Goal: Information Seeking & Learning: Learn about a topic

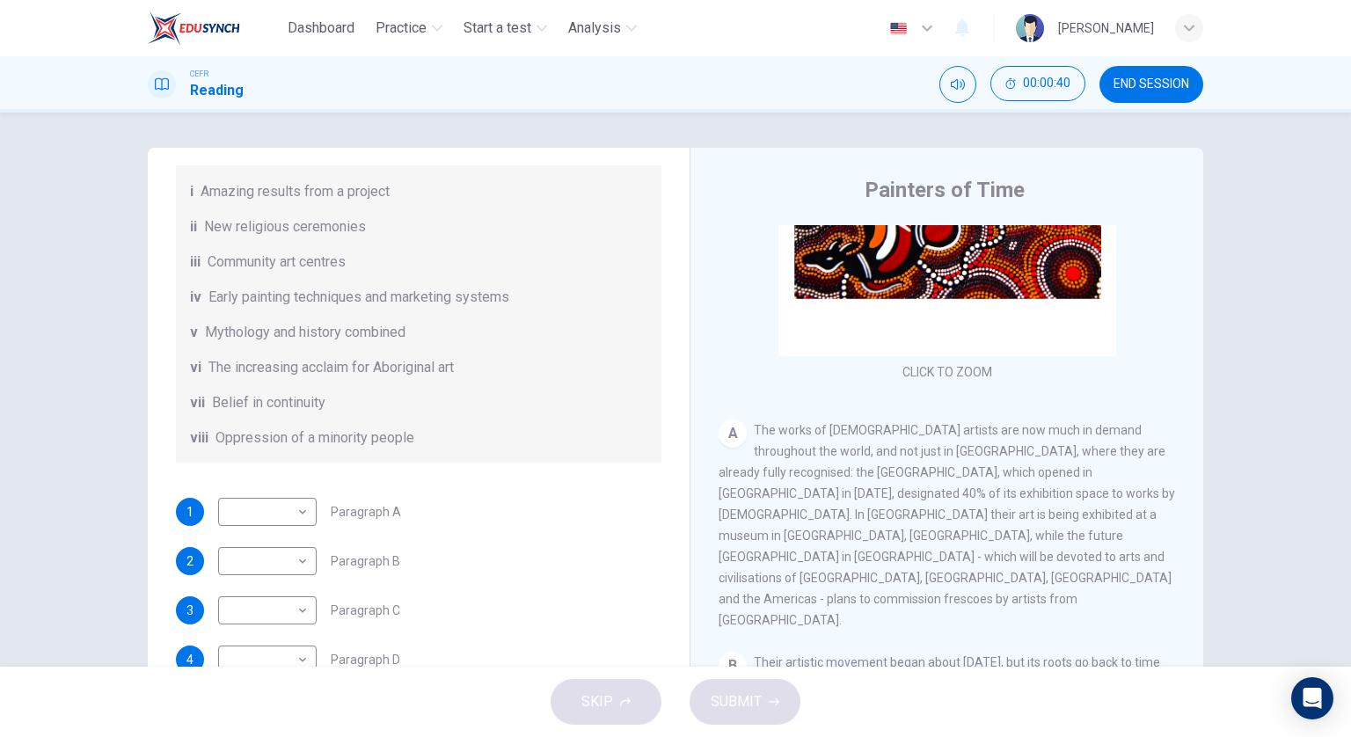
scroll to position [264, 0]
click at [290, 502] on body "Dashboard Practice Start a test Analysis English en ​ [PERSON_NAME] CEFR Readin…" at bounding box center [675, 368] width 1351 height 737
click at [281, 642] on li "vi" at bounding box center [263, 652] width 98 height 28
type input "vi"
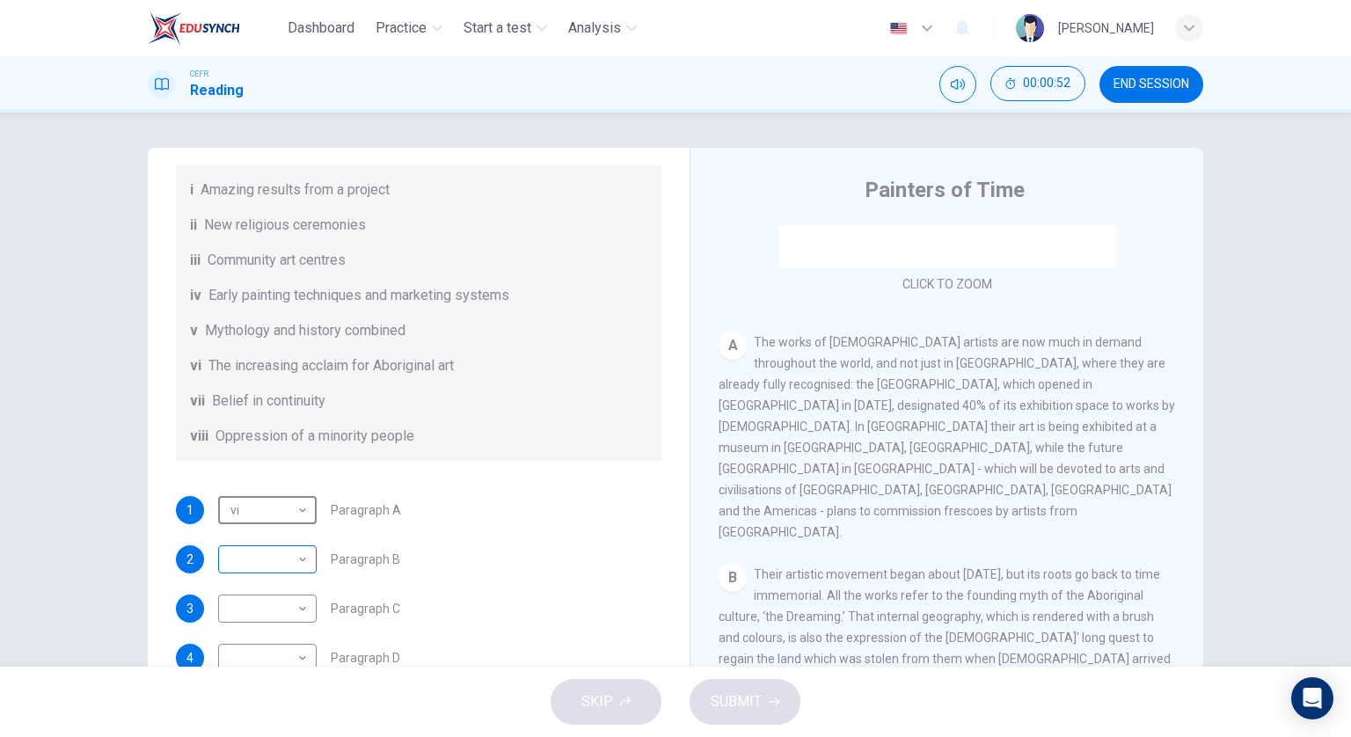
click at [243, 555] on body "Dashboard Practice Start a test Analysis English en ​ [PERSON_NAME] CEFR Readin…" at bounding box center [675, 368] width 1351 height 737
click at [251, 623] on li "v" at bounding box center [263, 624] width 98 height 28
type input "v"
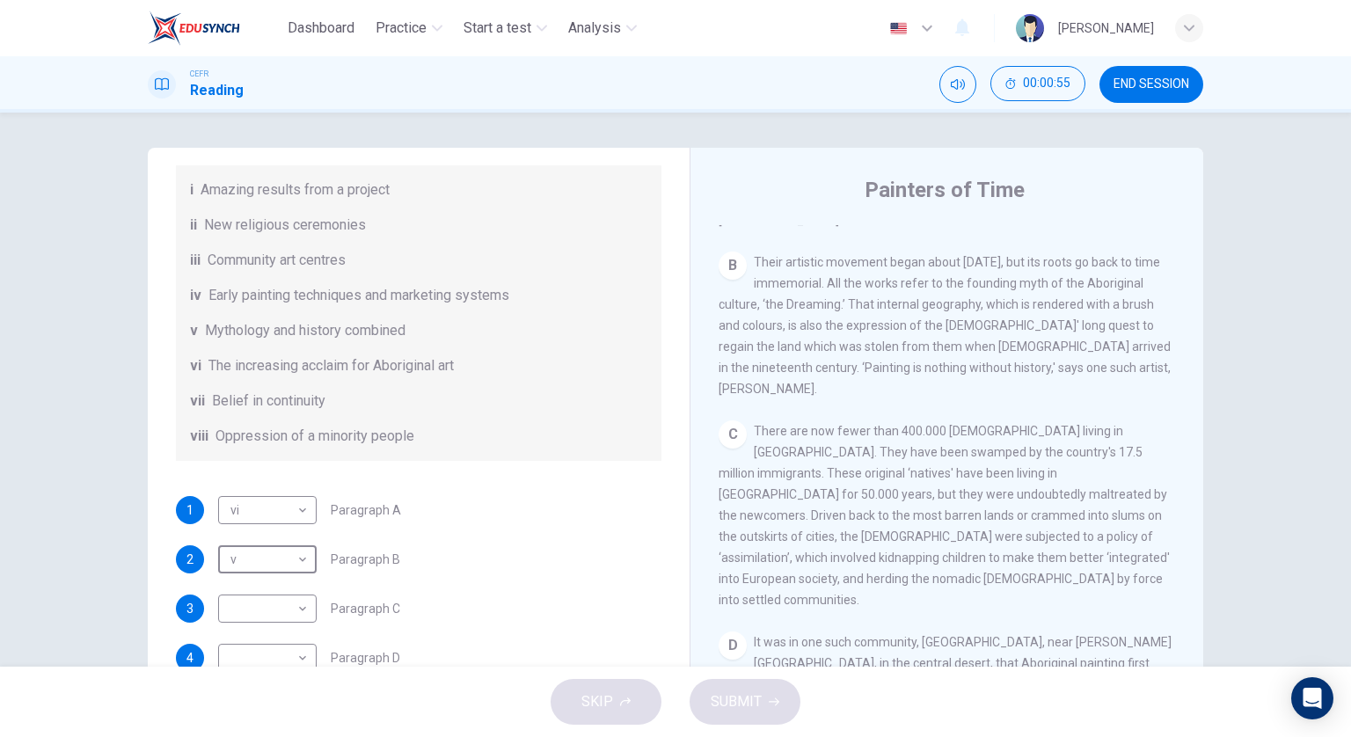
scroll to position [615, 0]
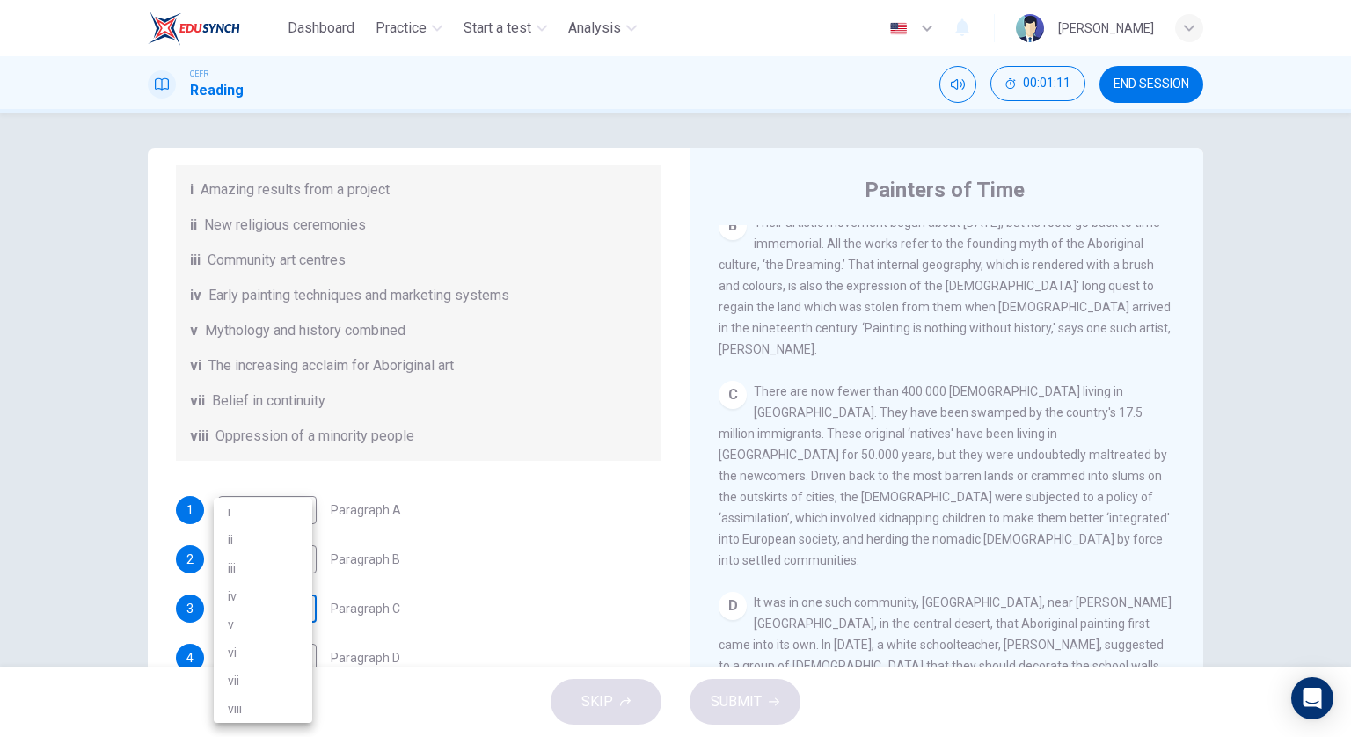
click at [301, 606] on body "Dashboard Practice Start a test Analysis English en ​ [PERSON_NAME] CEFR Readin…" at bounding box center [675, 368] width 1351 height 737
click at [276, 700] on li "viii" at bounding box center [263, 709] width 98 height 28
type input "viii"
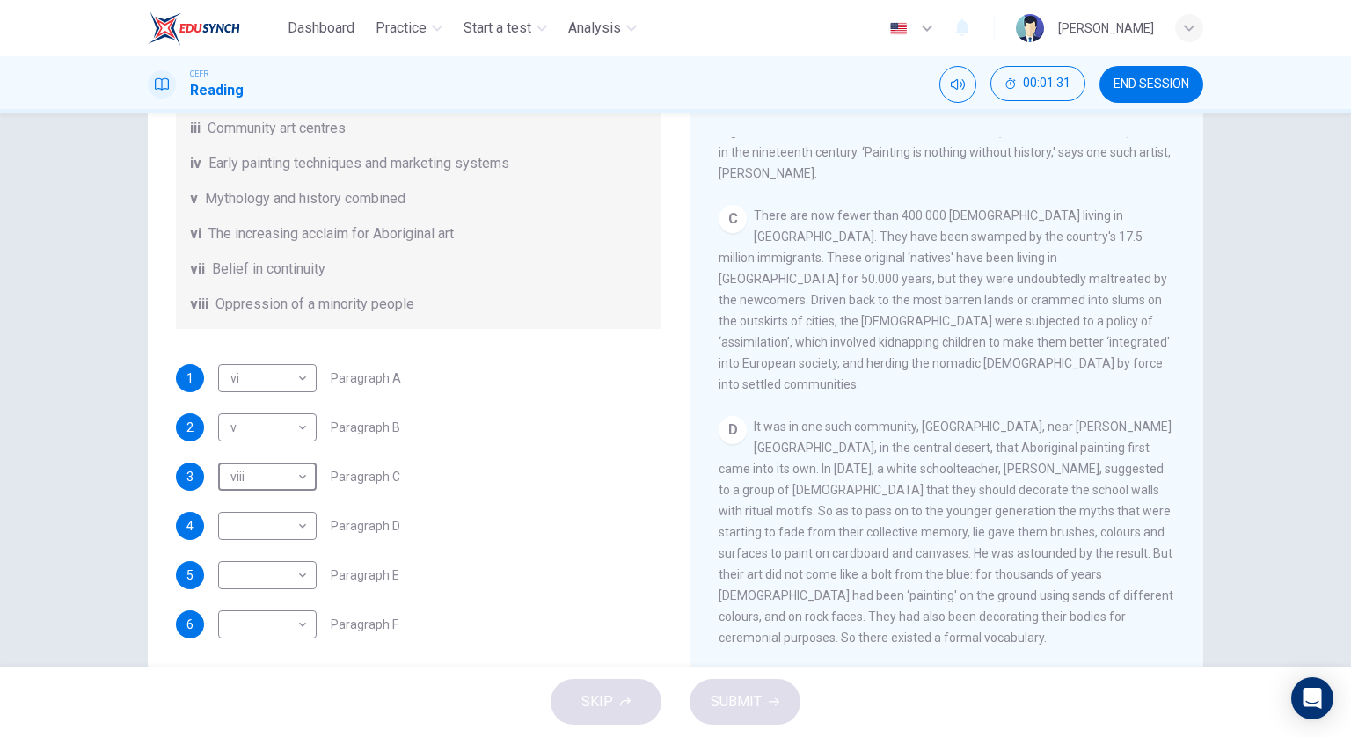
scroll to position [309, 0]
click at [303, 531] on body "Dashboard Practice Start a test Analysis English en ​ [PERSON_NAME] CEFR Readin…" at bounding box center [675, 368] width 1351 height 737
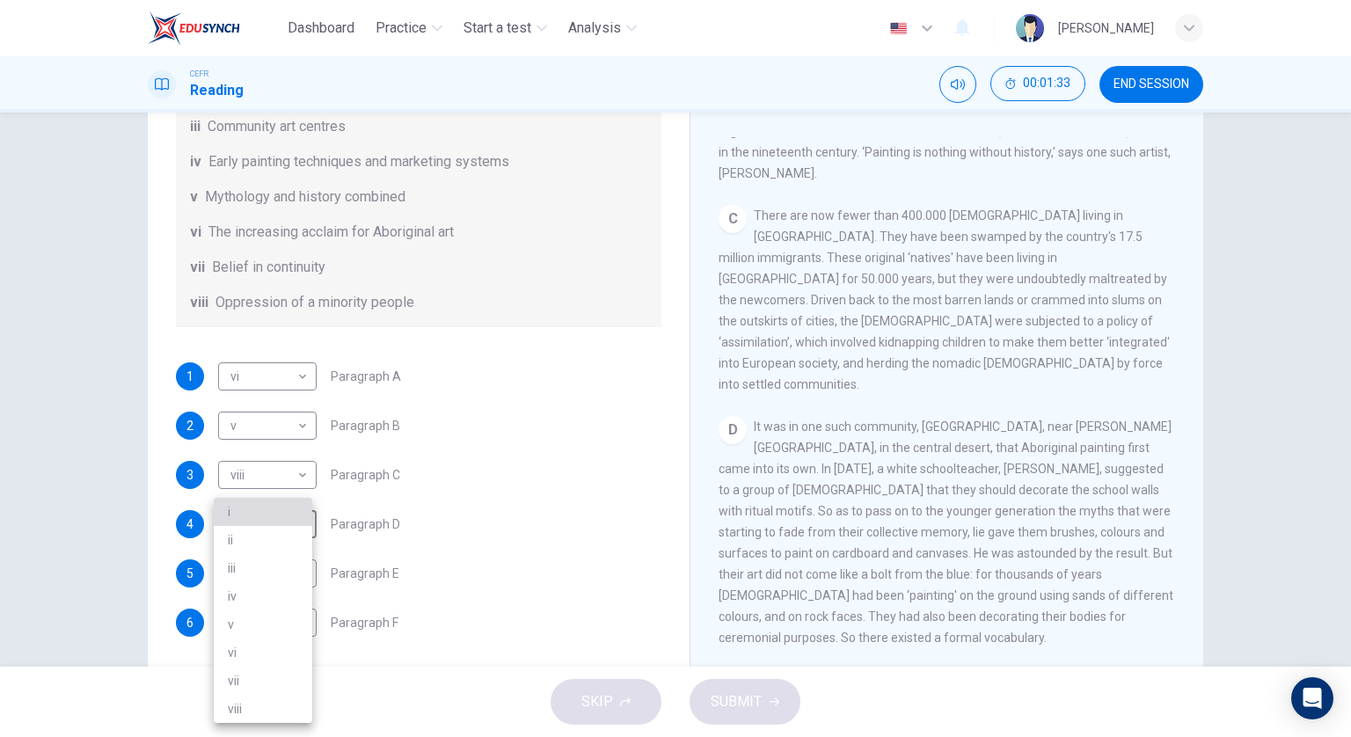
click at [284, 509] on li "i" at bounding box center [263, 512] width 98 height 28
type input "i"
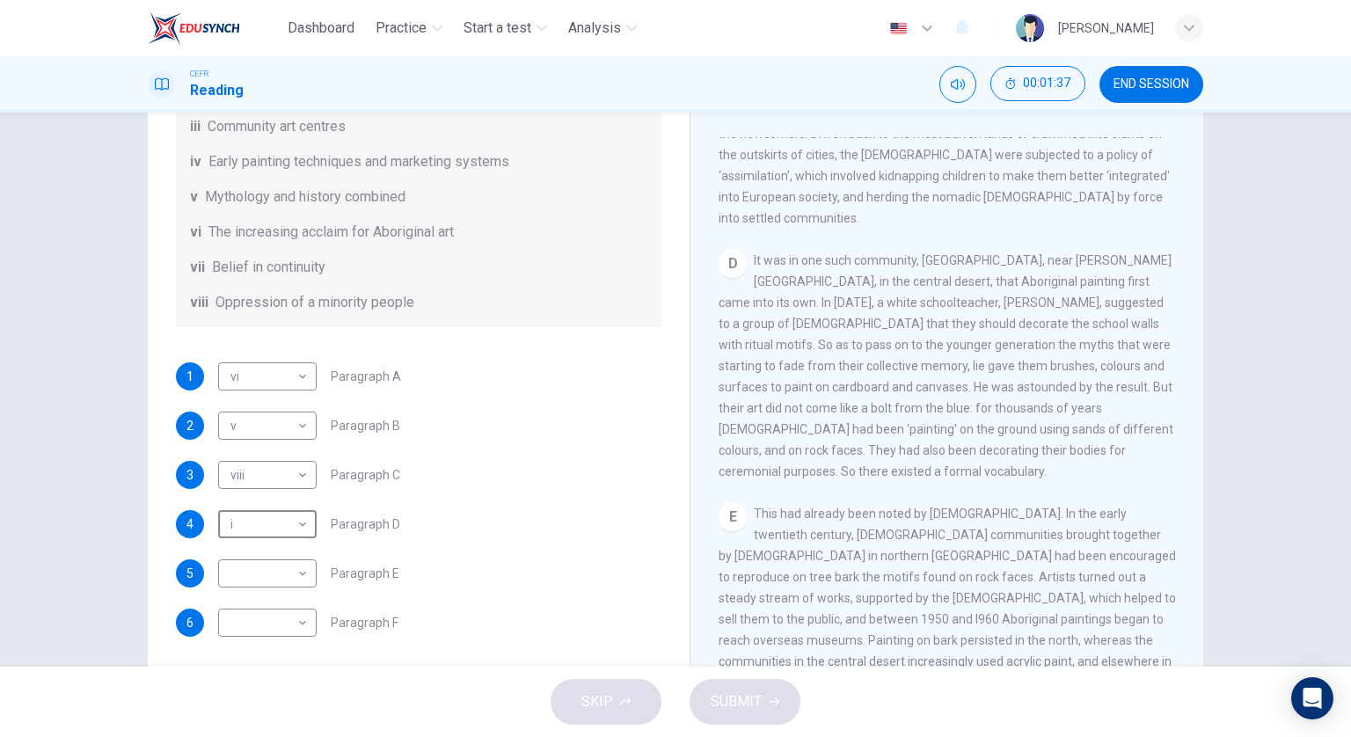
scroll to position [879, 0]
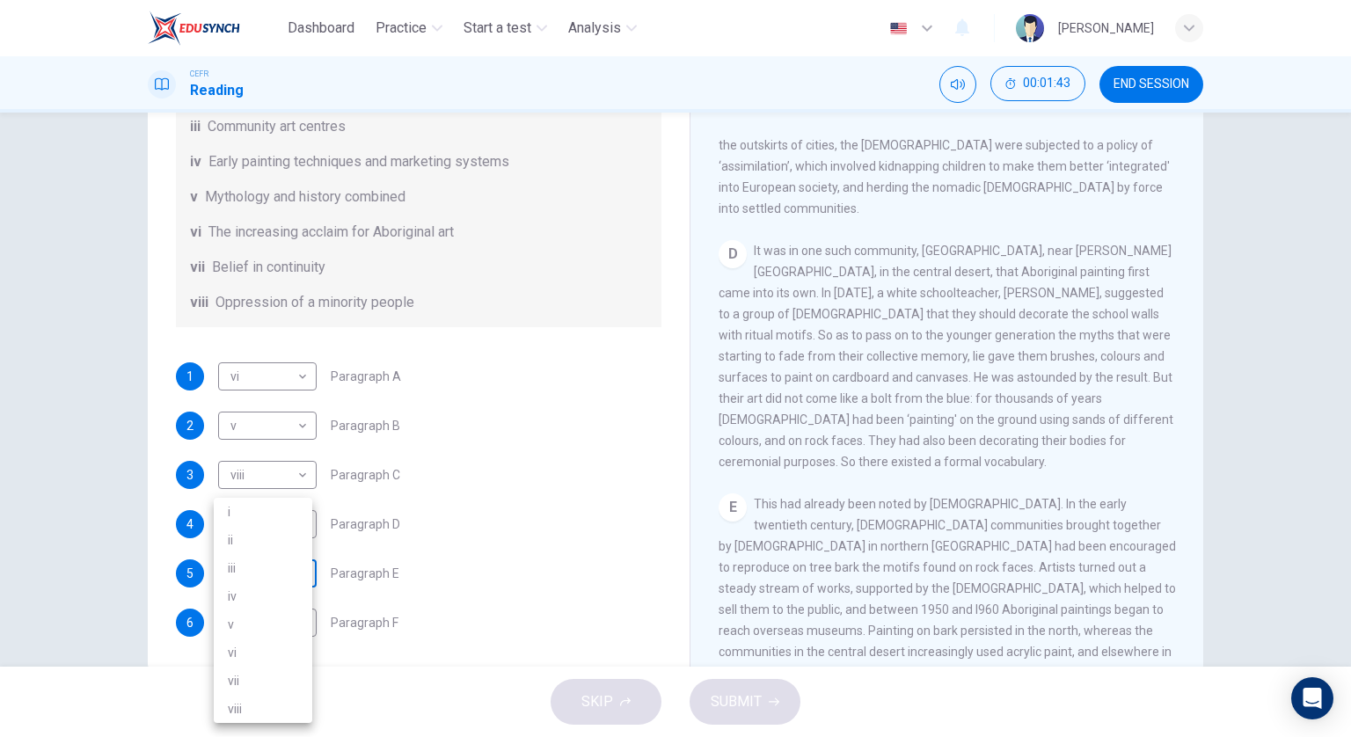
click at [299, 581] on body "Dashboard Practice Start a test Analysis English en ​ [PERSON_NAME] CEFR Readin…" at bounding box center [675, 368] width 1351 height 737
click at [273, 598] on li "iv" at bounding box center [263, 596] width 98 height 28
type input "iv"
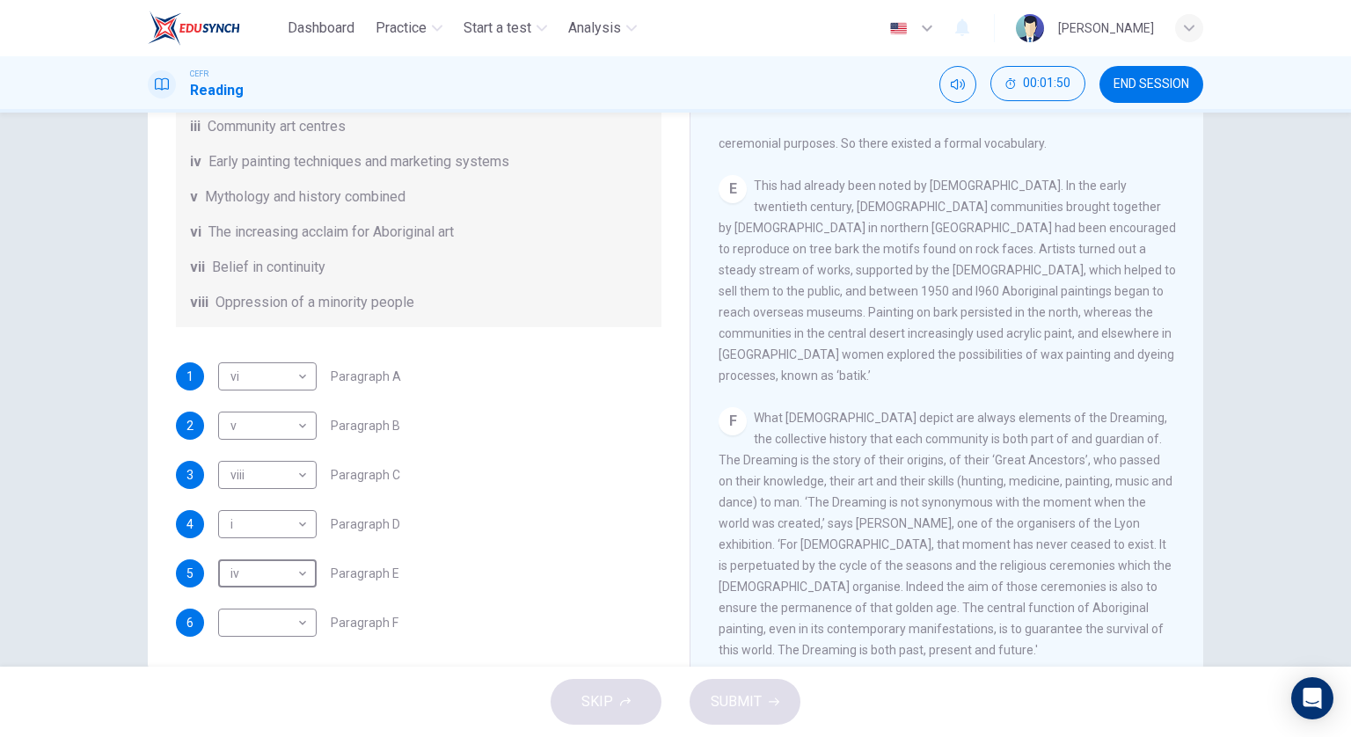
scroll to position [1231, 0]
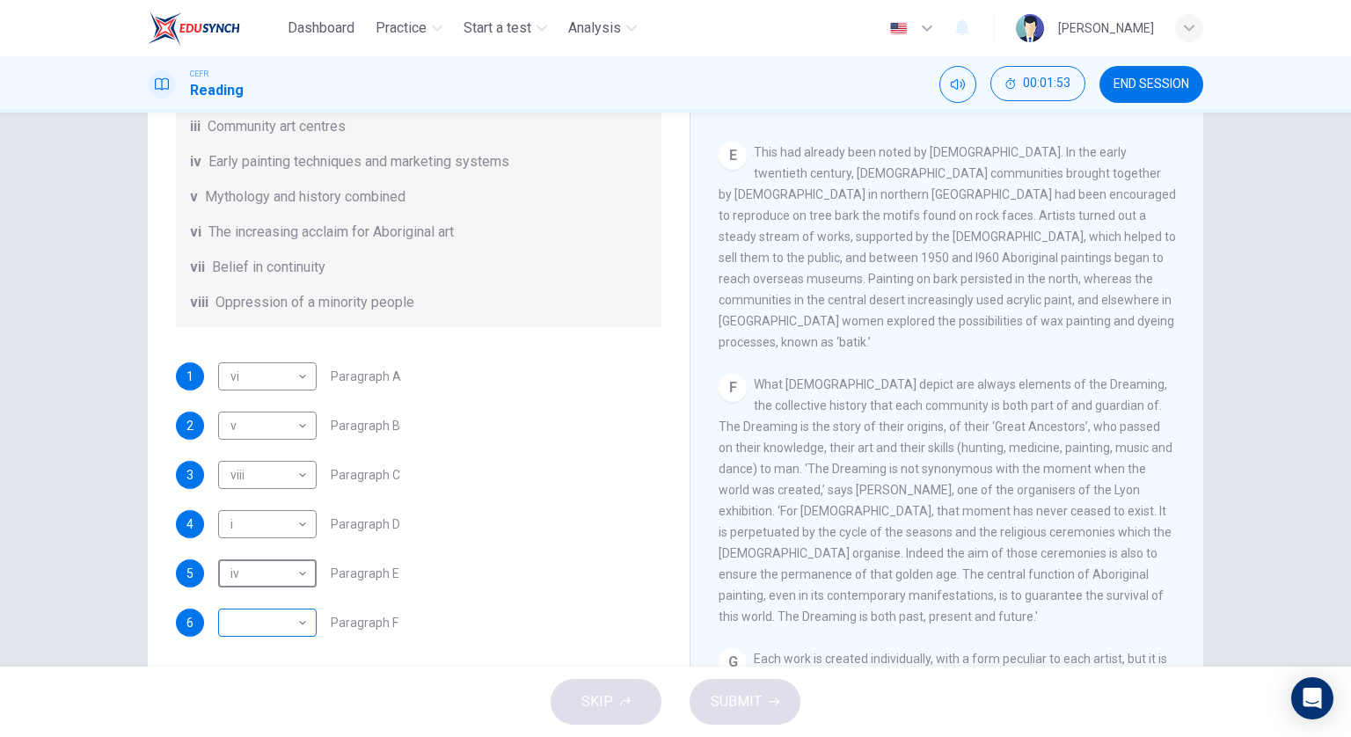
click at [293, 625] on body "Dashboard Practice Start a test Analysis English en ​ [PERSON_NAME] CEFR Readin…" at bounding box center [675, 368] width 1351 height 737
click at [287, 645] on li "vi" at bounding box center [263, 652] width 98 height 28
click at [296, 622] on body "Dashboard Practice Start a test Analysis English en ​ [PERSON_NAME] CEFR Readin…" at bounding box center [675, 368] width 1351 height 737
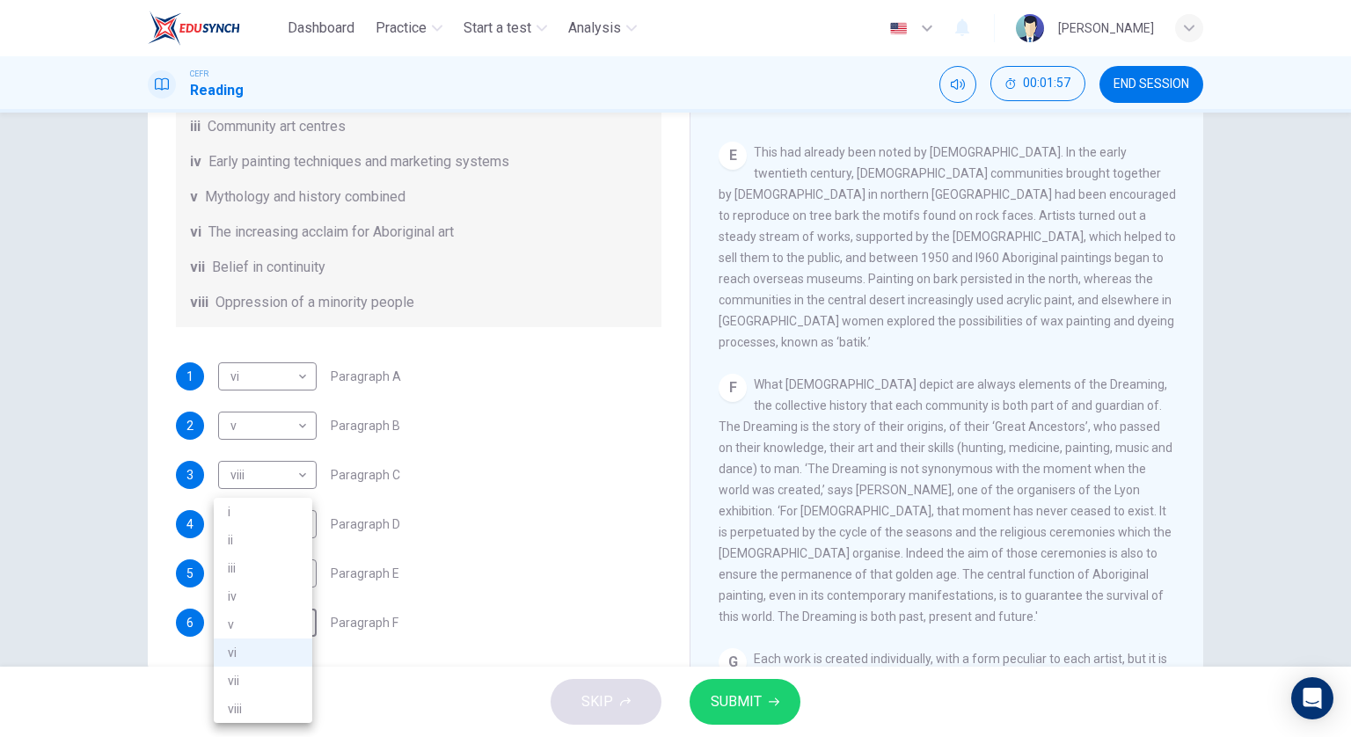
click at [284, 668] on li "vii" at bounding box center [263, 680] width 98 height 28
type input "vii"
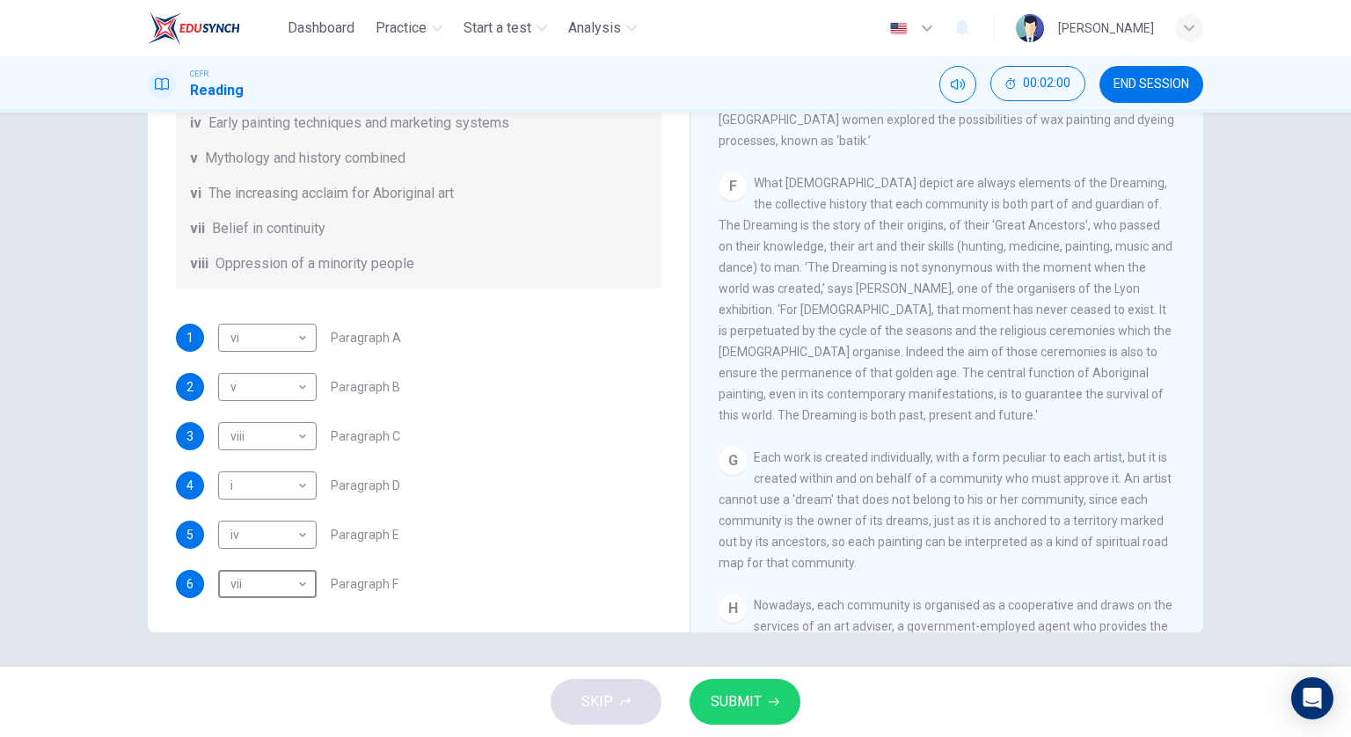
scroll to position [1407, 0]
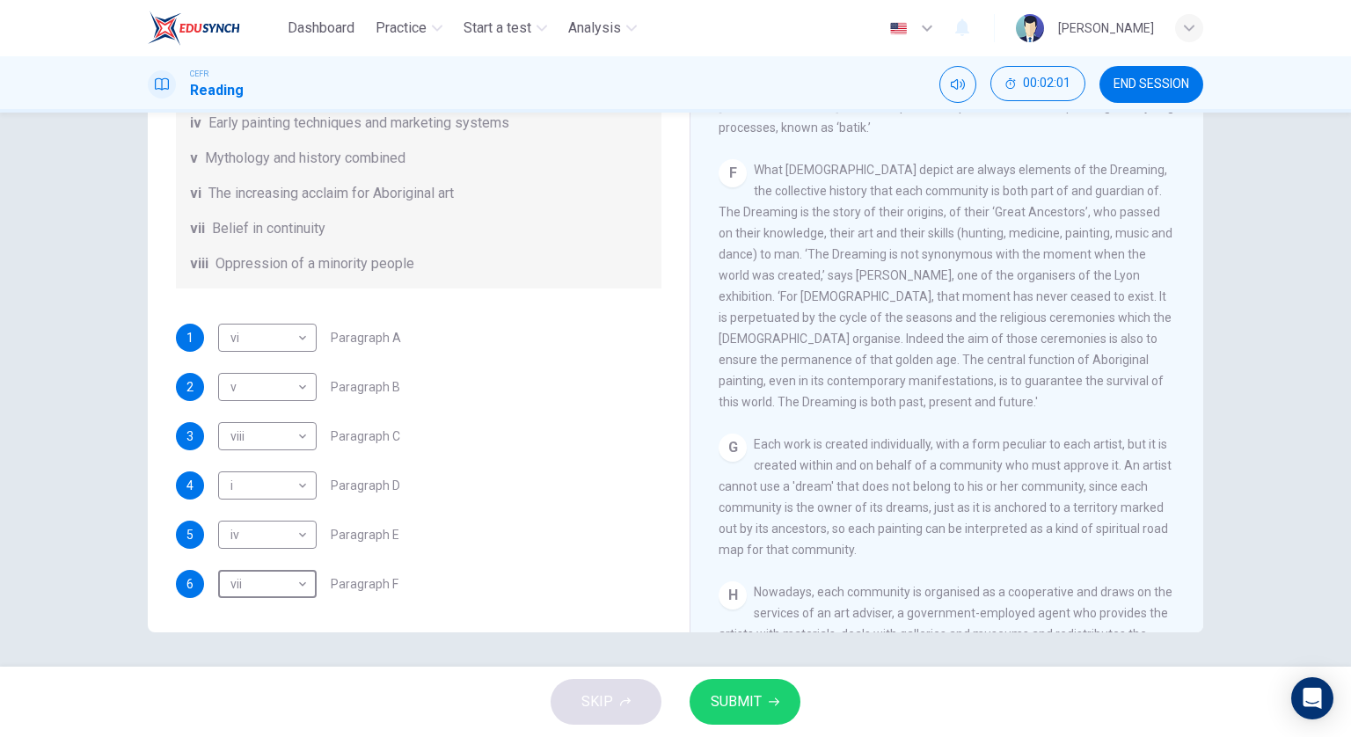
click at [766, 698] on button "SUBMIT" at bounding box center [744, 702] width 111 height 46
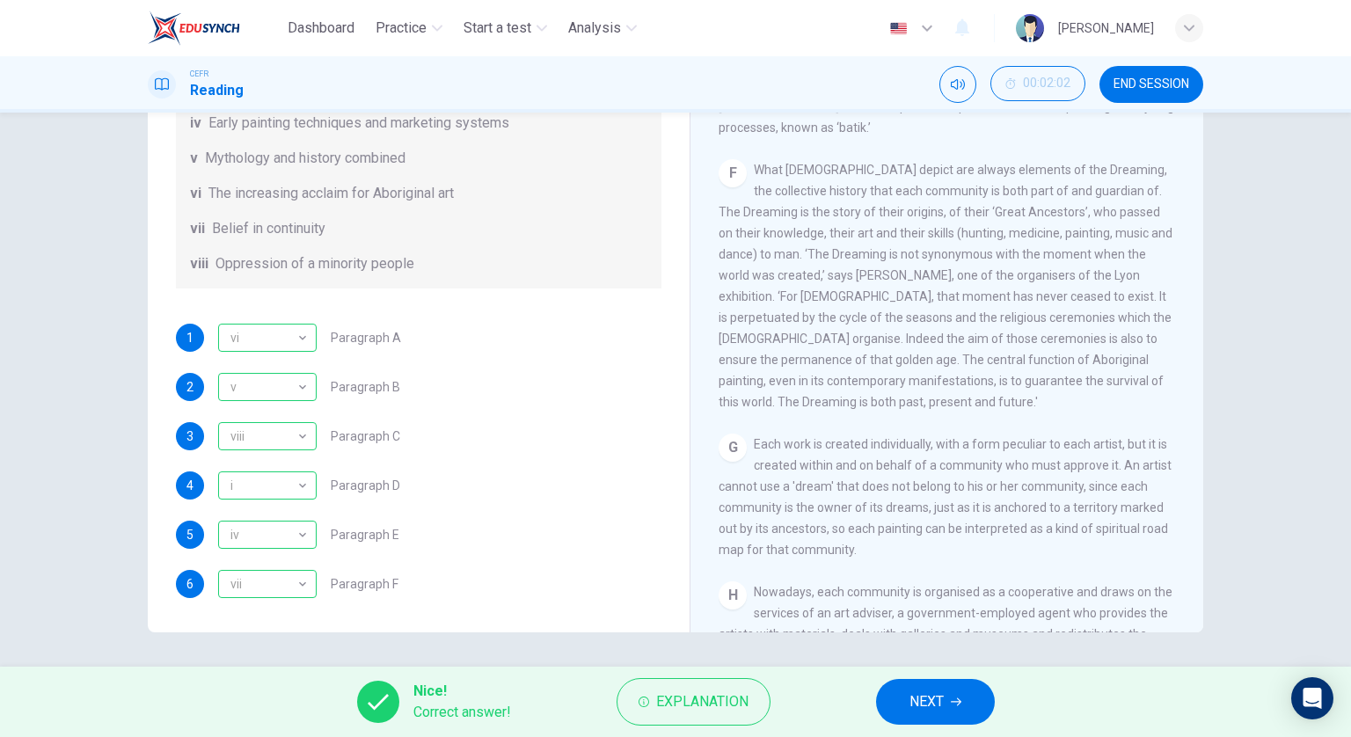
click at [928, 699] on span "NEXT" at bounding box center [926, 701] width 34 height 25
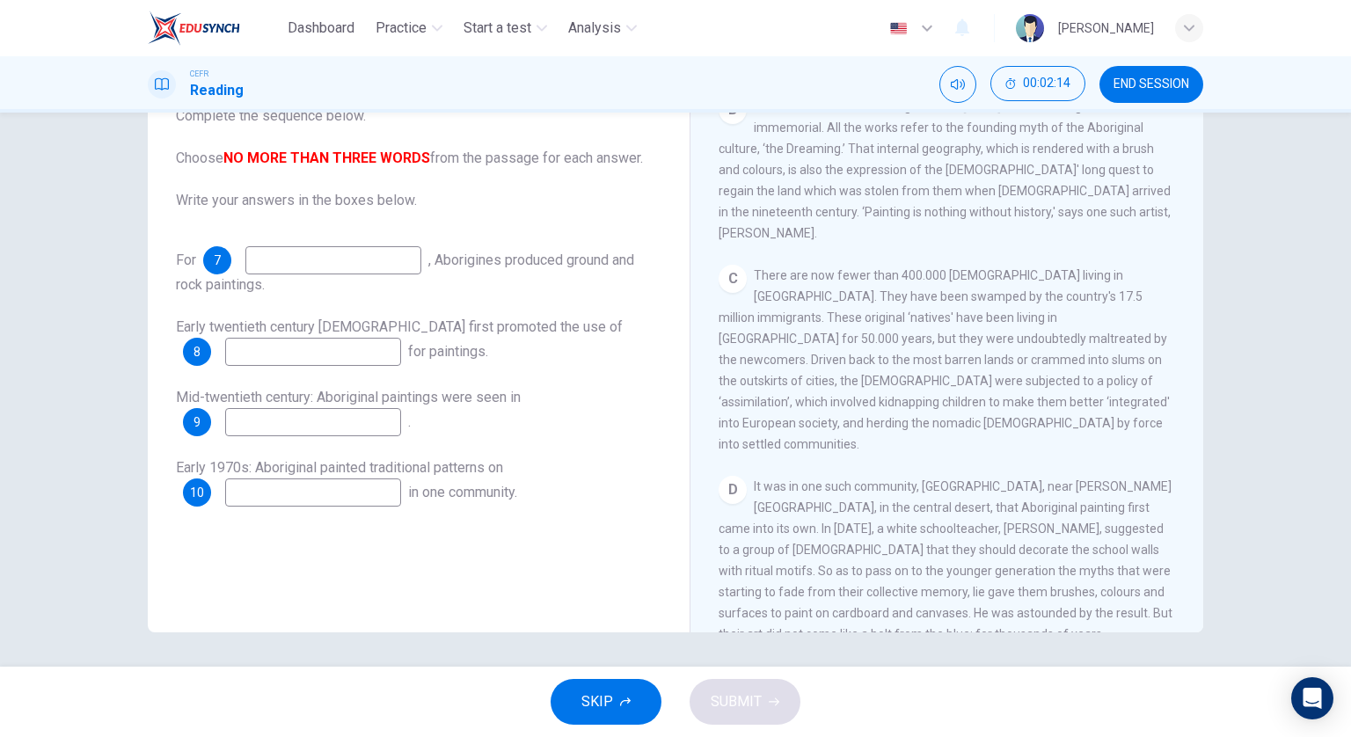
scroll to position [615, 0]
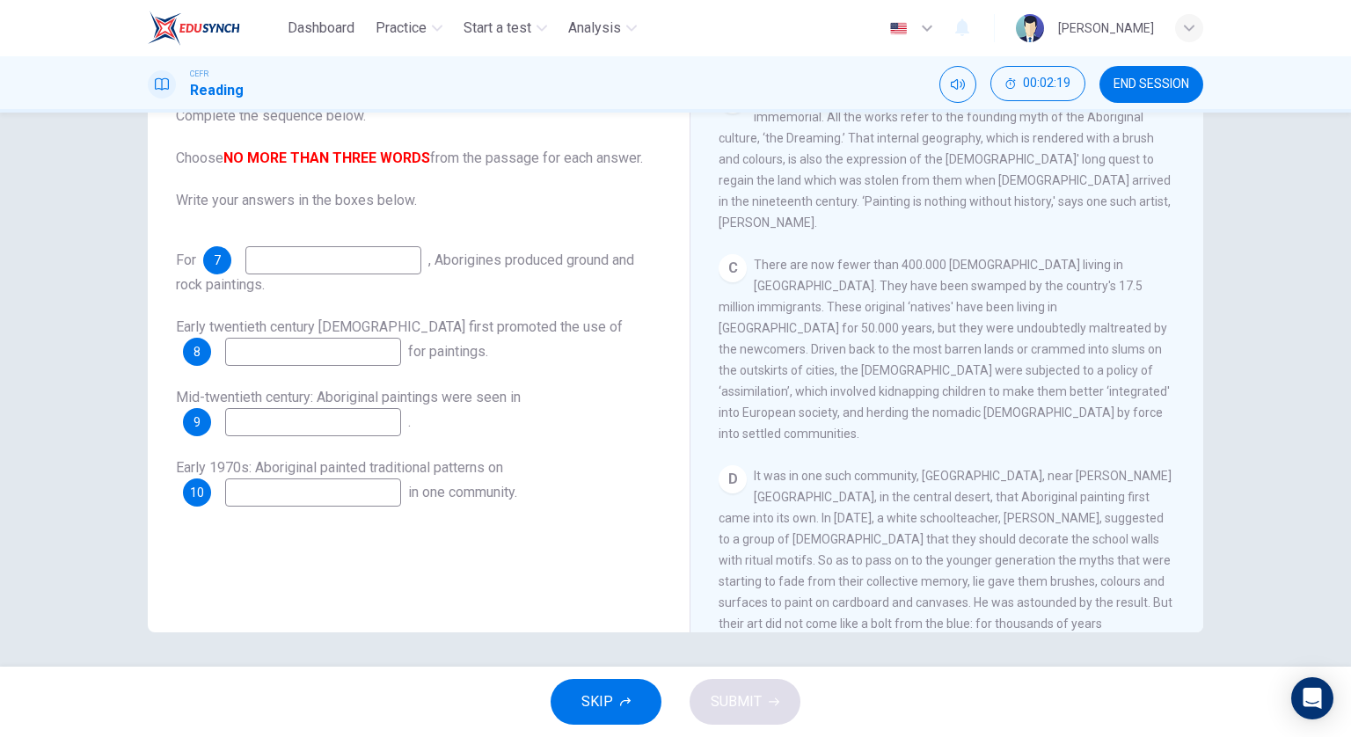
click at [387, 256] on input at bounding box center [333, 260] width 176 height 28
drag, startPoint x: 811, startPoint y: 559, endPoint x: 923, endPoint y: 558, distance: 112.5
click at [923, 558] on span "It was in one such community, [GEOGRAPHIC_DATA], near [PERSON_NAME][GEOGRAPHIC_…" at bounding box center [945, 581] width 455 height 225
click at [368, 251] on input at bounding box center [333, 260] width 176 height 28
type input "thousands of years"
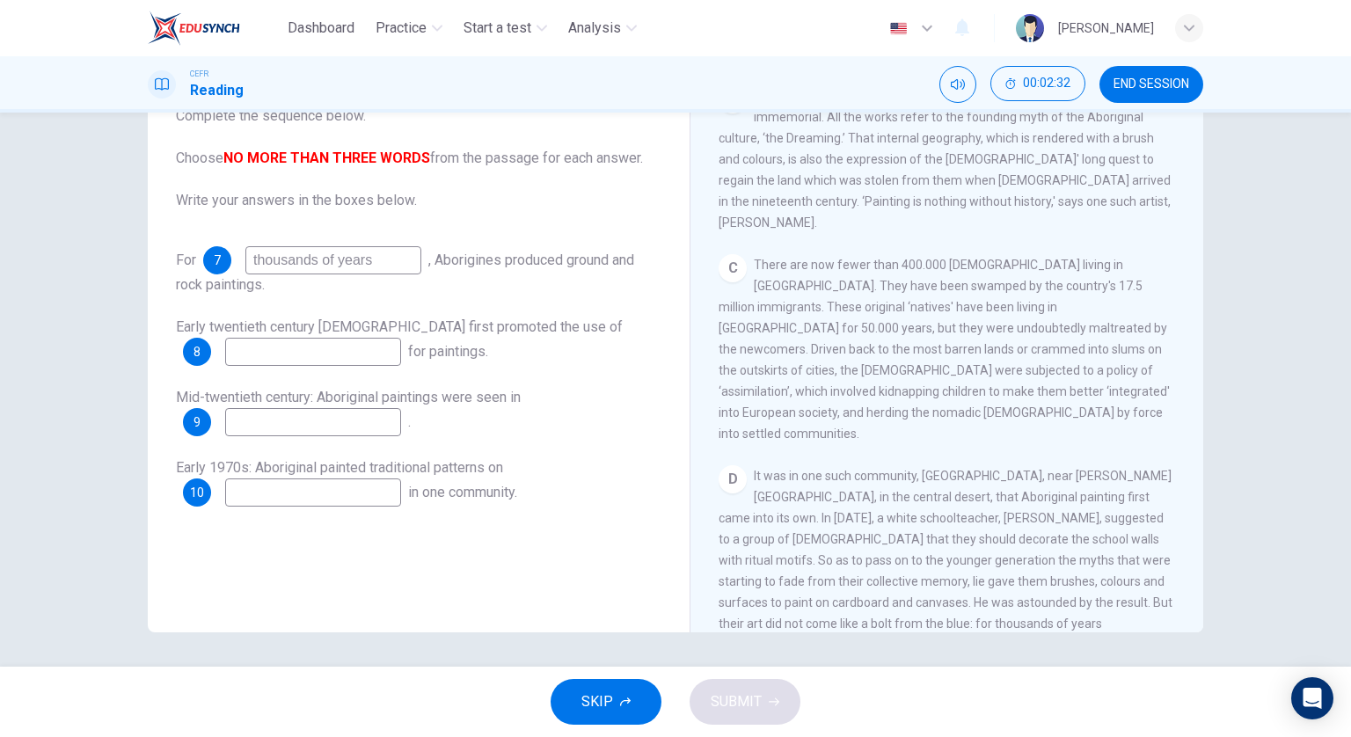
click at [317, 355] on input at bounding box center [313, 352] width 176 height 28
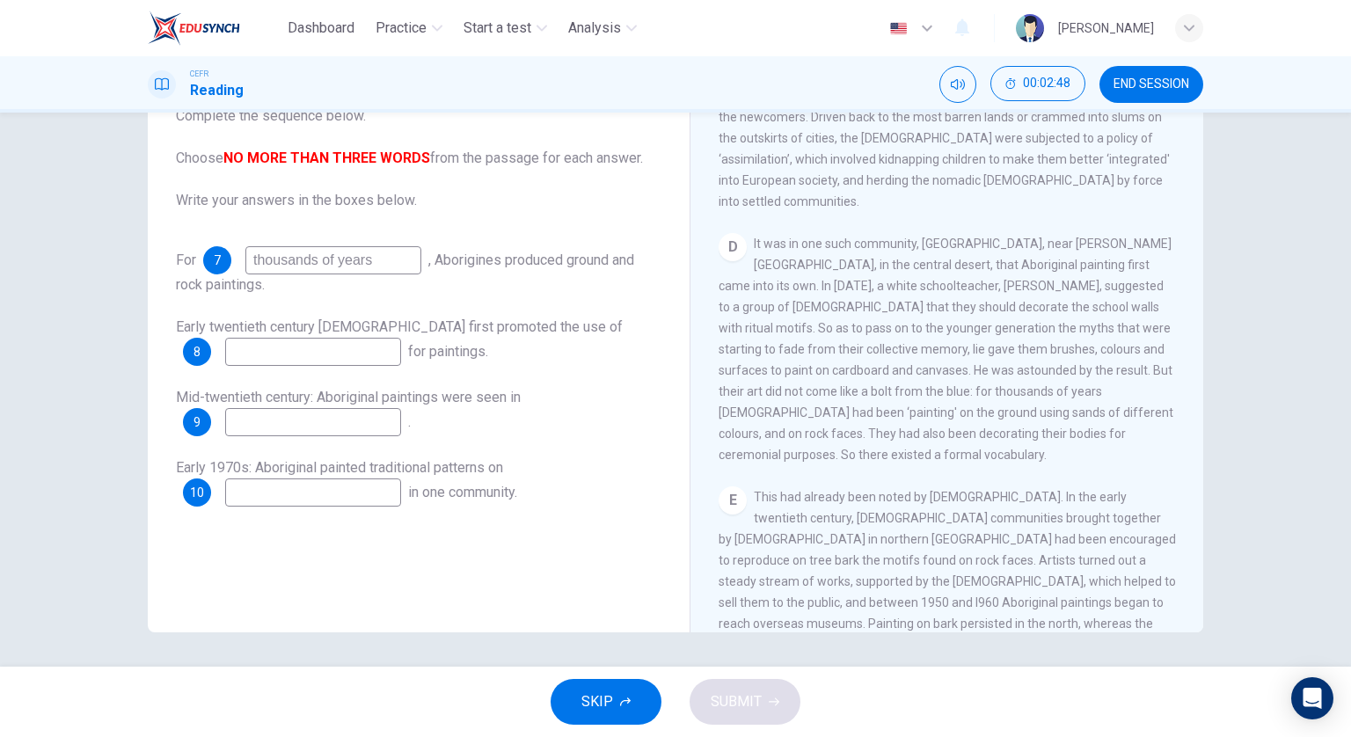
scroll to position [879, 0]
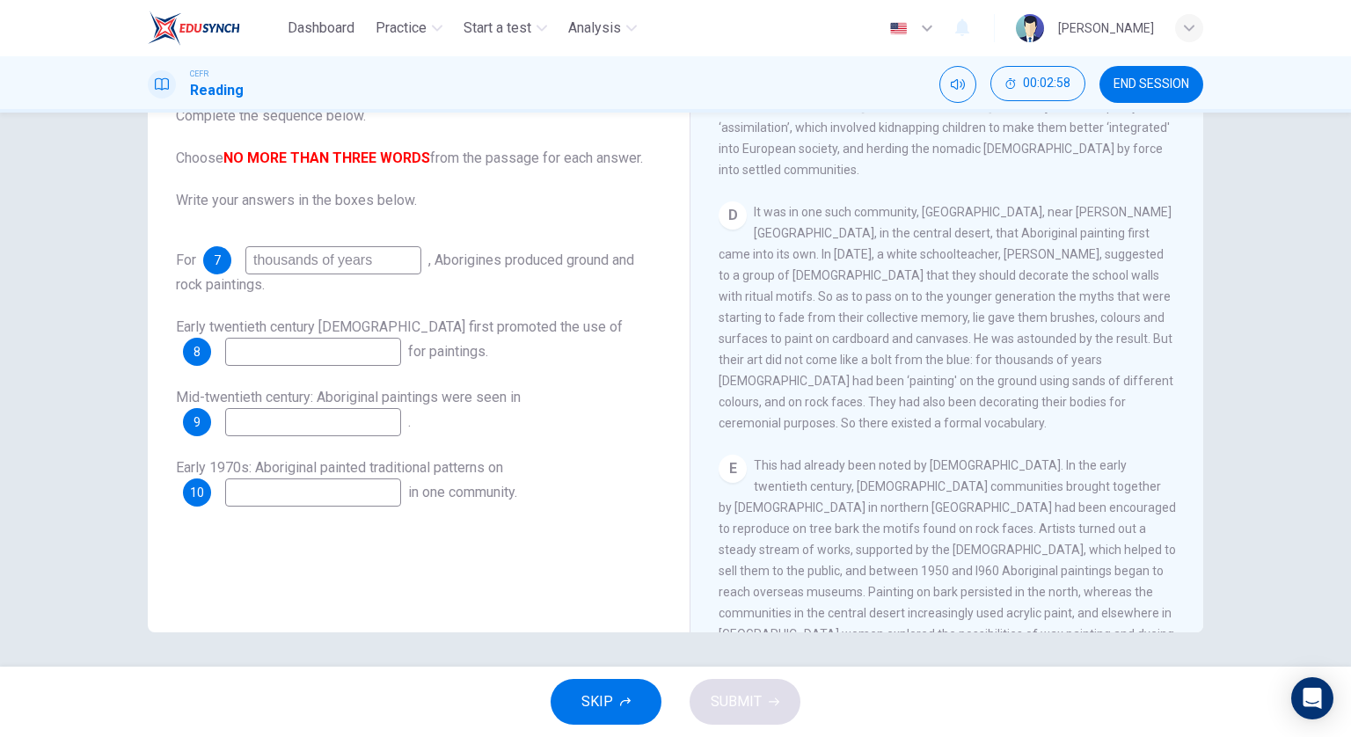
click at [274, 360] on input at bounding box center [313, 352] width 176 height 28
type input "tree bark"
click at [331, 433] on input at bounding box center [313, 422] width 176 height 28
type input "overseas museums"
click at [362, 490] on input at bounding box center [313, 492] width 176 height 28
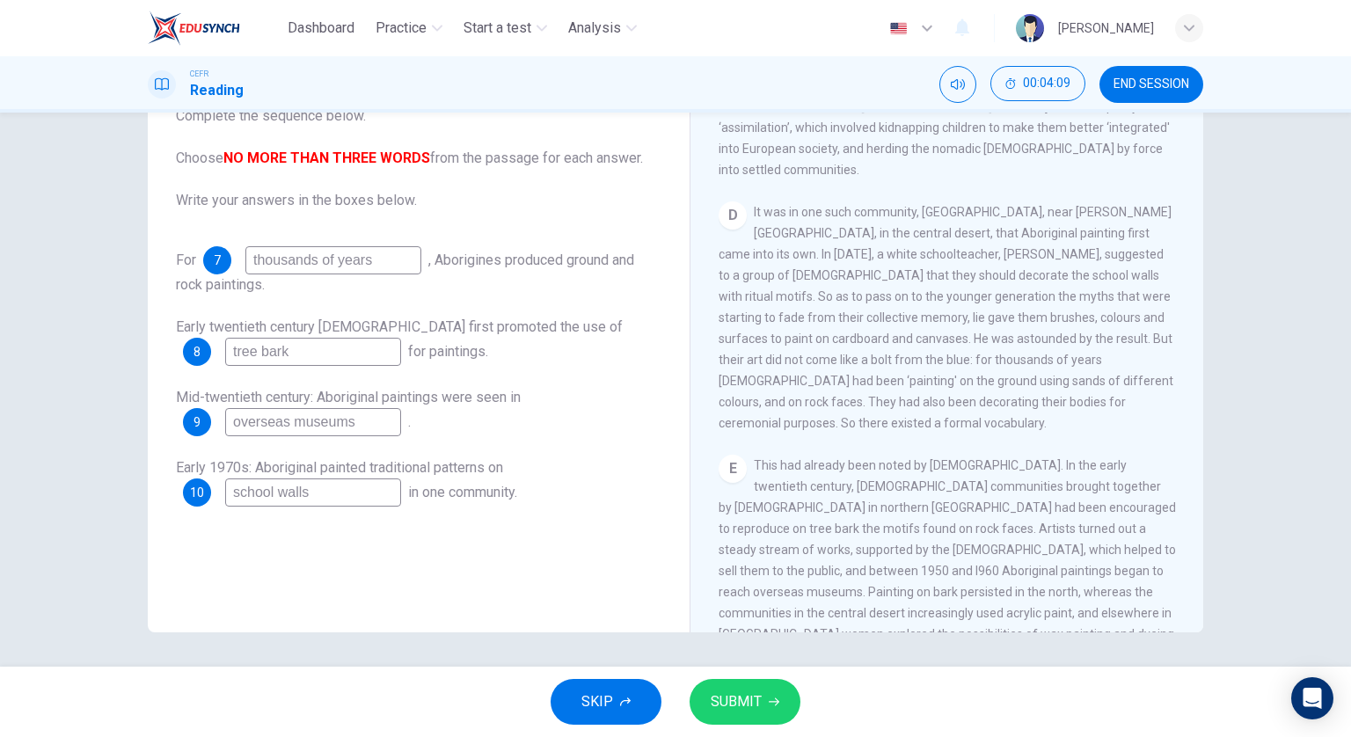
type input "school walls"
click at [759, 695] on span "SUBMIT" at bounding box center [735, 701] width 51 height 25
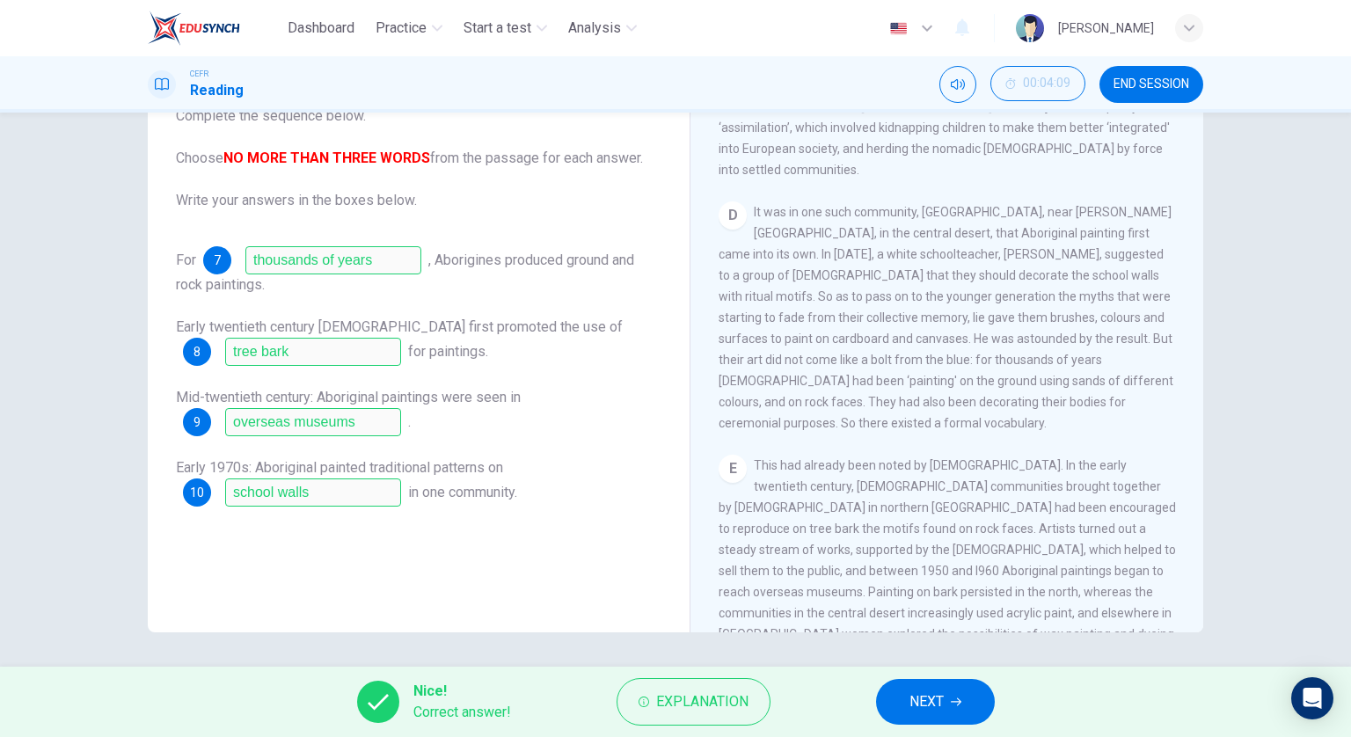
click at [903, 710] on button "NEXT" at bounding box center [935, 702] width 119 height 46
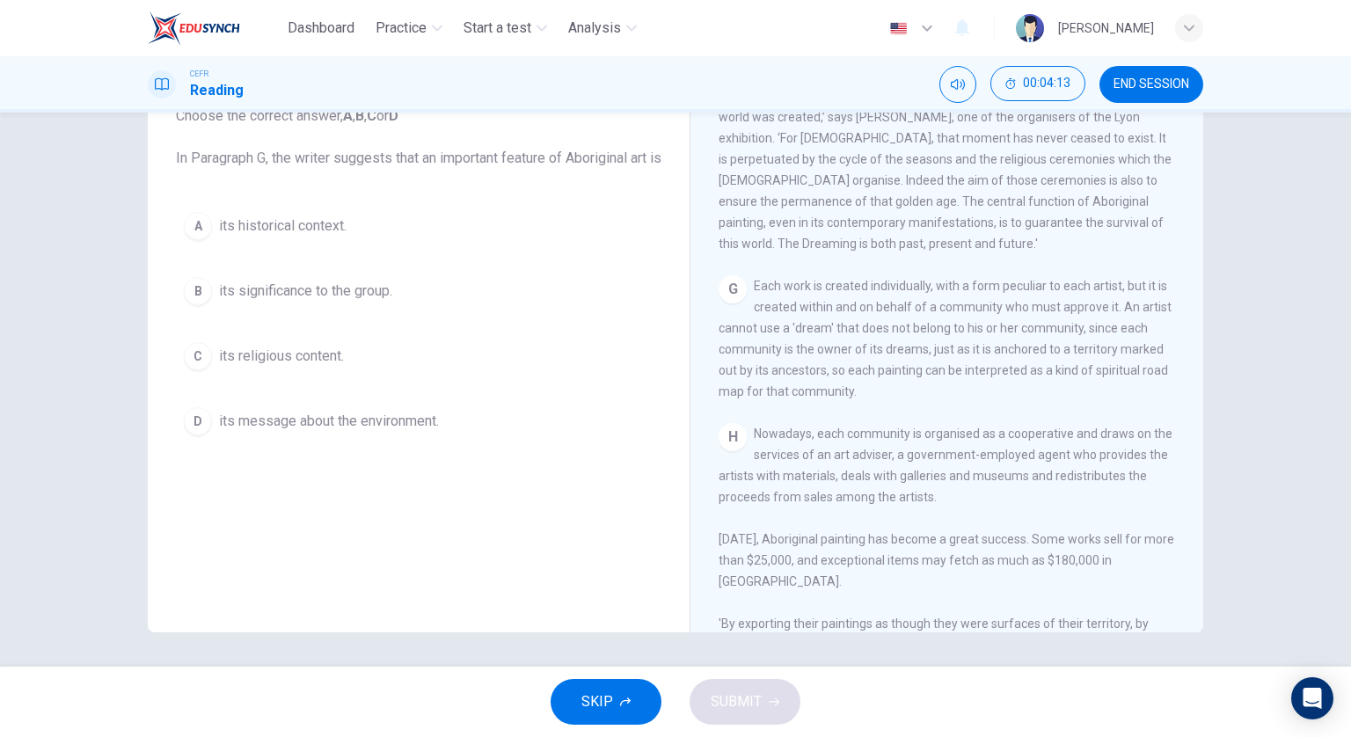
scroll to position [1583, 0]
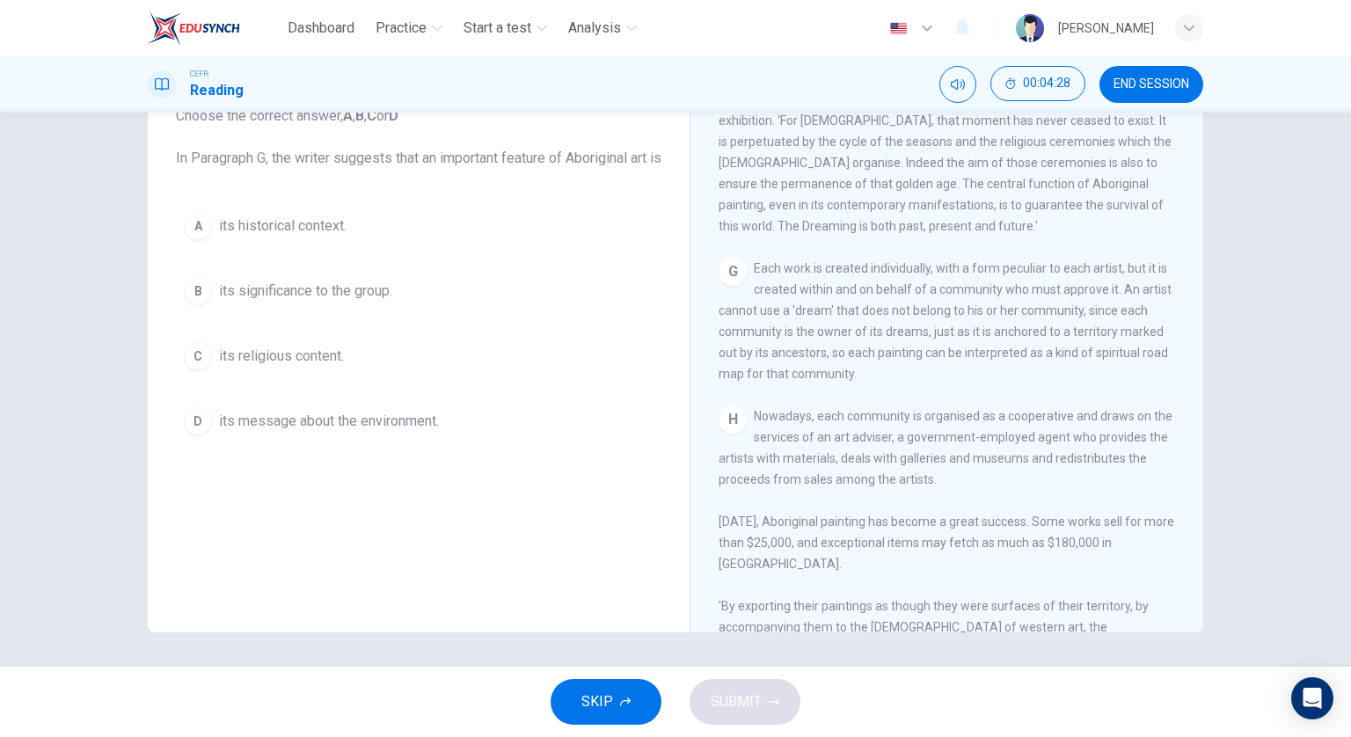
click at [369, 302] on span "its significance to the group." at bounding box center [305, 290] width 173 height 21
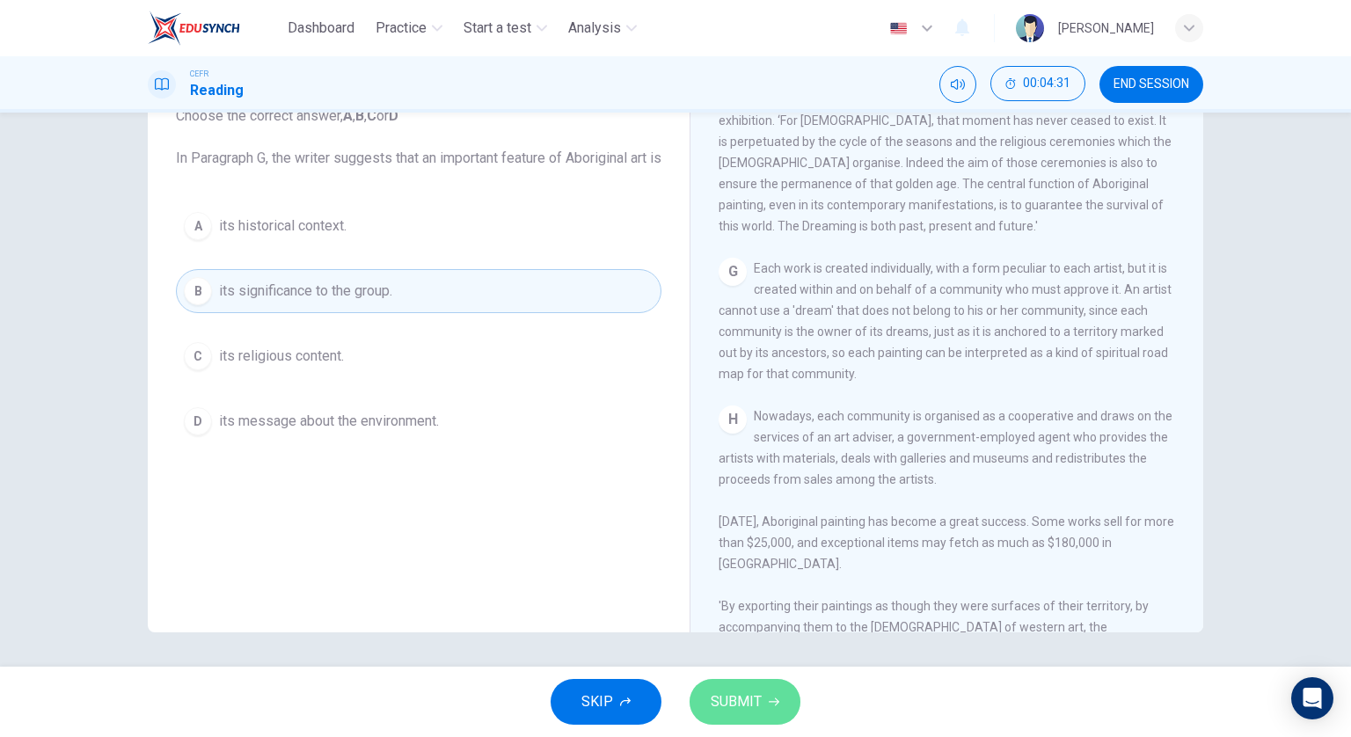
click at [738, 694] on span "SUBMIT" at bounding box center [735, 701] width 51 height 25
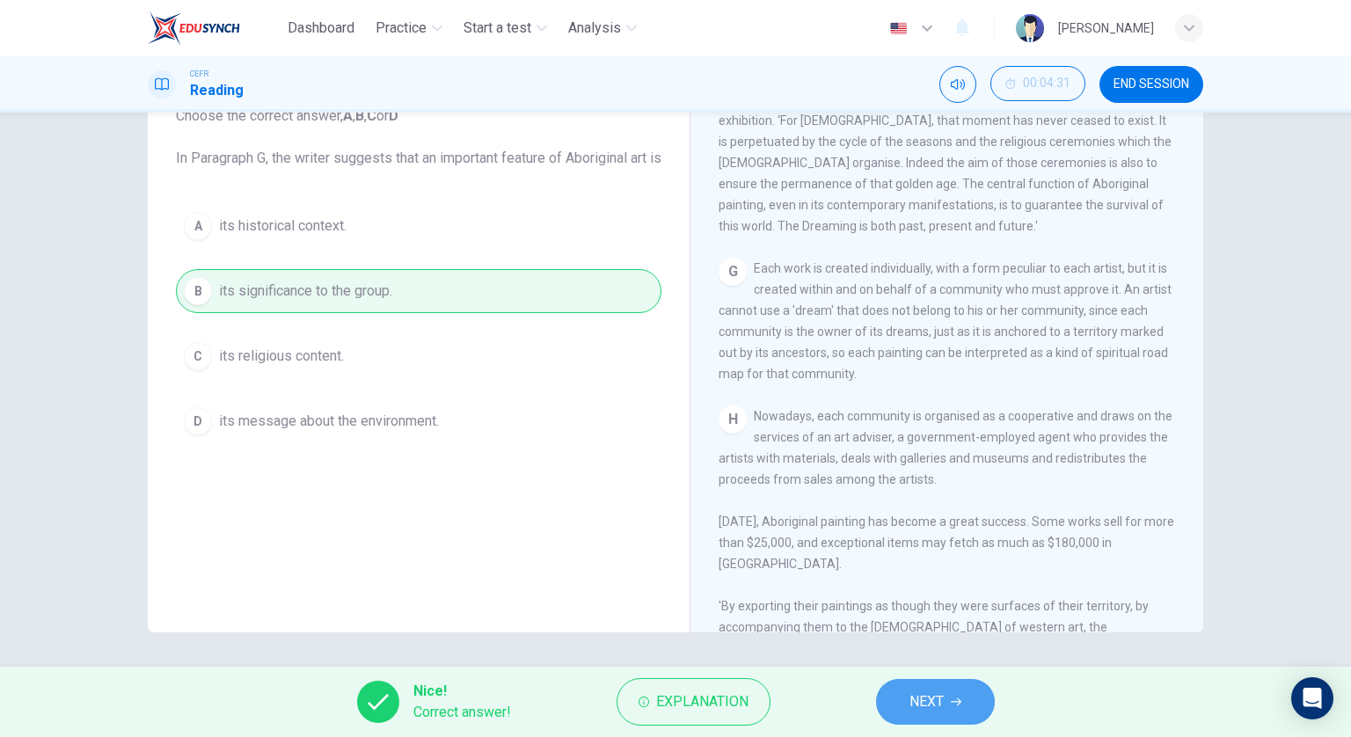
click at [931, 701] on span "NEXT" at bounding box center [926, 701] width 34 height 25
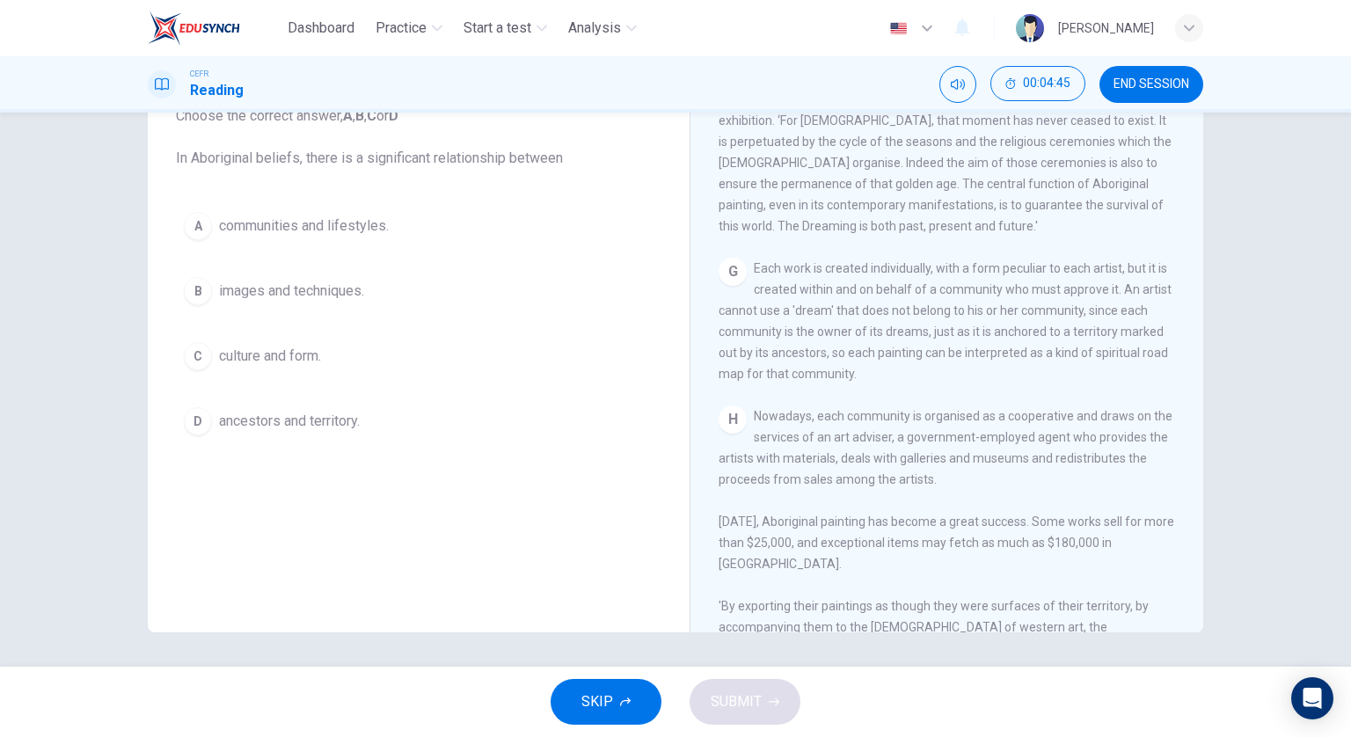
scroll to position [1618, 0]
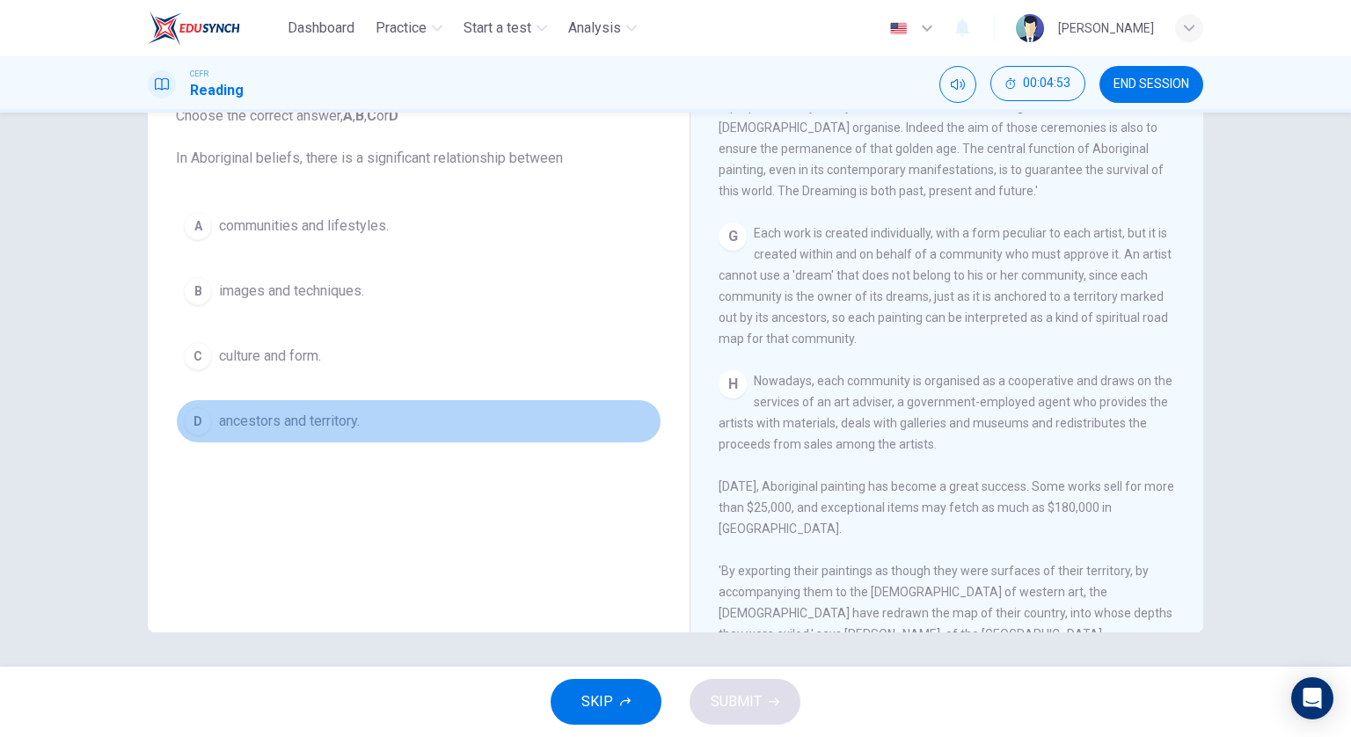
click at [324, 432] on button "D ancestors and territory." at bounding box center [418, 421] width 485 height 44
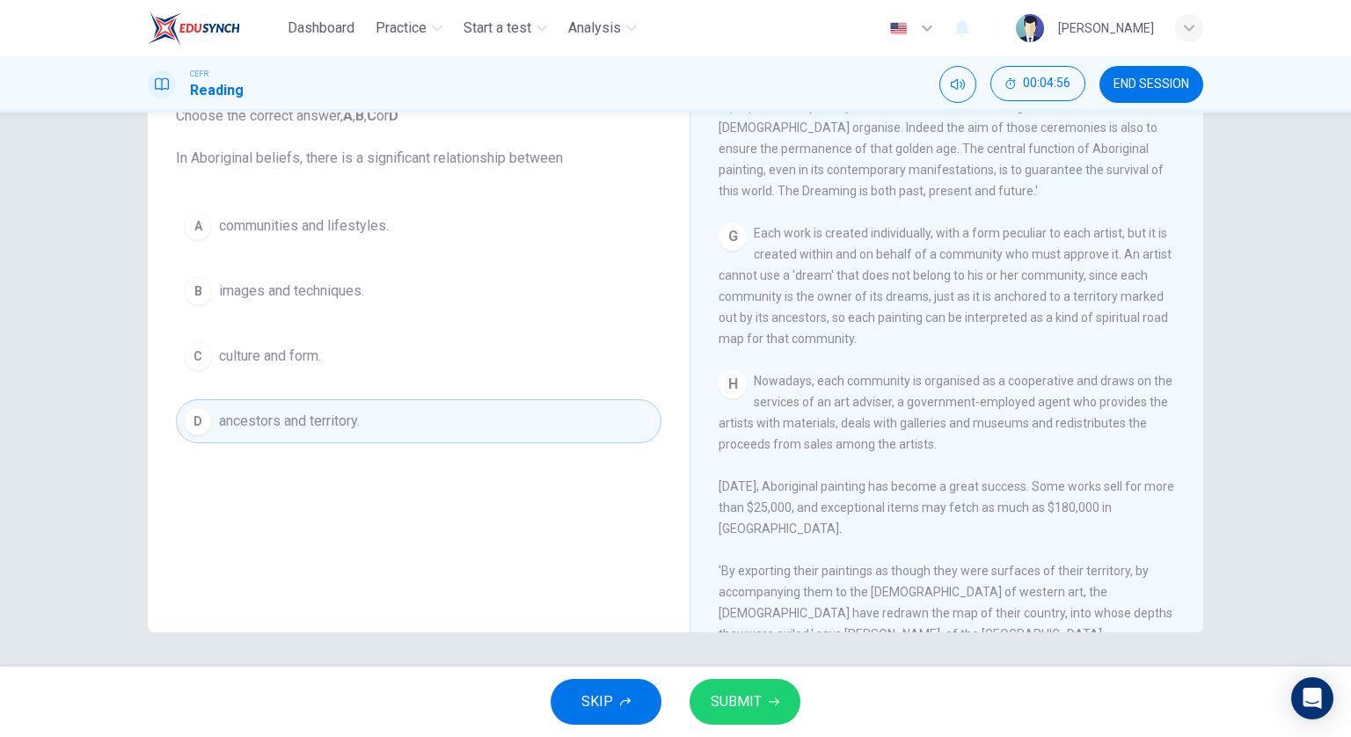
click at [713, 691] on span "SUBMIT" at bounding box center [735, 701] width 51 height 25
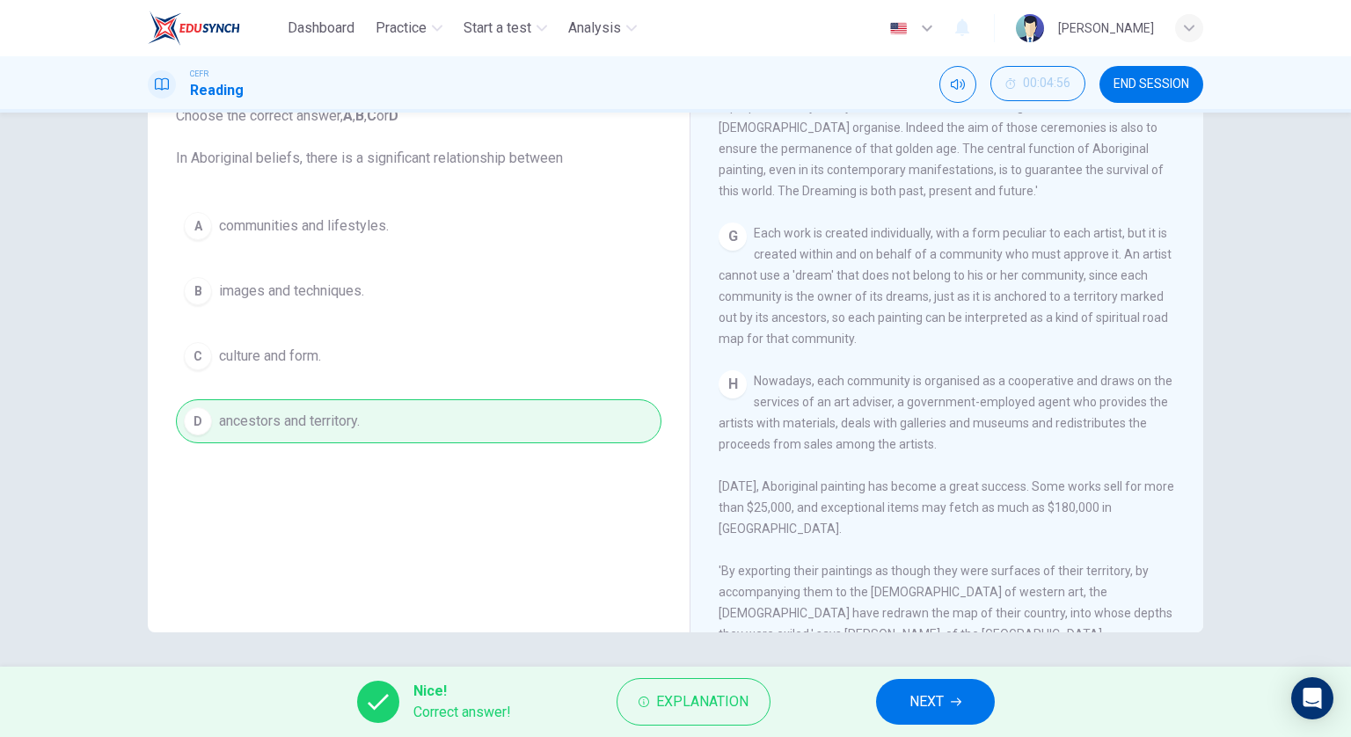
click at [921, 710] on span "NEXT" at bounding box center [926, 701] width 34 height 25
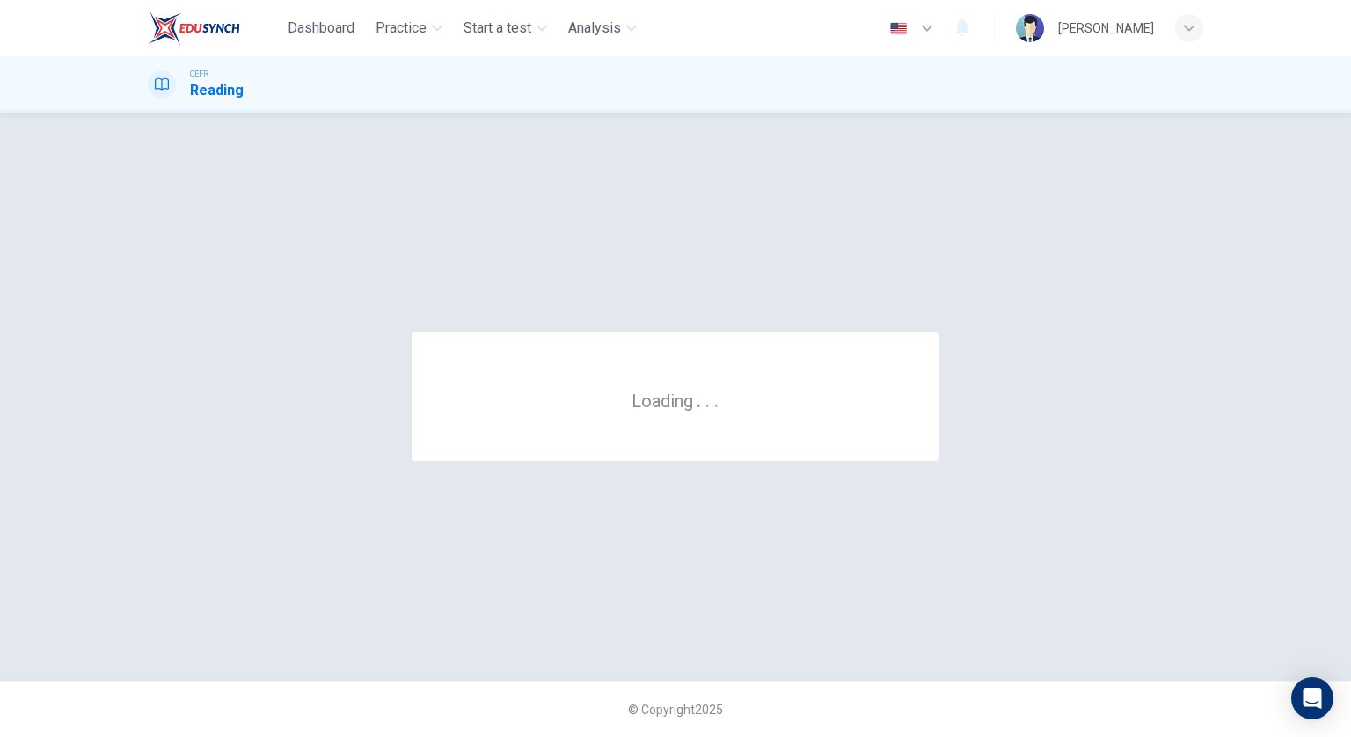
scroll to position [0, 0]
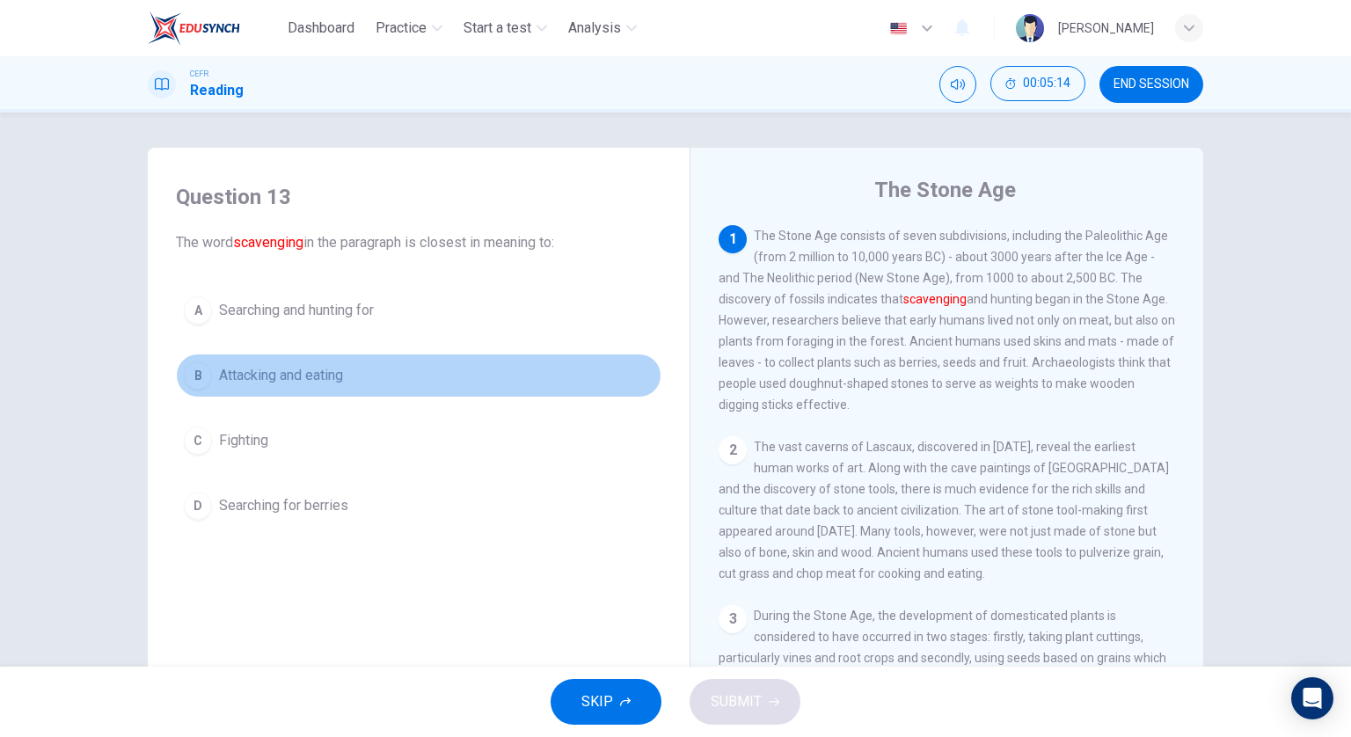
click at [339, 379] on span "Attacking and eating" at bounding box center [281, 375] width 124 height 21
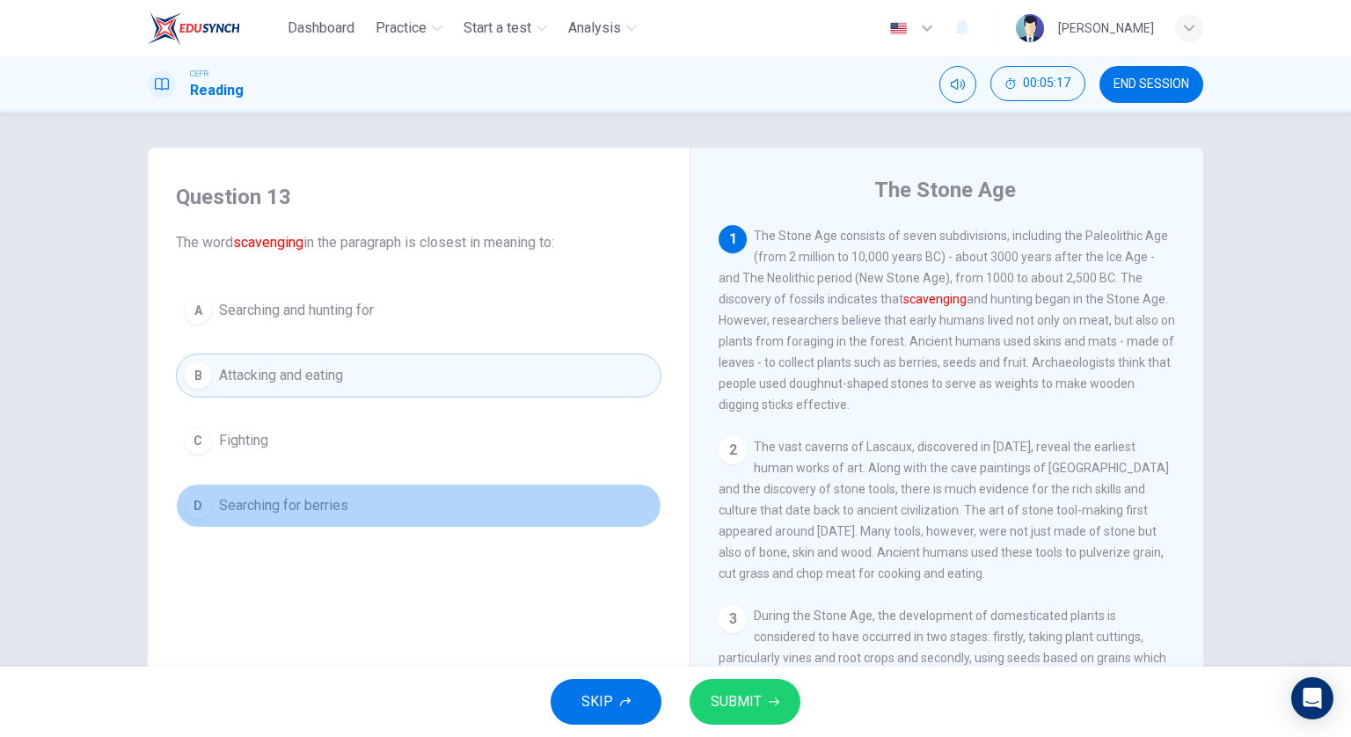
click at [355, 499] on button "D Searching for berries" at bounding box center [418, 506] width 485 height 44
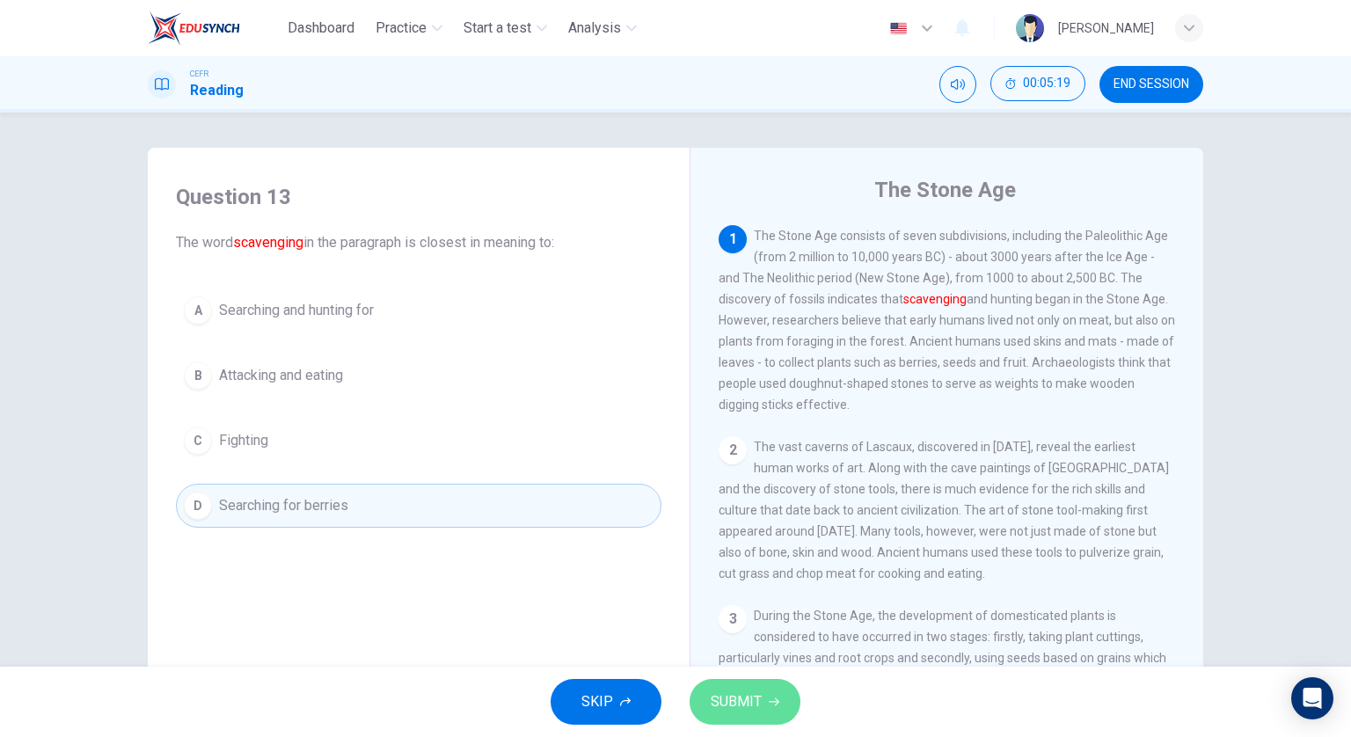
click at [739, 705] on span "SUBMIT" at bounding box center [735, 701] width 51 height 25
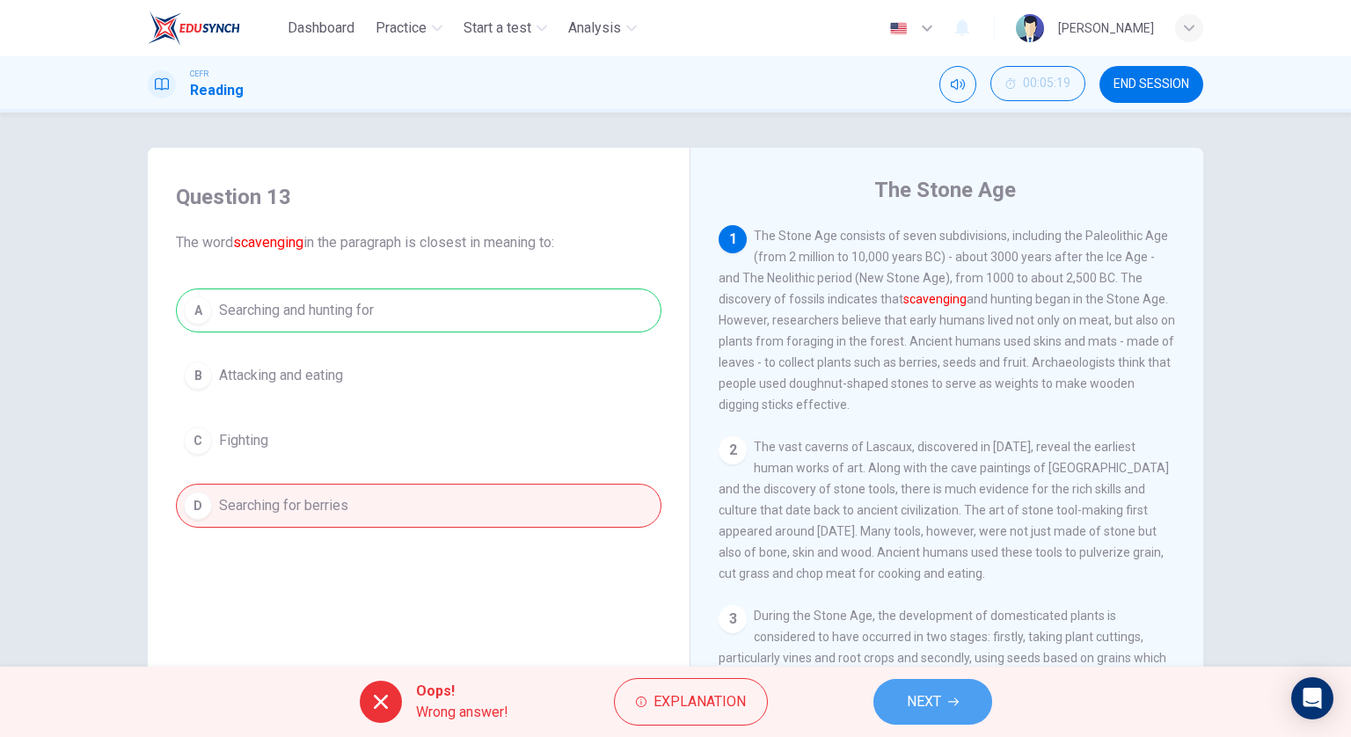
click at [943, 681] on button "NEXT" at bounding box center [932, 702] width 119 height 46
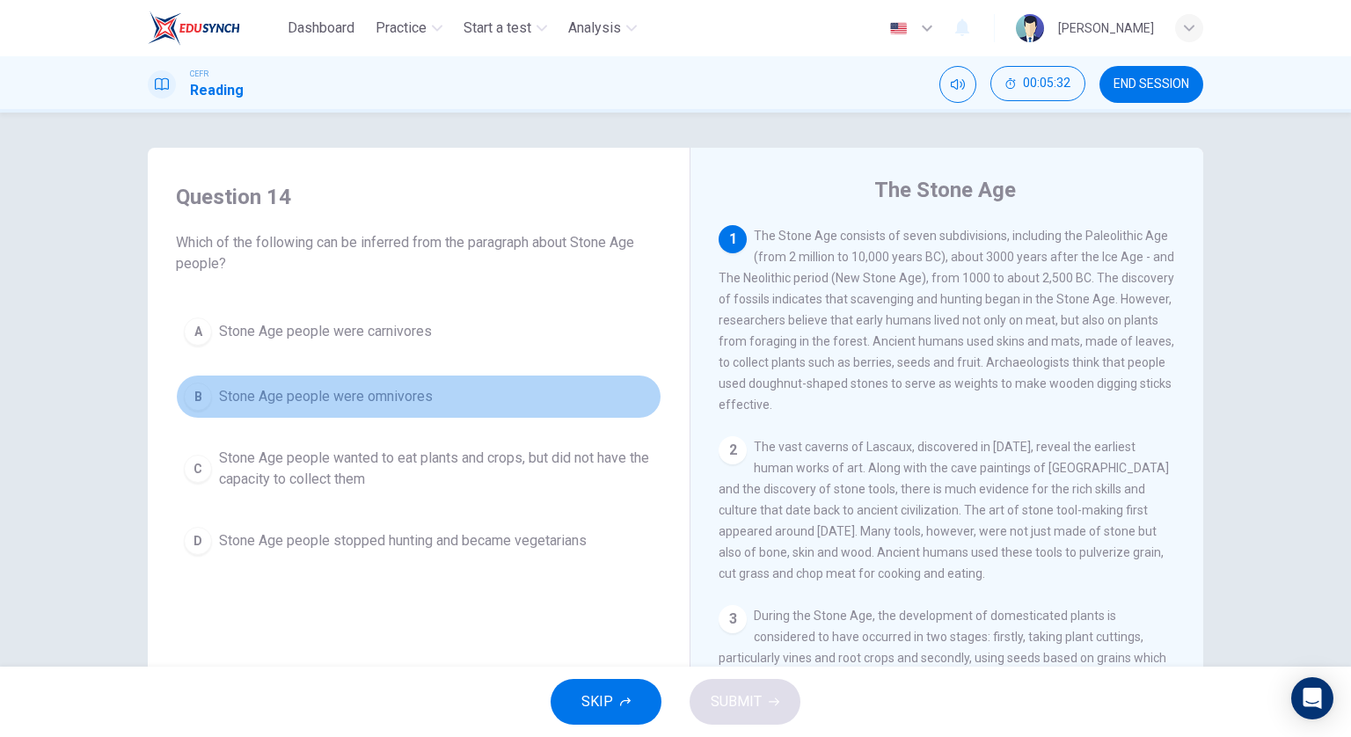
click at [543, 407] on button "B Stone Age people were omnivores" at bounding box center [418, 397] width 485 height 44
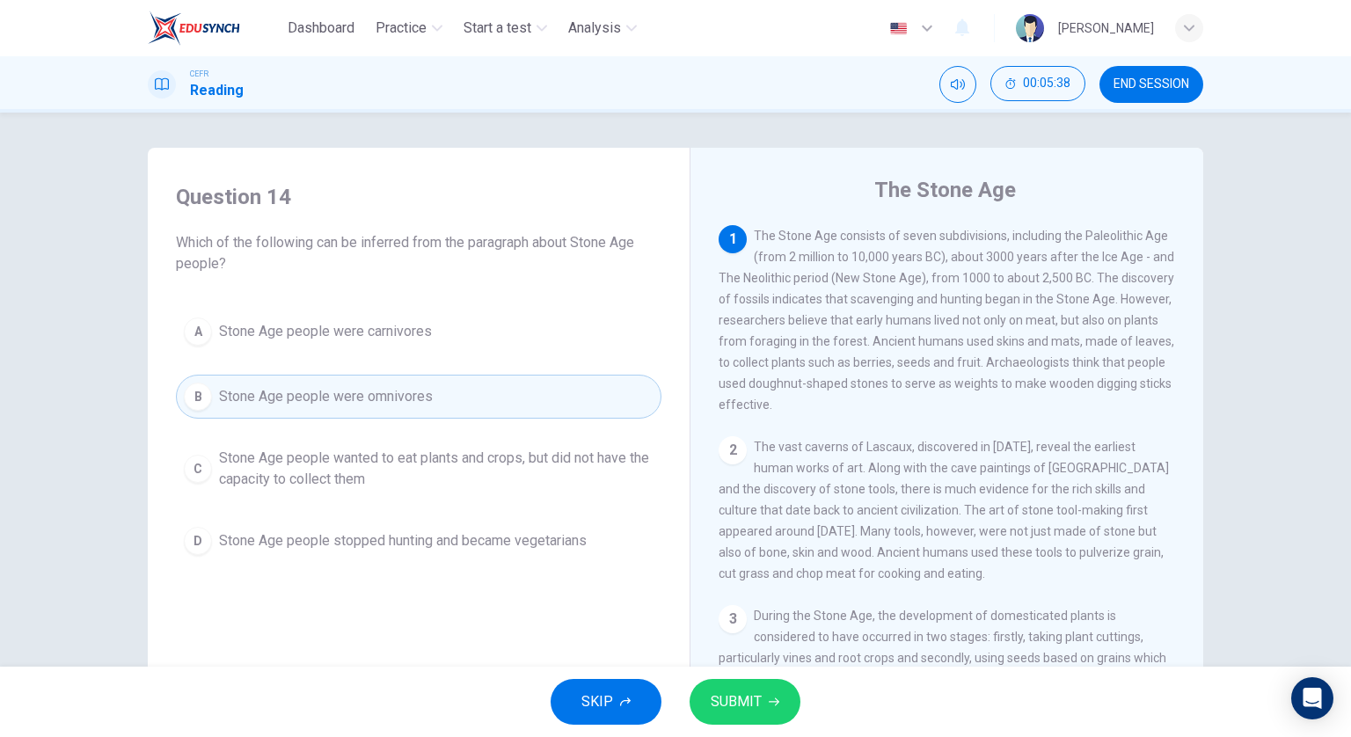
click at [743, 685] on button "SUBMIT" at bounding box center [744, 702] width 111 height 46
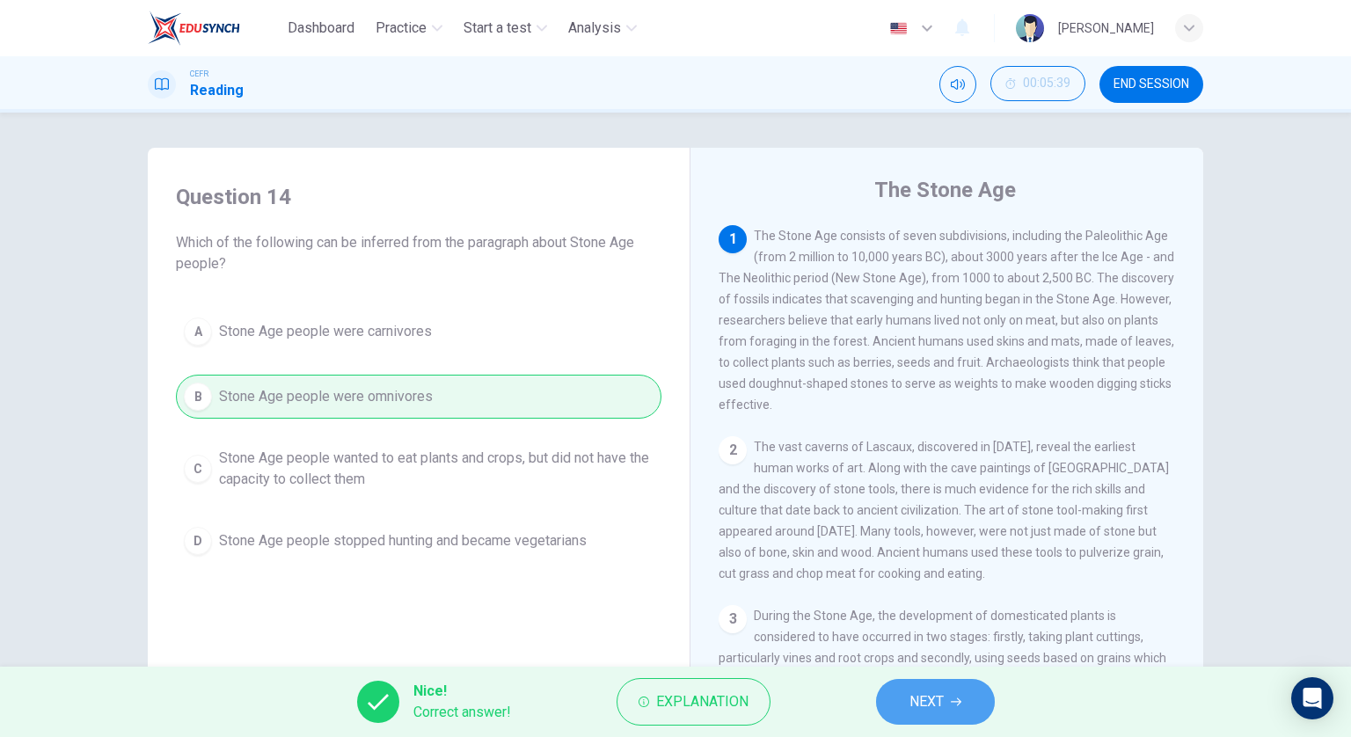
click at [917, 687] on button "NEXT" at bounding box center [935, 702] width 119 height 46
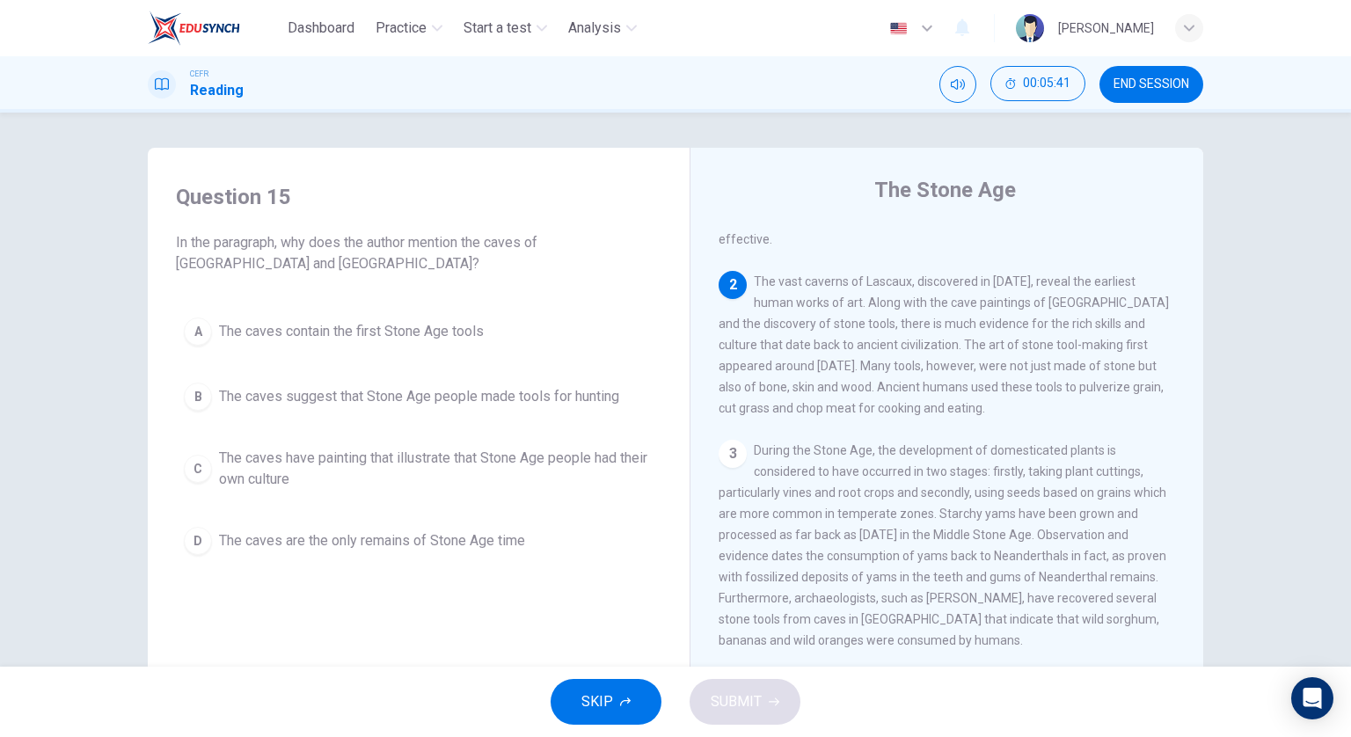
scroll to position [176, 0]
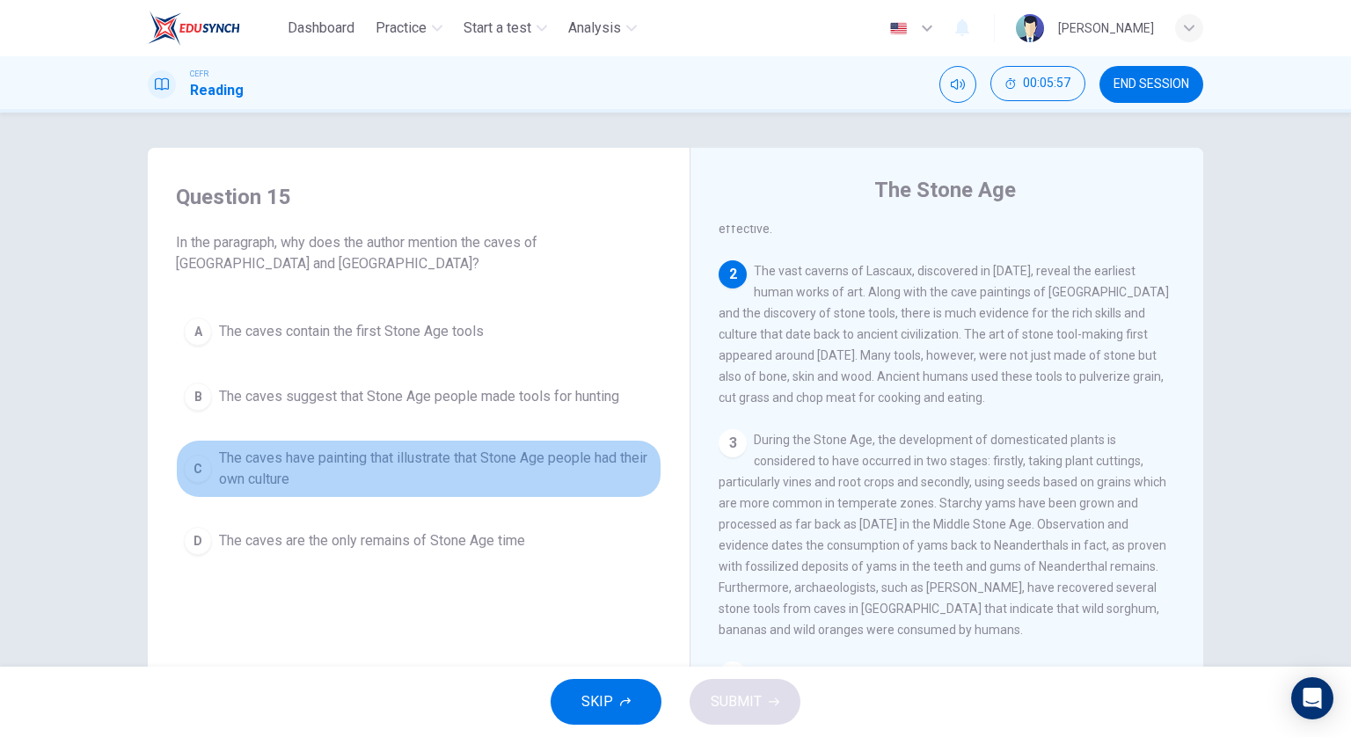
click at [579, 458] on span "The caves have painting that illustrate that Stone Age people had their own cul…" at bounding box center [436, 469] width 434 height 42
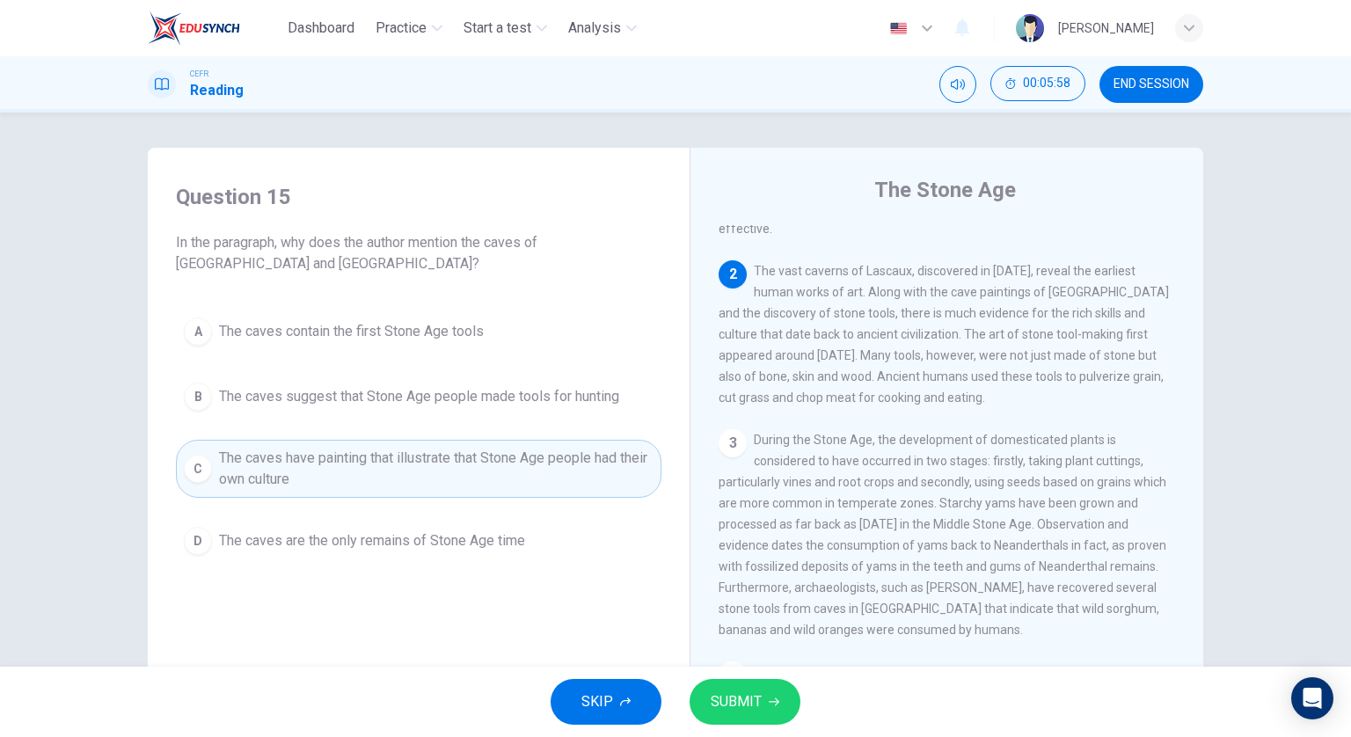
click at [752, 703] on span "SUBMIT" at bounding box center [735, 701] width 51 height 25
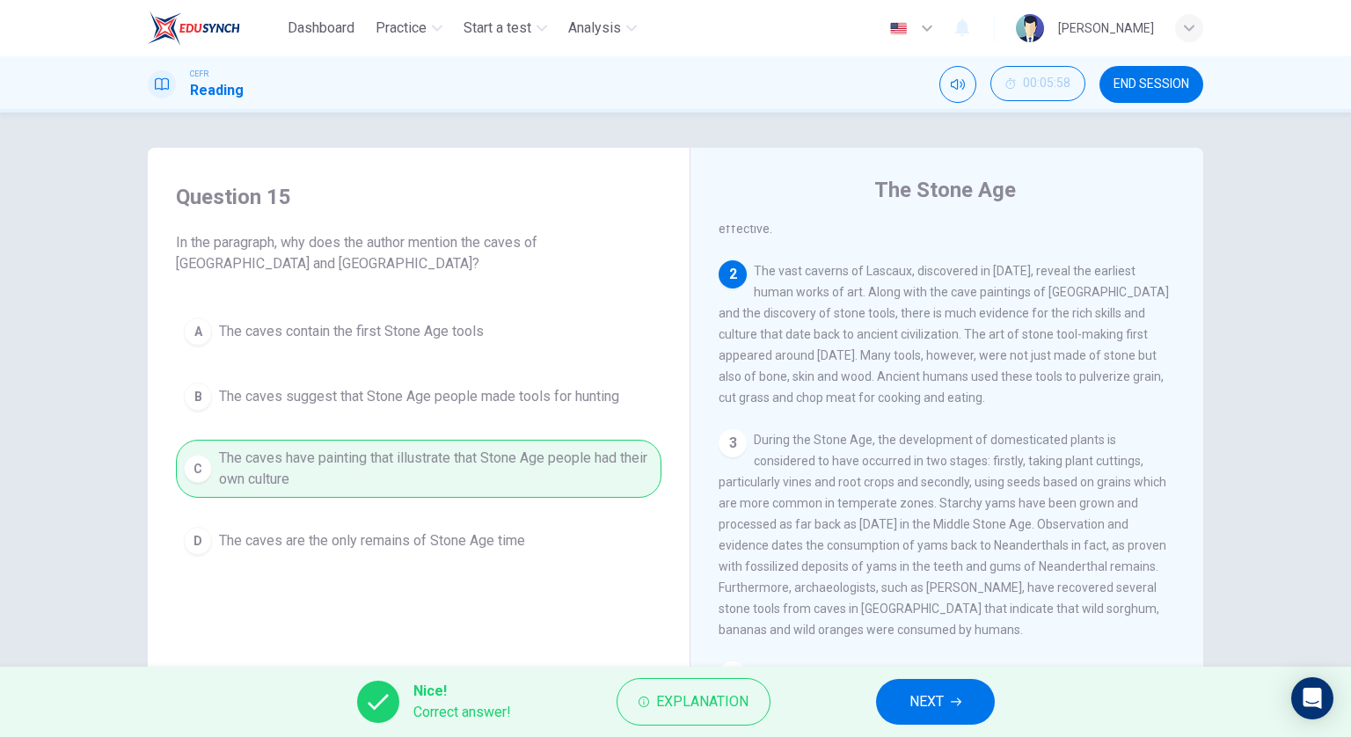
click at [953, 700] on icon "button" at bounding box center [955, 701] width 11 height 11
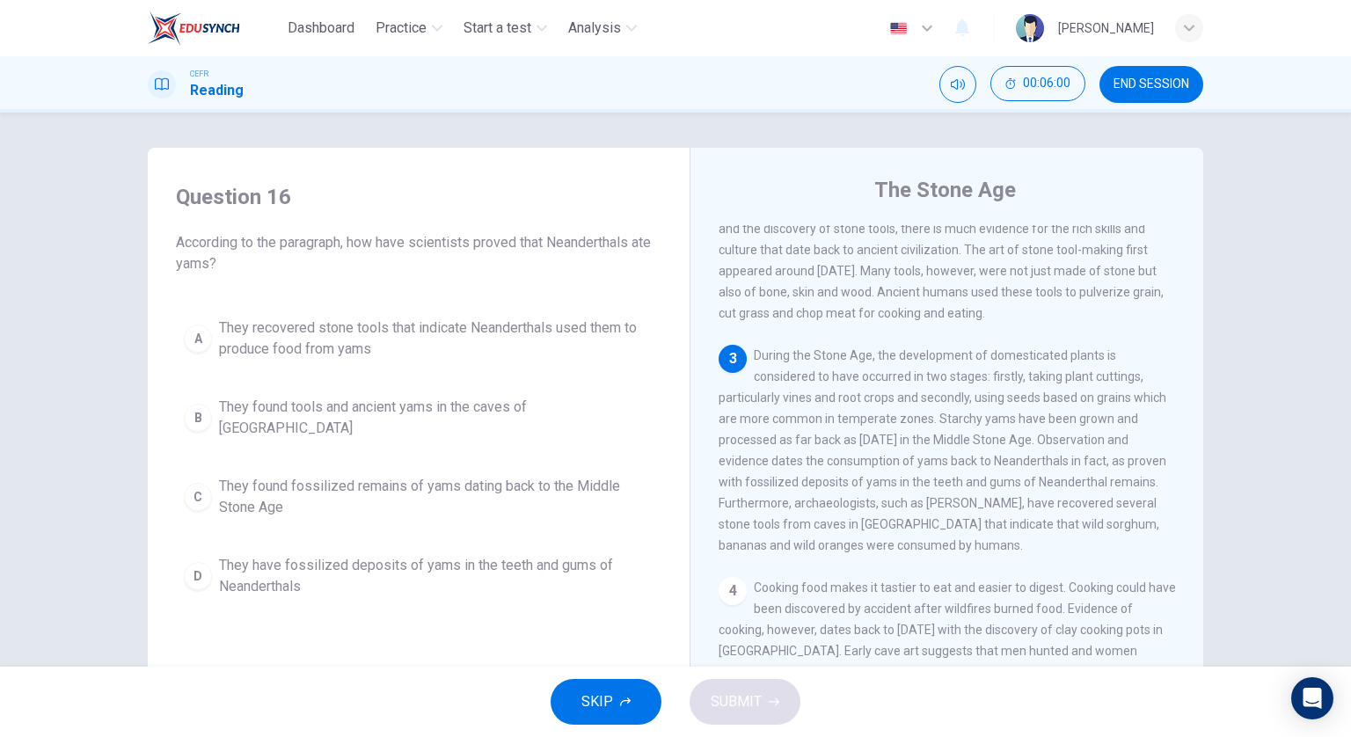
scroll to position [264, 0]
click at [440, 555] on span "They have fossilized deposits of yams in the teeth and gums of Neanderthals" at bounding box center [436, 576] width 434 height 42
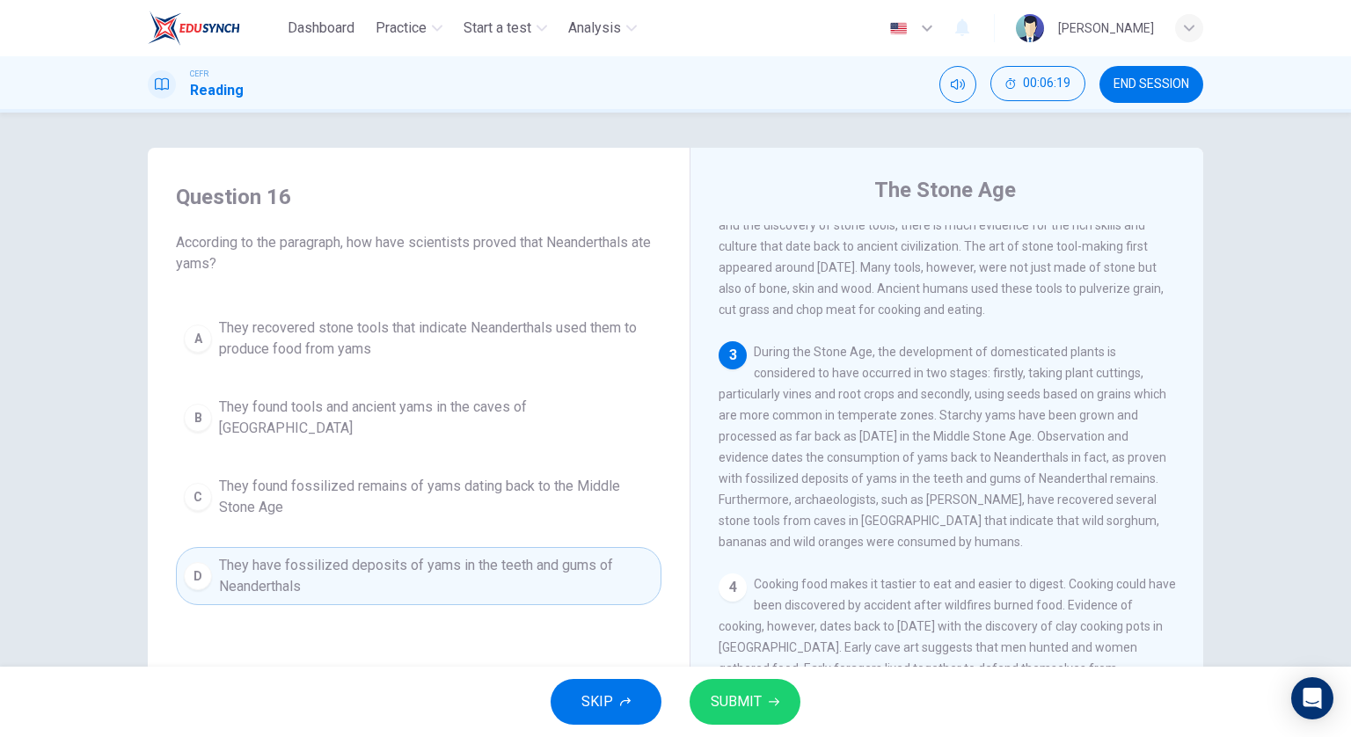
click at [760, 698] on button "SUBMIT" at bounding box center [744, 702] width 111 height 46
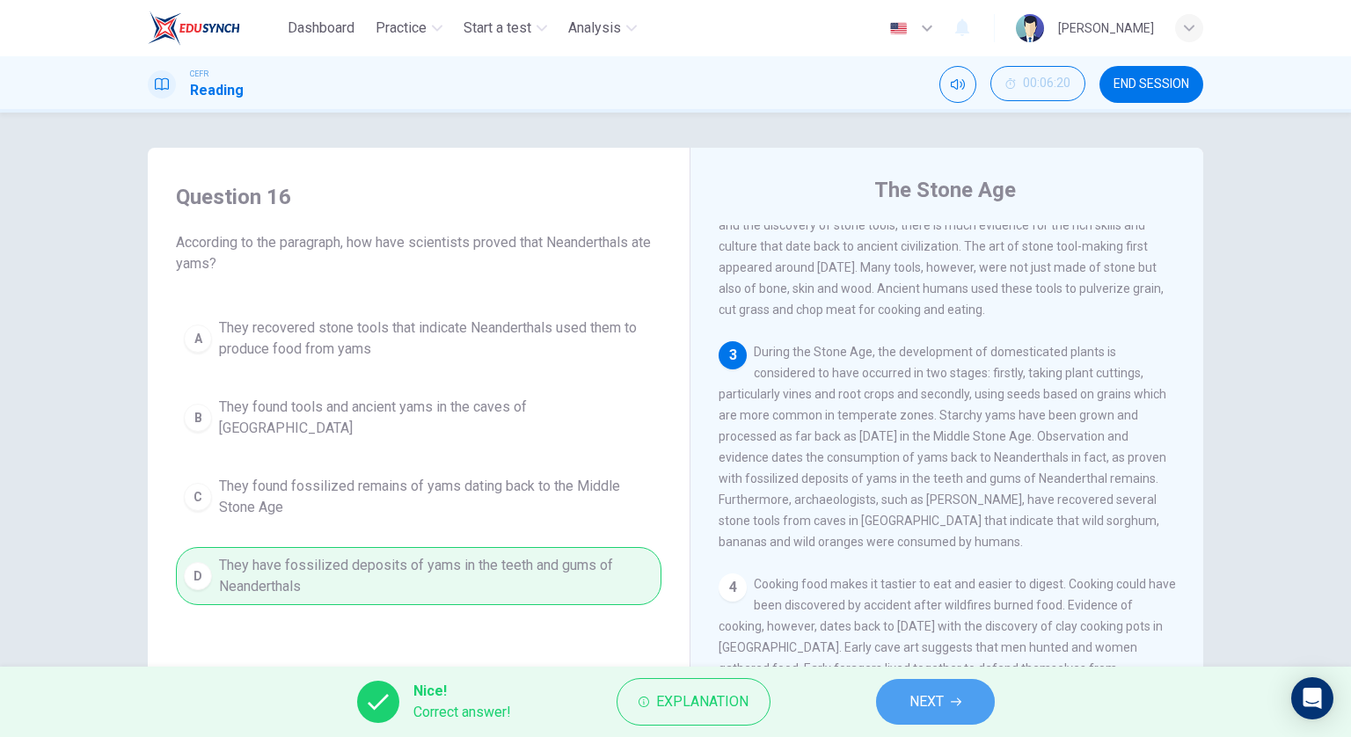
click at [922, 709] on span "NEXT" at bounding box center [926, 701] width 34 height 25
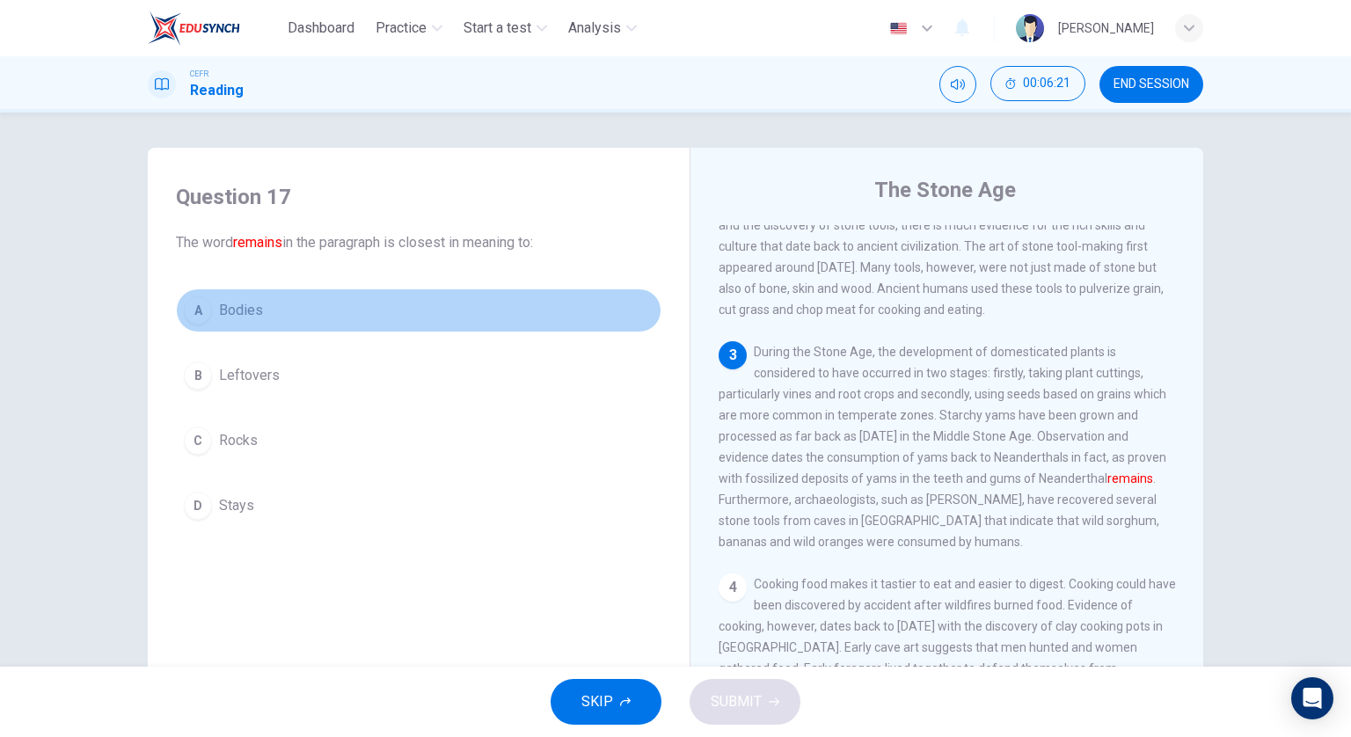
click at [308, 314] on button "A Bodies" at bounding box center [418, 310] width 485 height 44
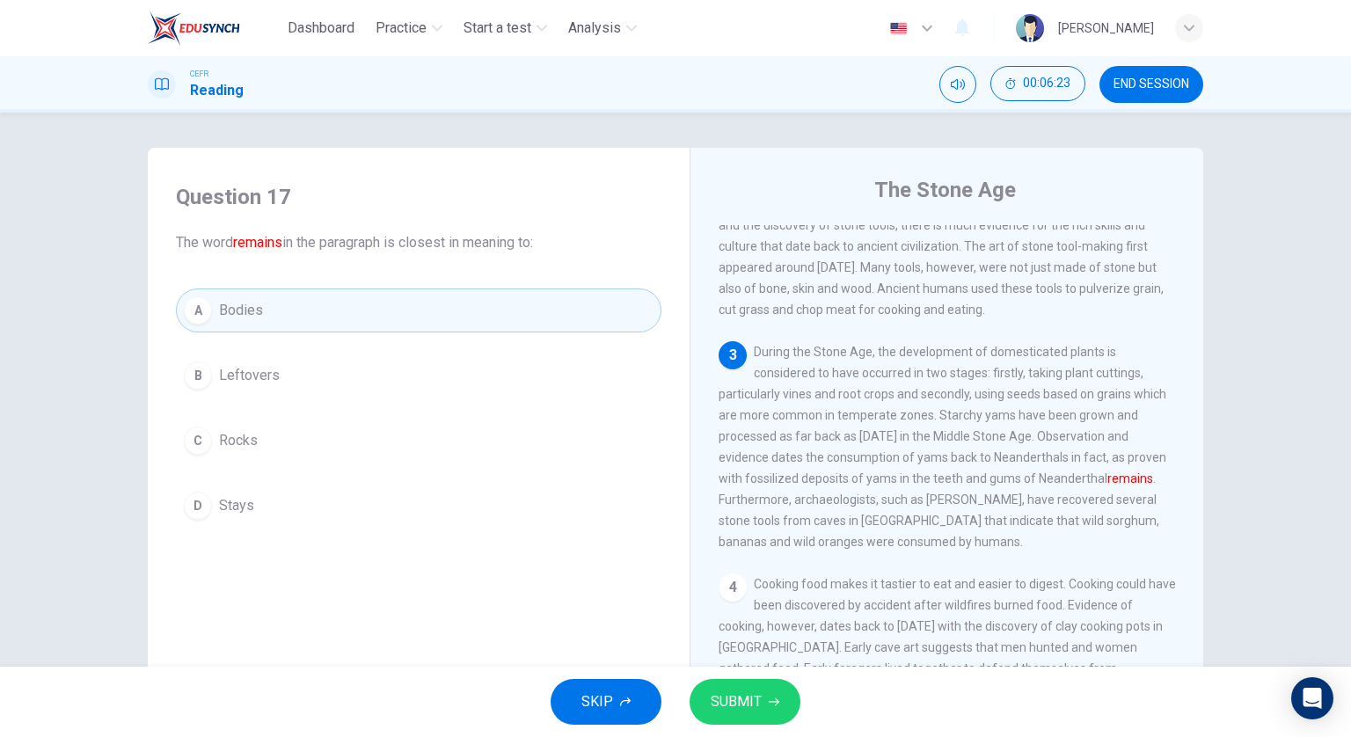
click at [757, 695] on span "SUBMIT" at bounding box center [735, 701] width 51 height 25
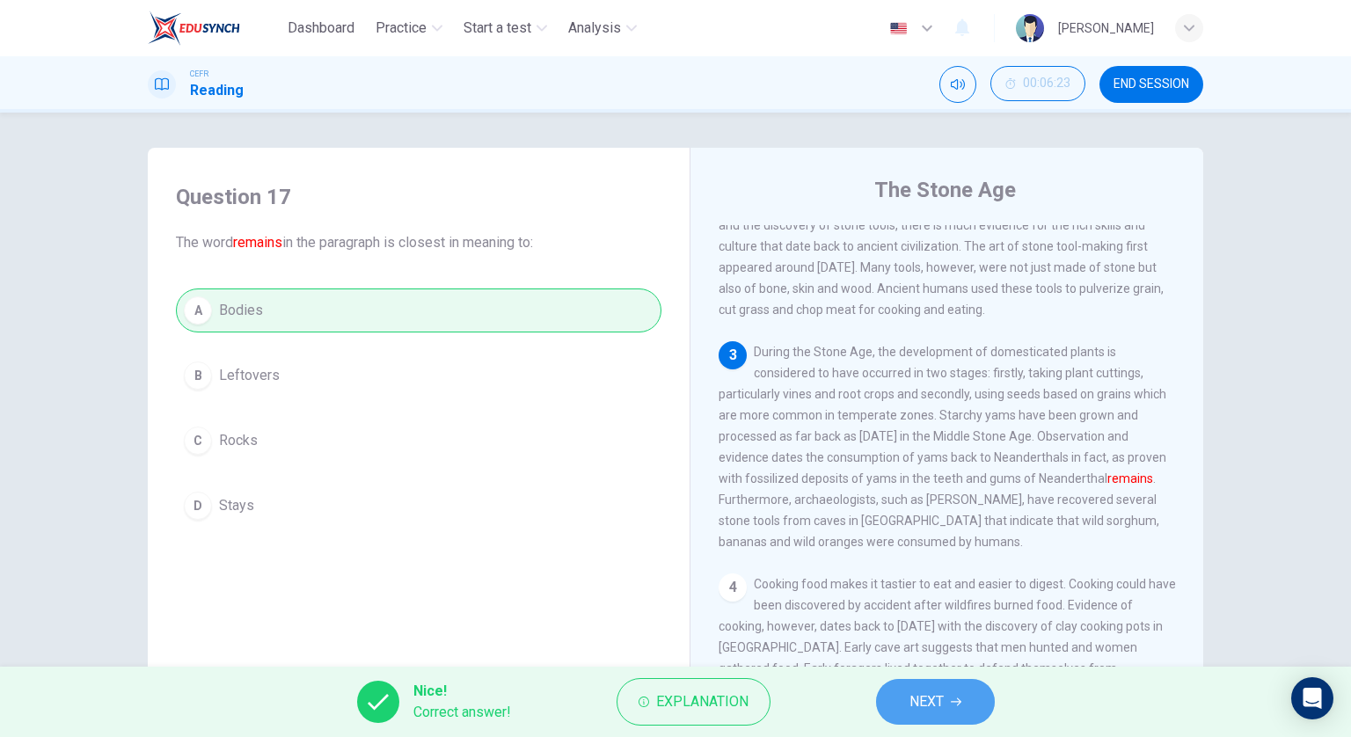
click at [914, 691] on span "NEXT" at bounding box center [926, 701] width 34 height 25
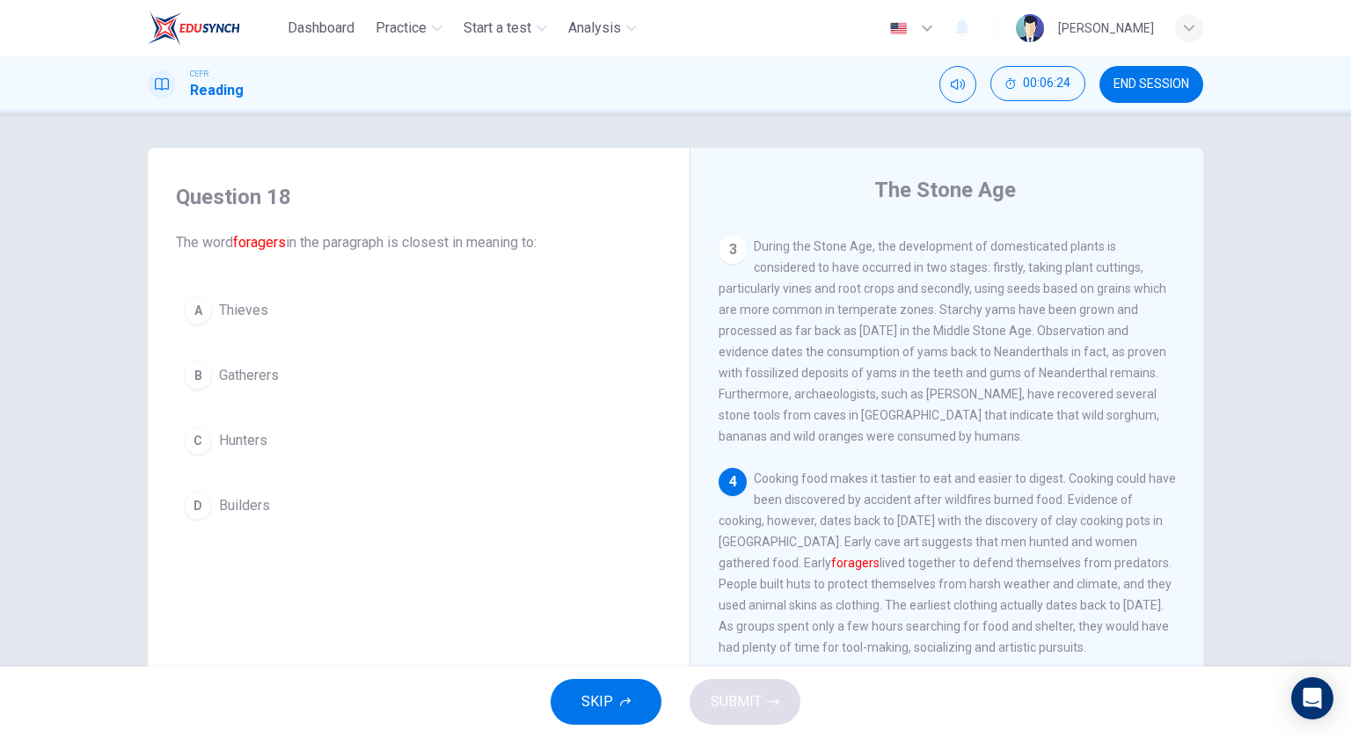
scroll to position [528, 0]
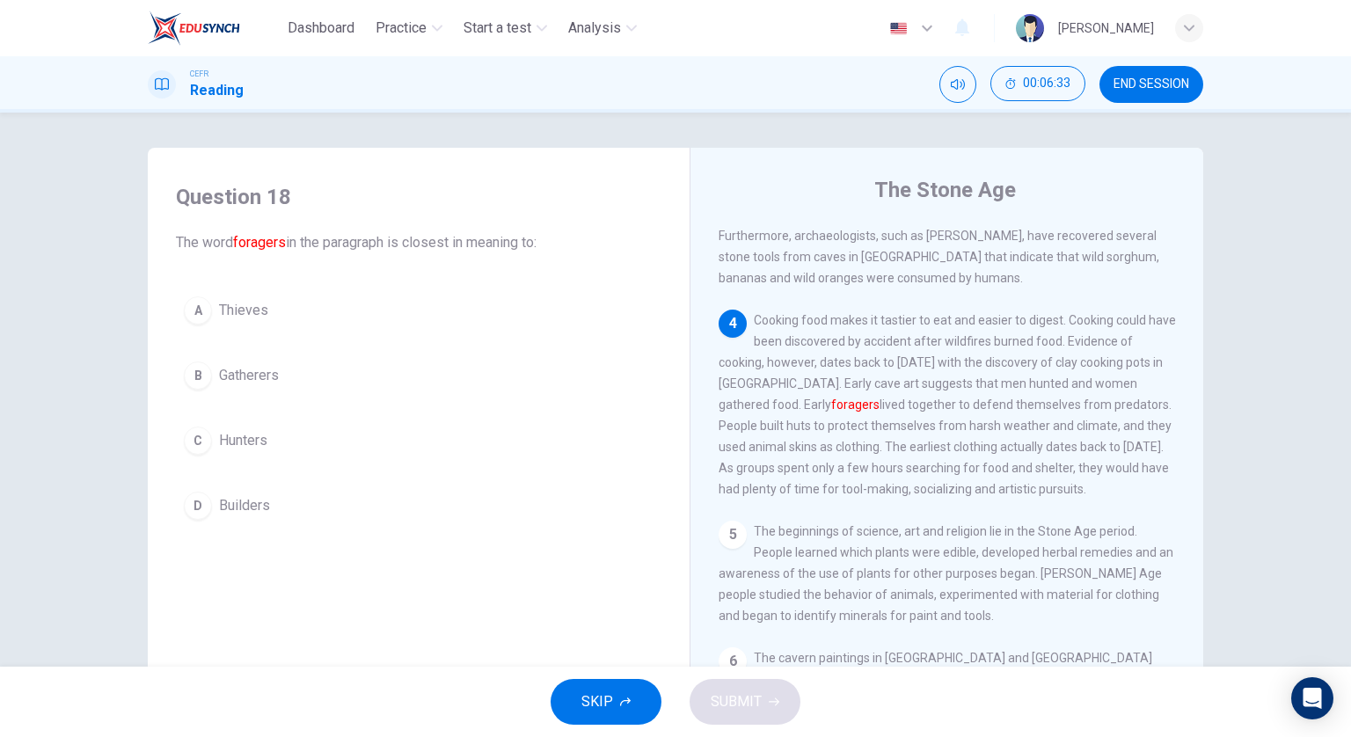
click at [463, 373] on button "B Gatherers" at bounding box center [418, 375] width 485 height 44
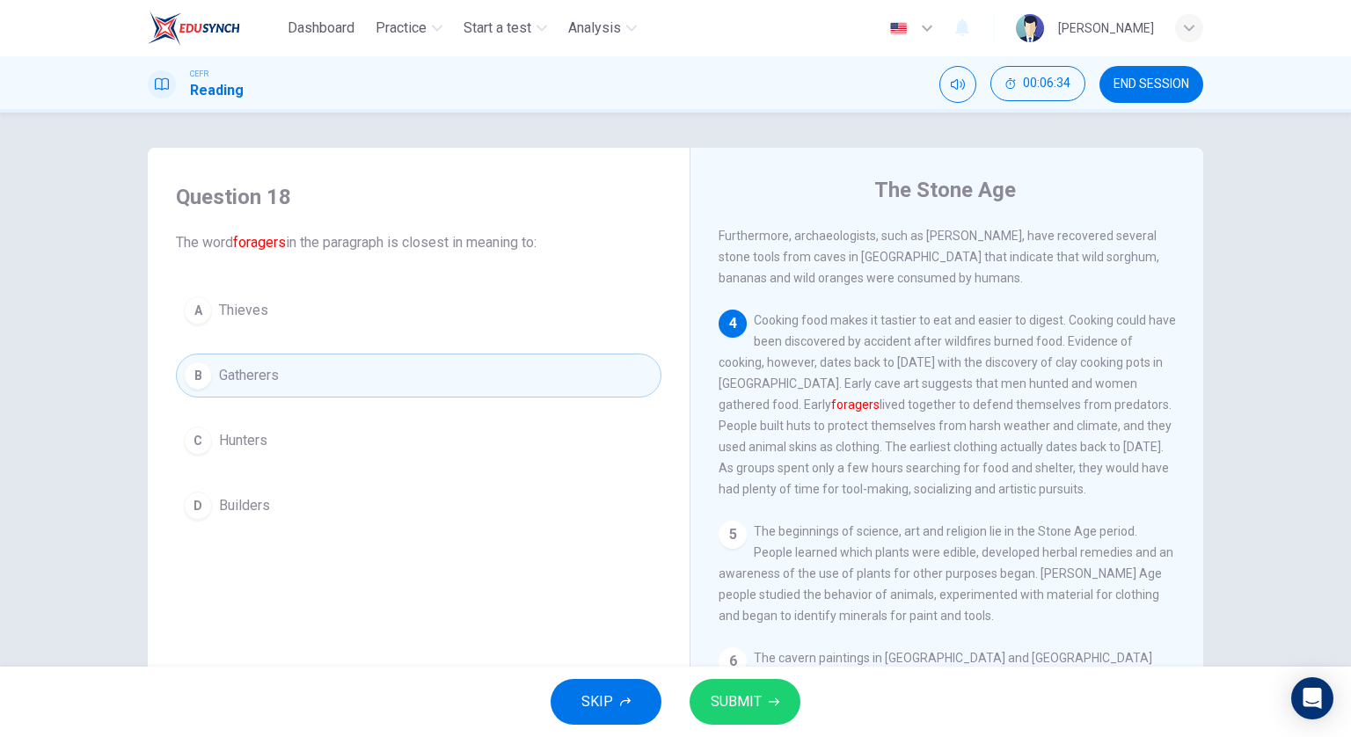
click at [749, 704] on span "SUBMIT" at bounding box center [735, 701] width 51 height 25
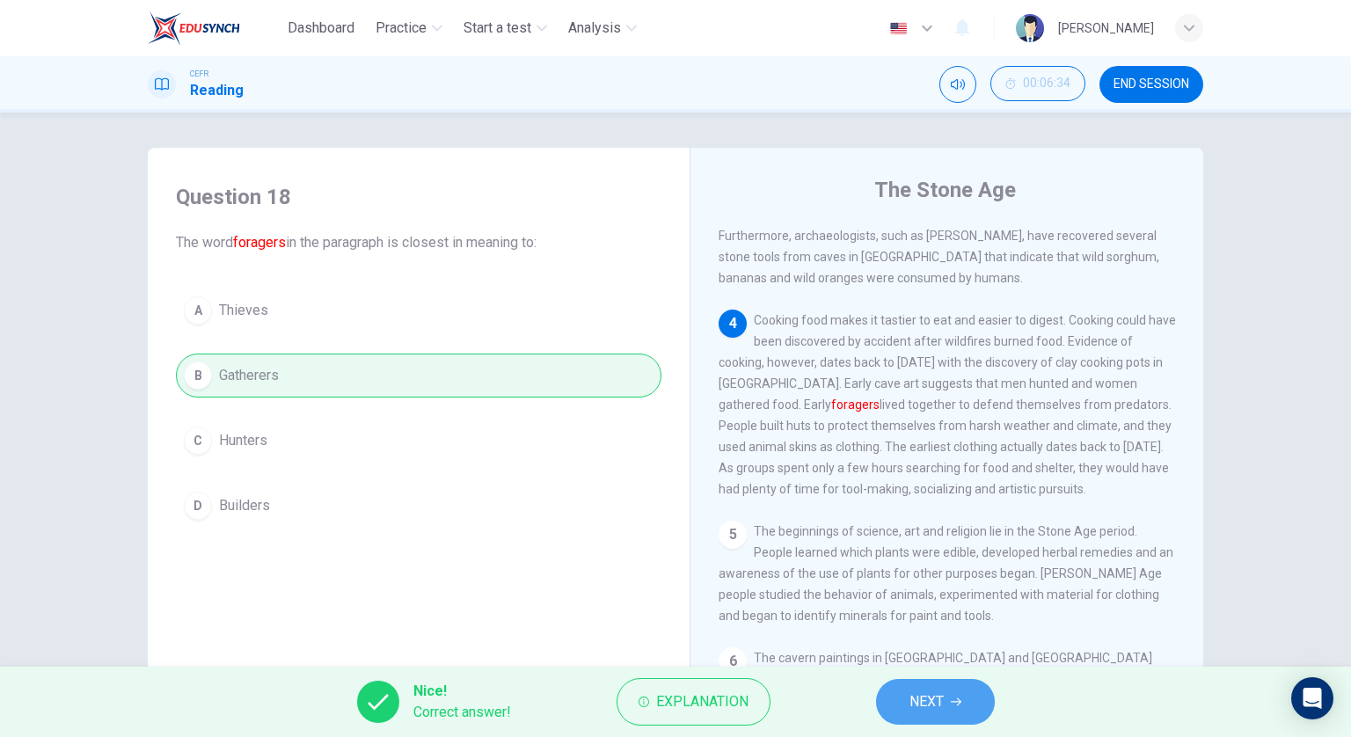
click at [880, 688] on button "NEXT" at bounding box center [935, 702] width 119 height 46
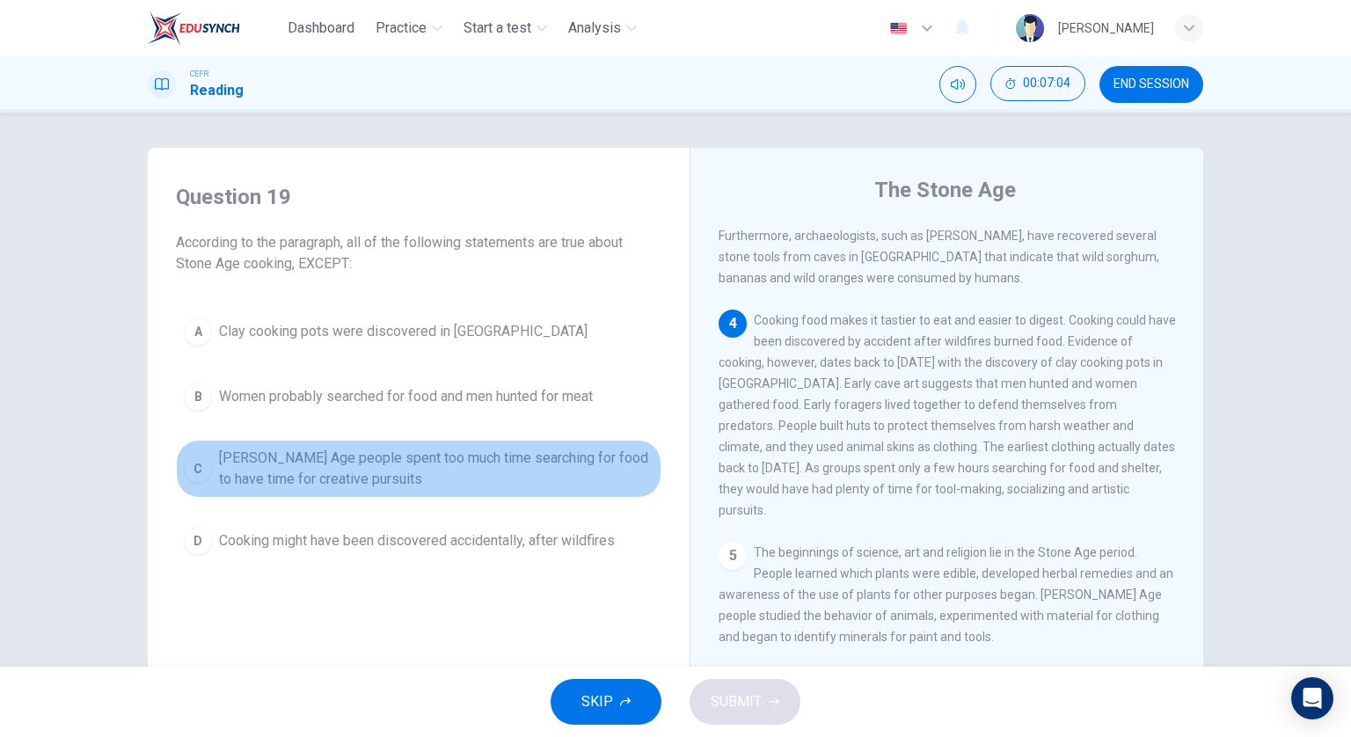
click at [542, 460] on span "[PERSON_NAME] Age people spent too much time searching for food to have time fo…" at bounding box center [436, 469] width 434 height 42
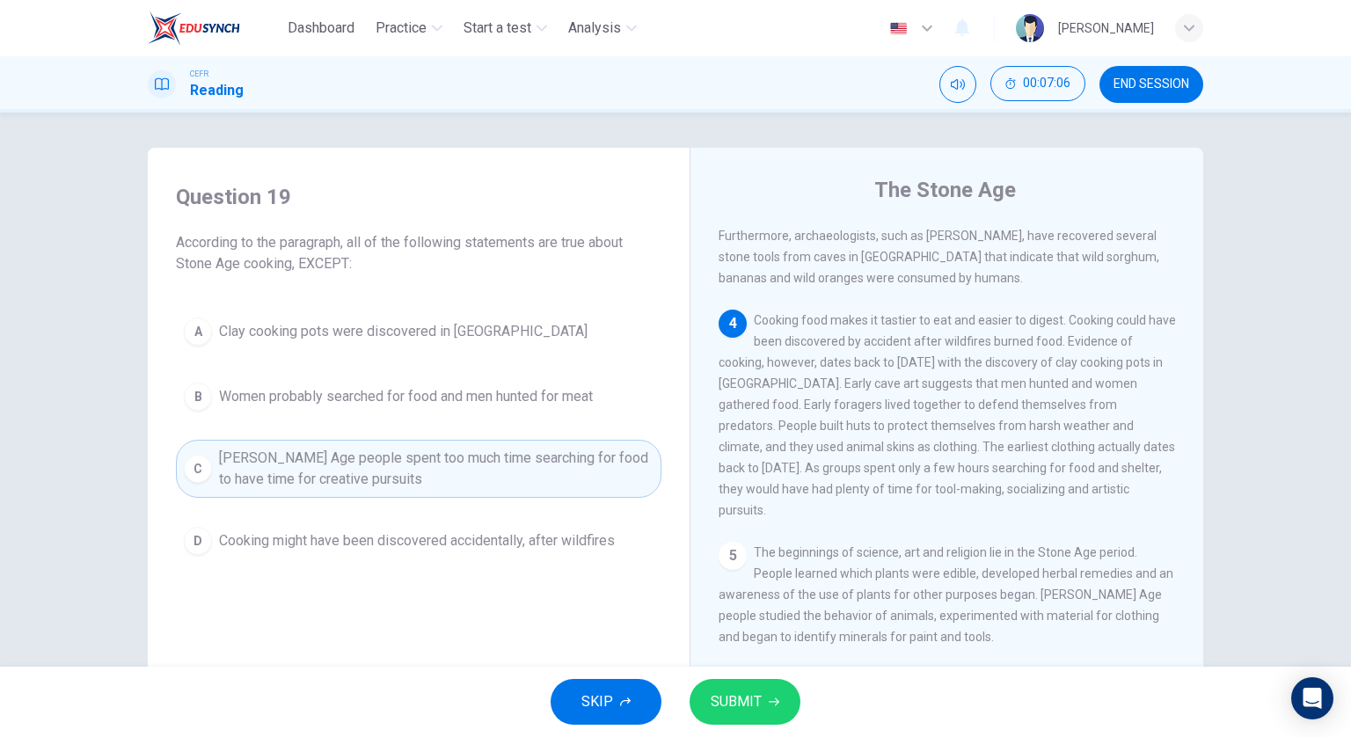
click at [732, 693] on span "SUBMIT" at bounding box center [735, 701] width 51 height 25
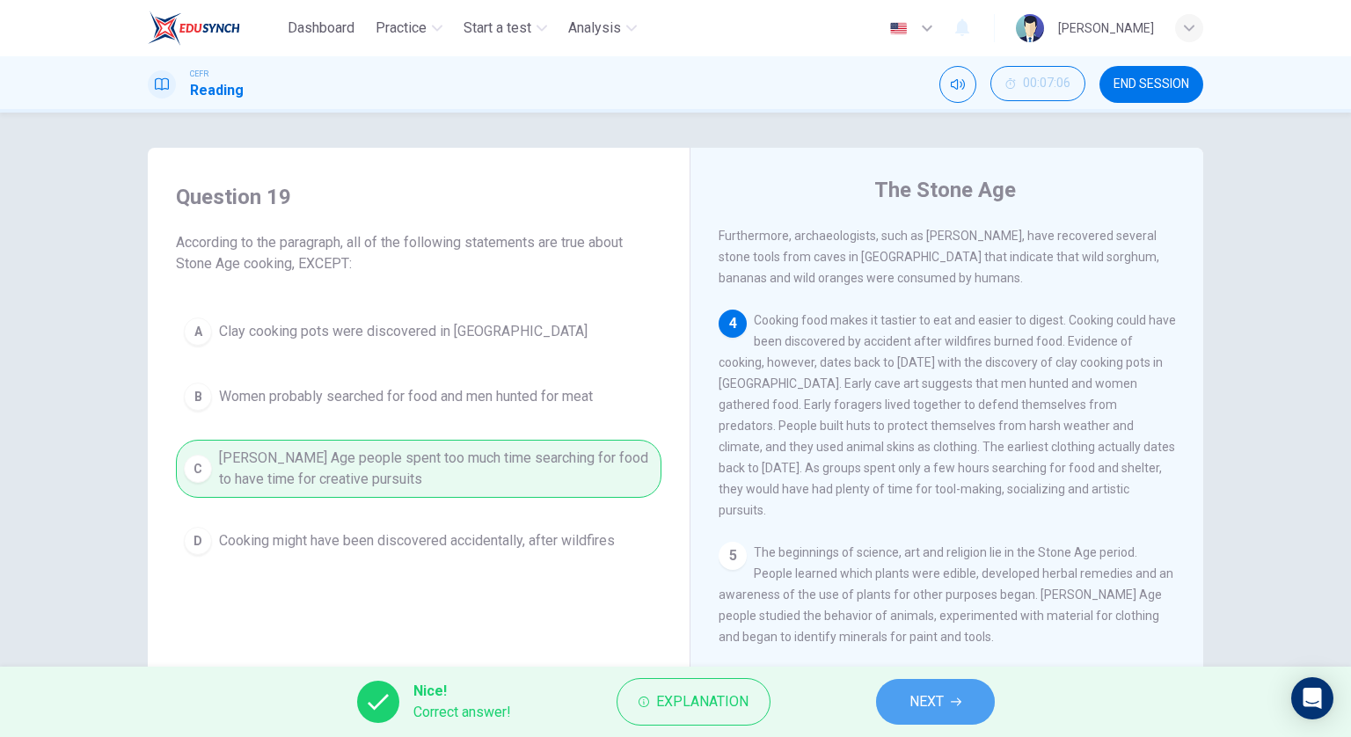
click at [880, 705] on button "NEXT" at bounding box center [935, 702] width 119 height 46
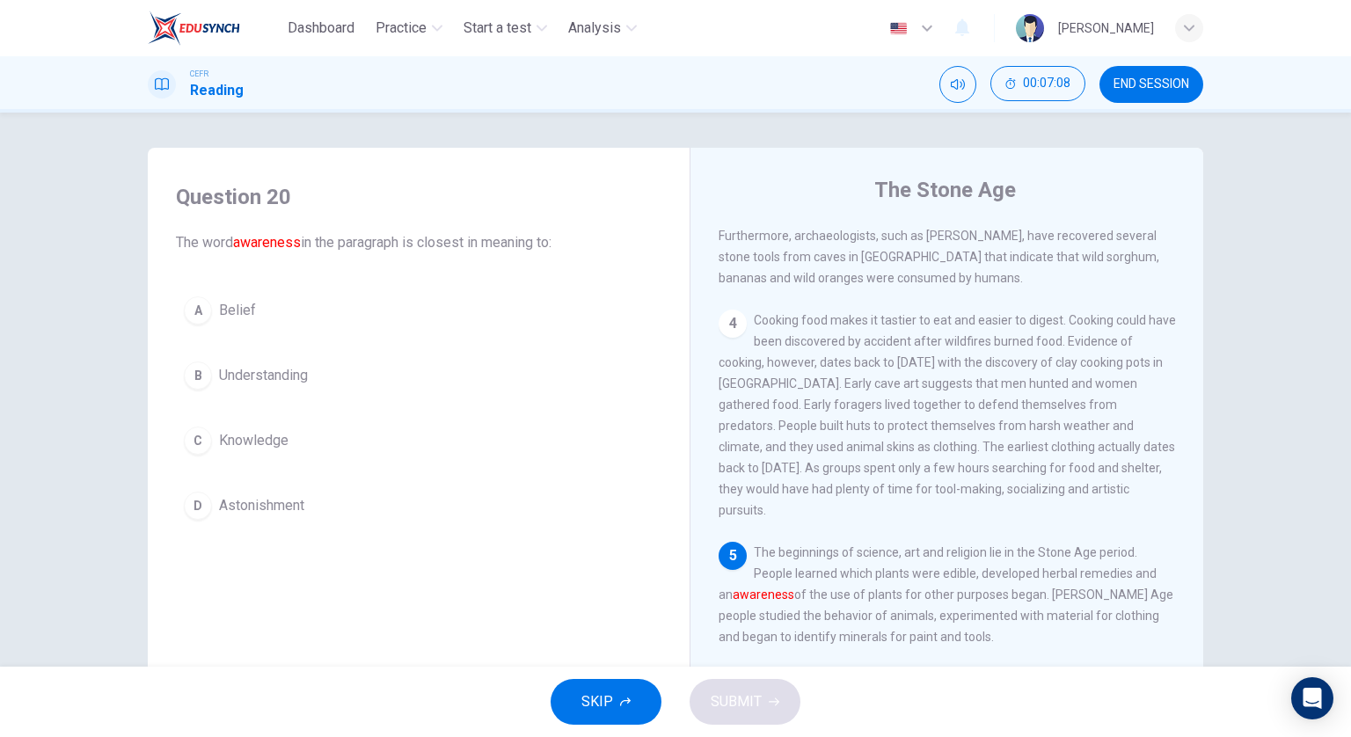
click at [476, 388] on button "B Understanding" at bounding box center [418, 375] width 485 height 44
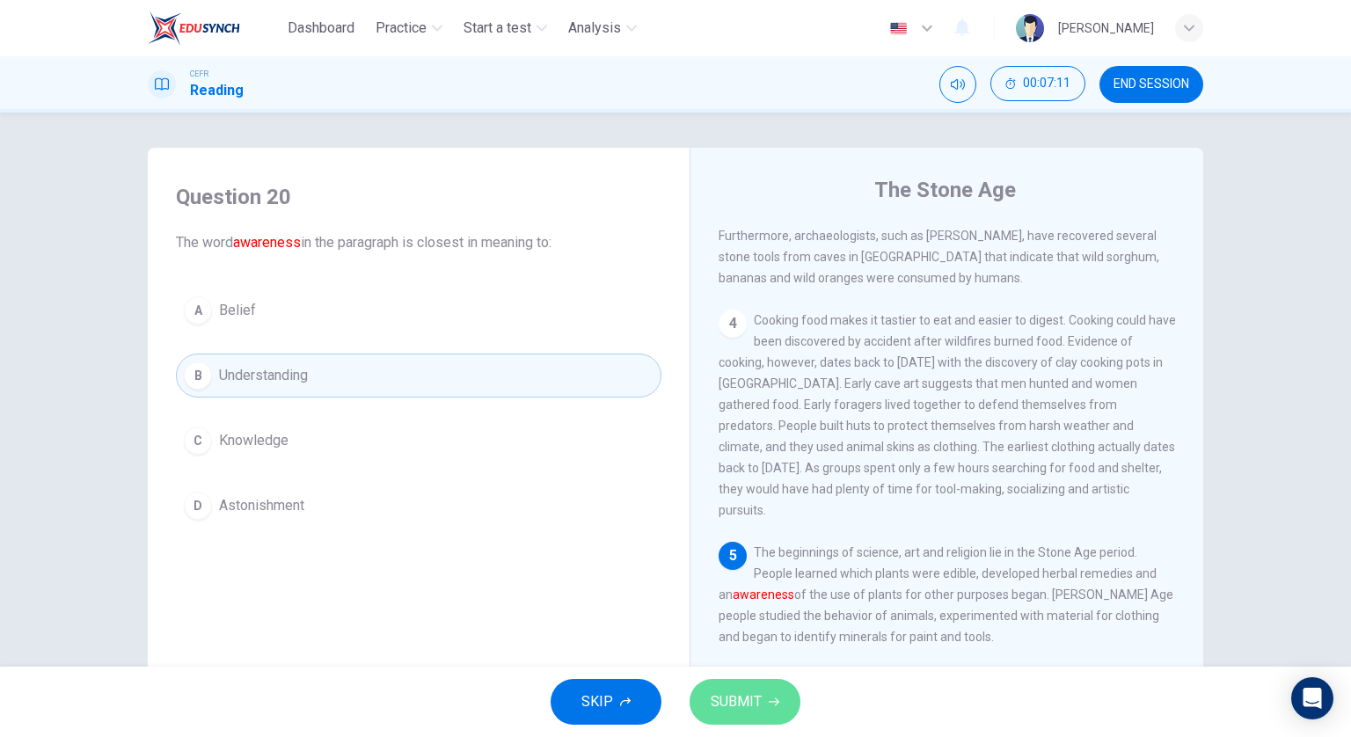
click at [736, 702] on span "SUBMIT" at bounding box center [735, 701] width 51 height 25
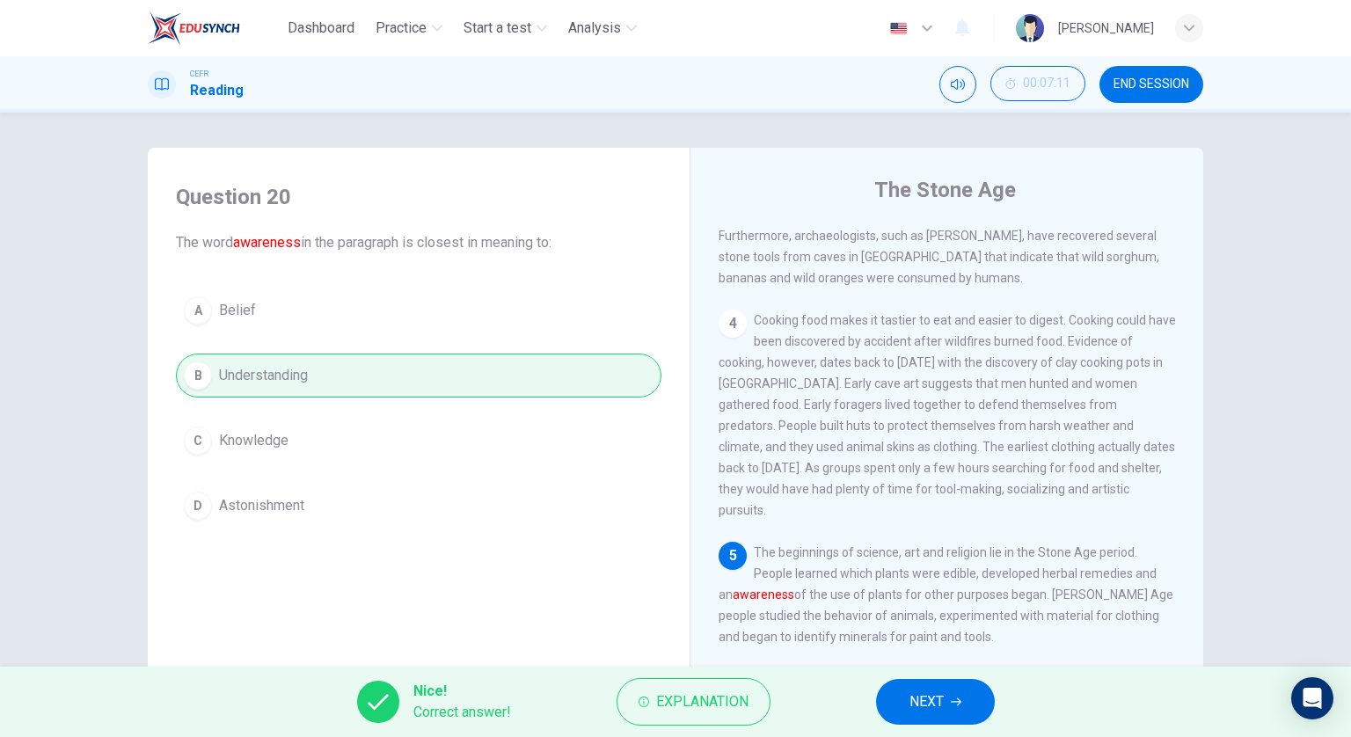
click at [907, 696] on button "NEXT" at bounding box center [935, 702] width 119 height 46
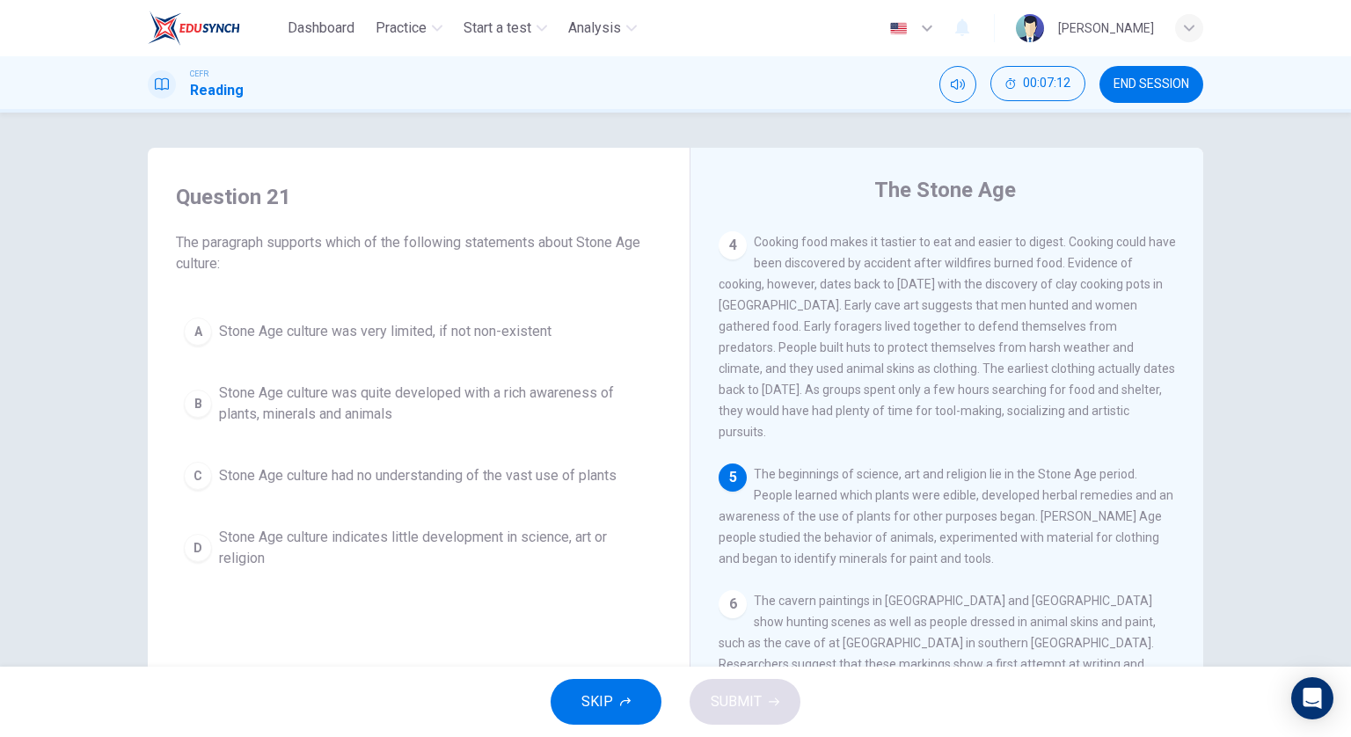
scroll to position [617, 0]
click at [484, 397] on span "Stone Age culture was quite developed with a rich awareness of plants, minerals…" at bounding box center [436, 403] width 434 height 42
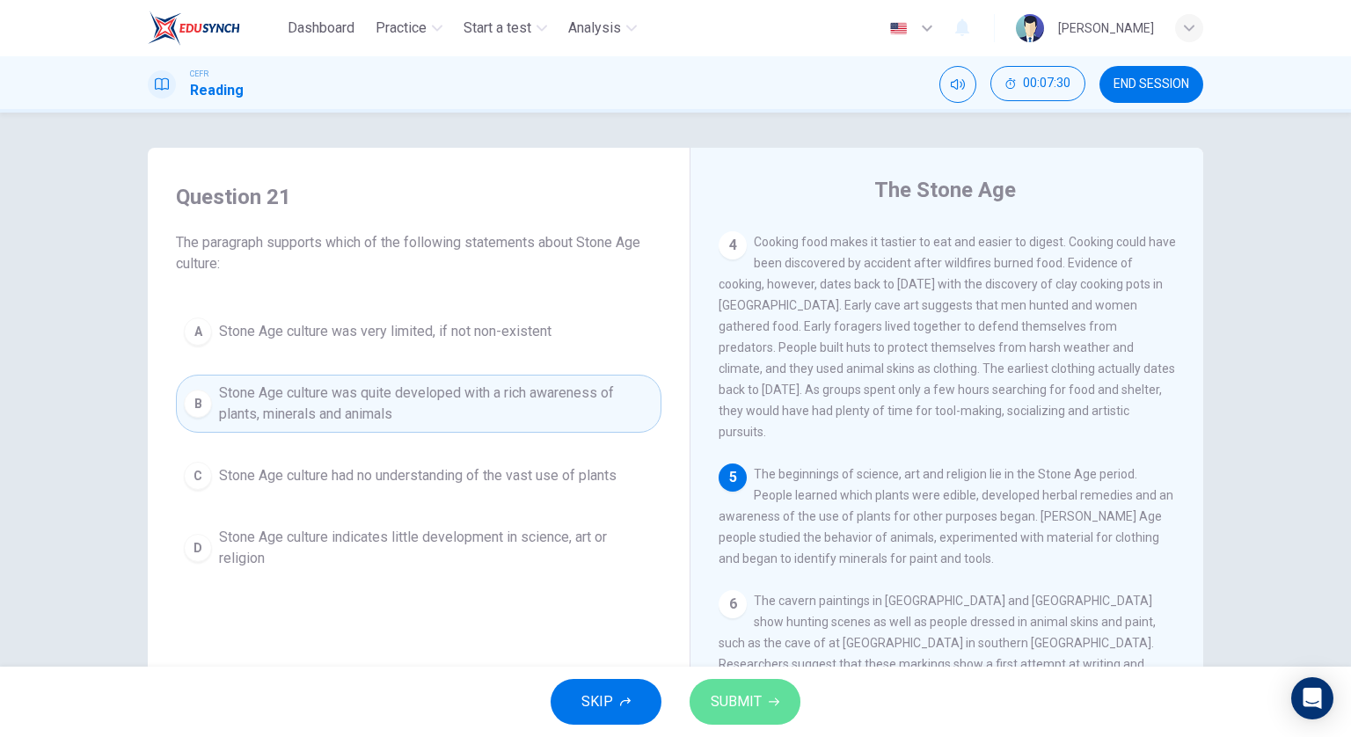
click at [732, 689] on span "SUBMIT" at bounding box center [735, 701] width 51 height 25
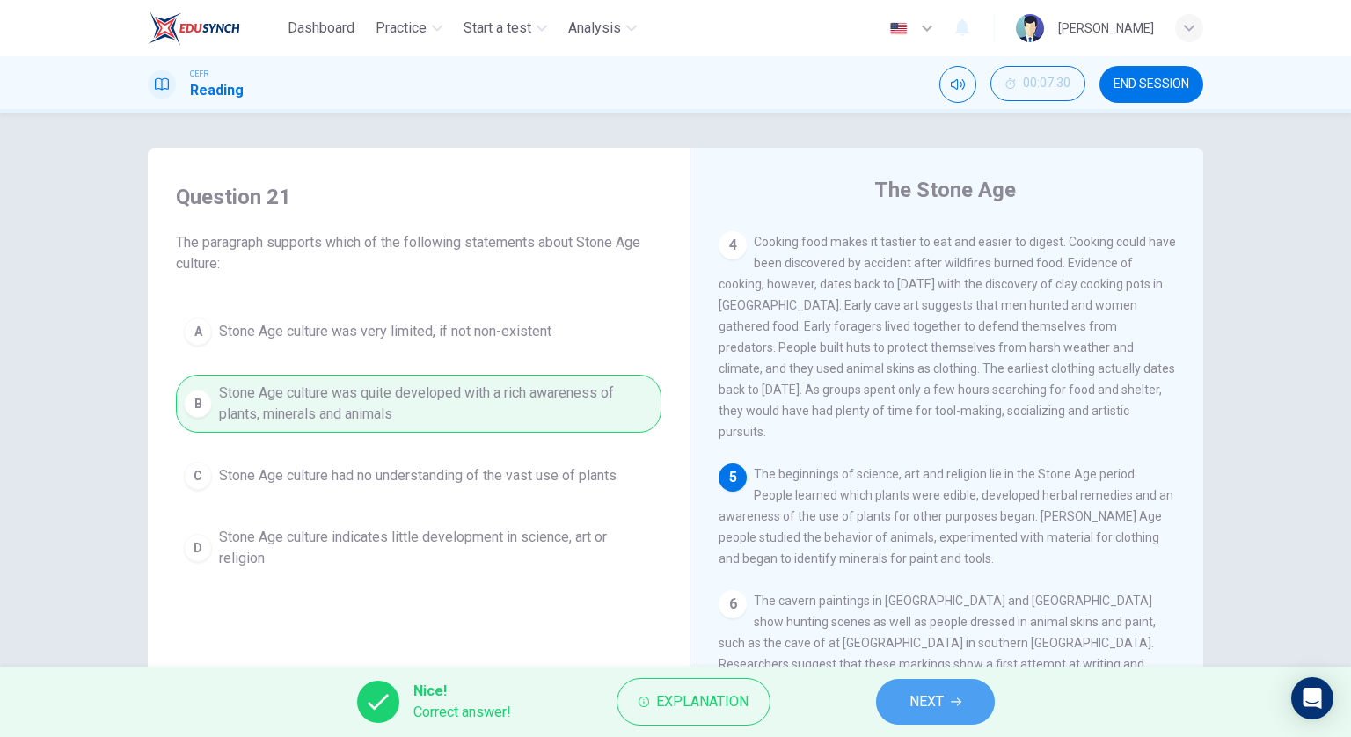
click at [952, 688] on button "NEXT" at bounding box center [935, 702] width 119 height 46
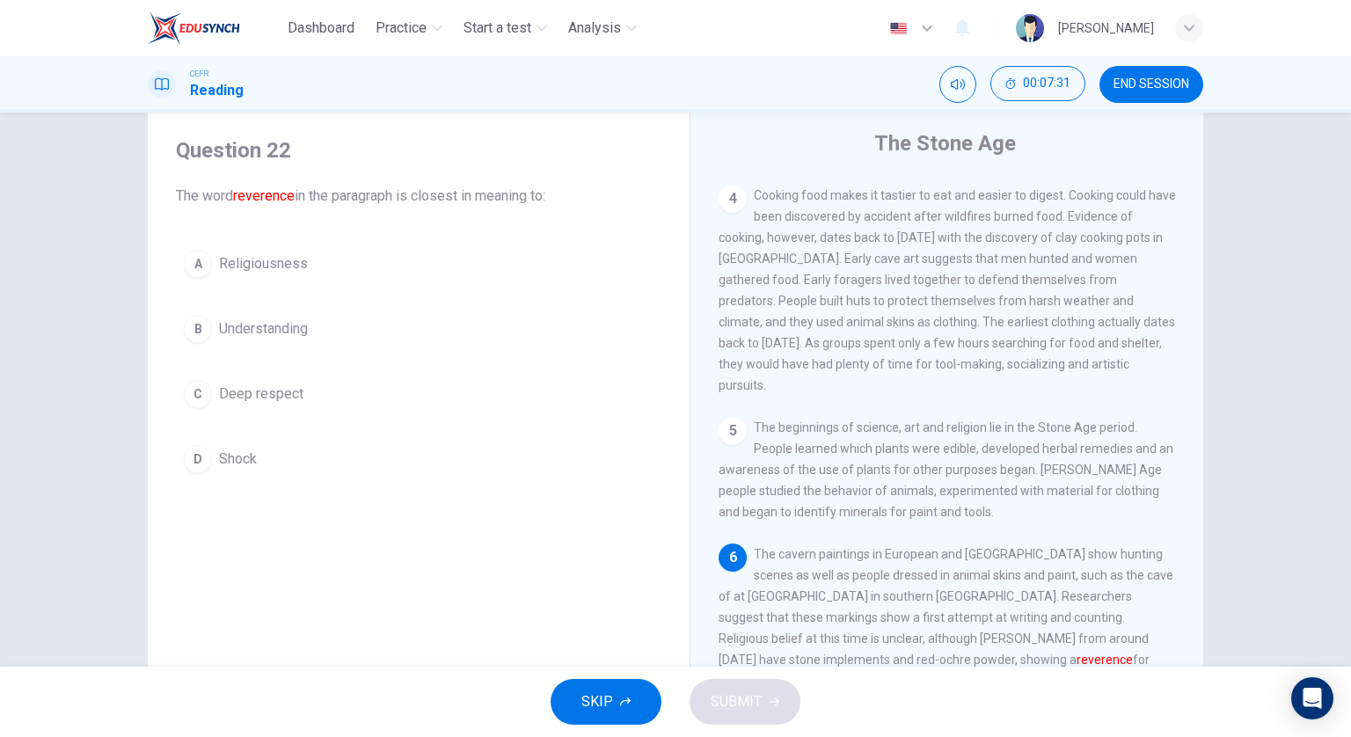
scroll to position [127, 0]
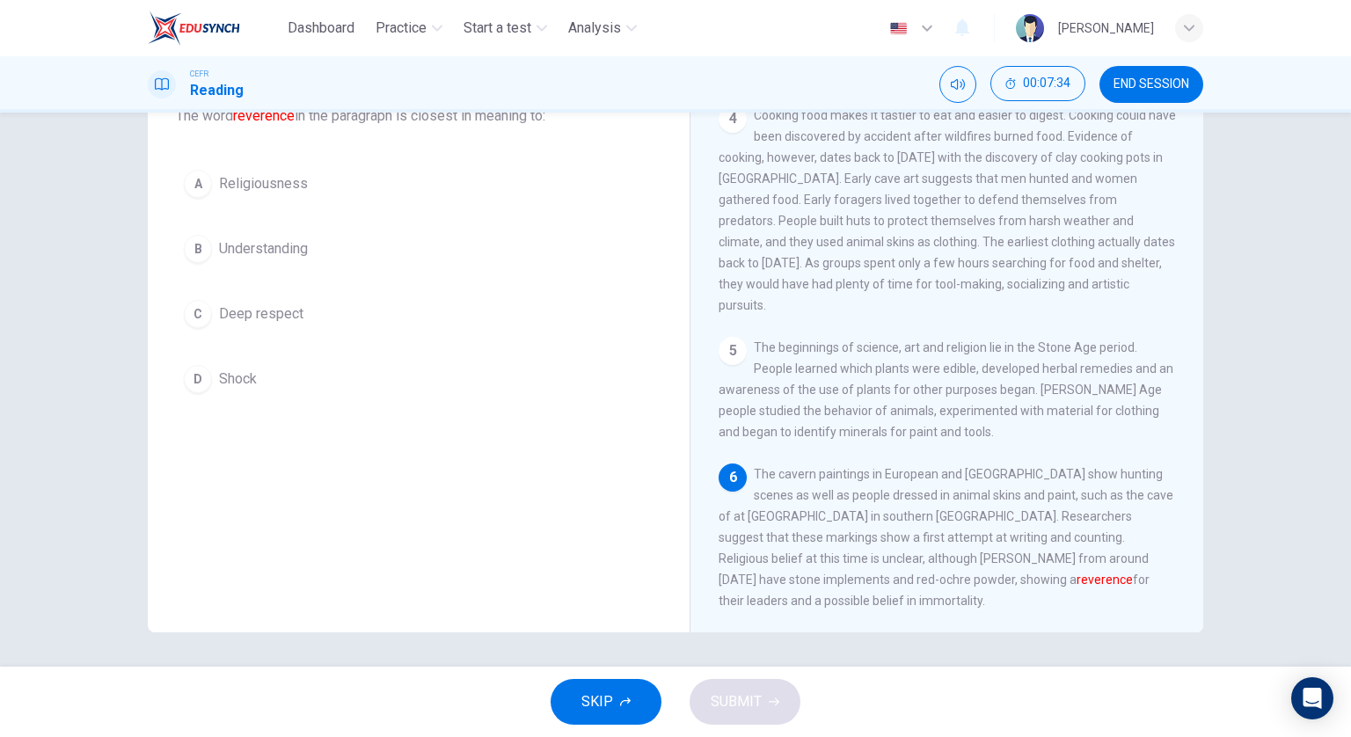
click at [408, 316] on button "C Deep respect" at bounding box center [418, 314] width 485 height 44
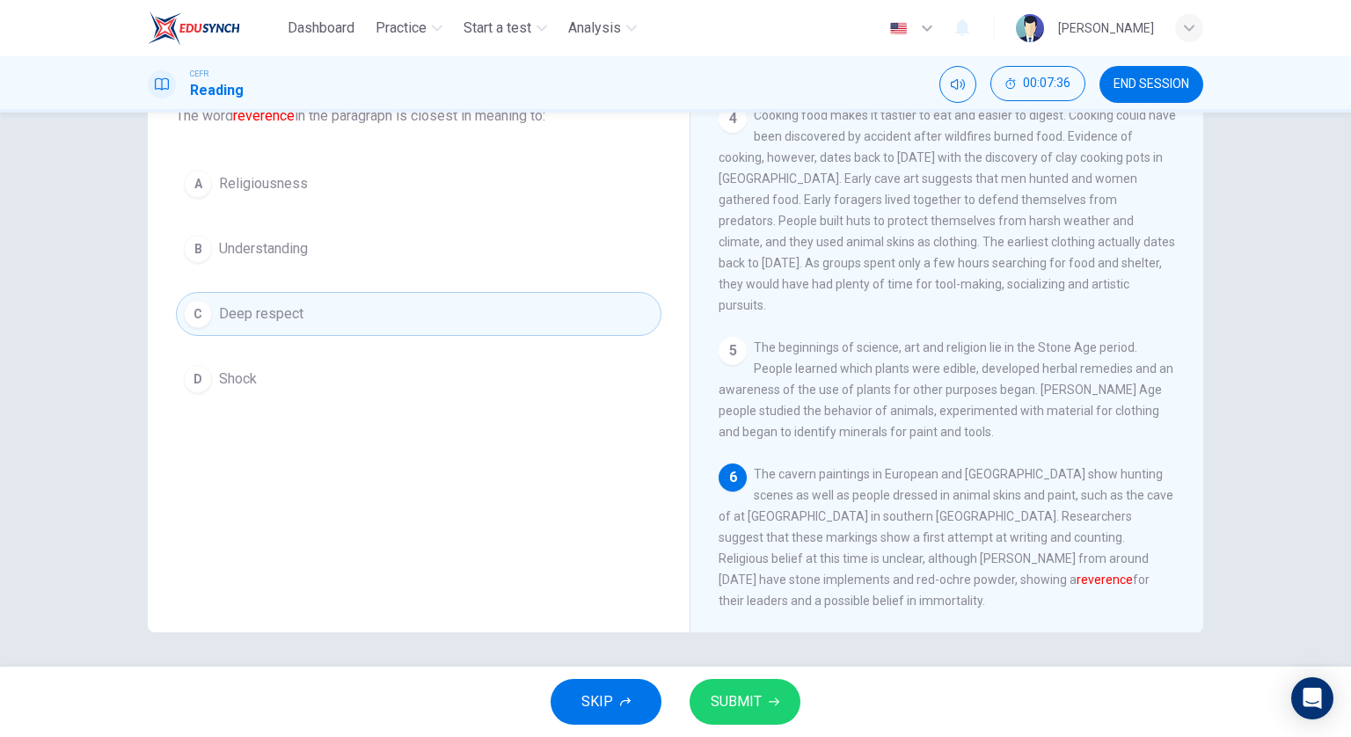
click at [755, 701] on span "SUBMIT" at bounding box center [735, 701] width 51 height 25
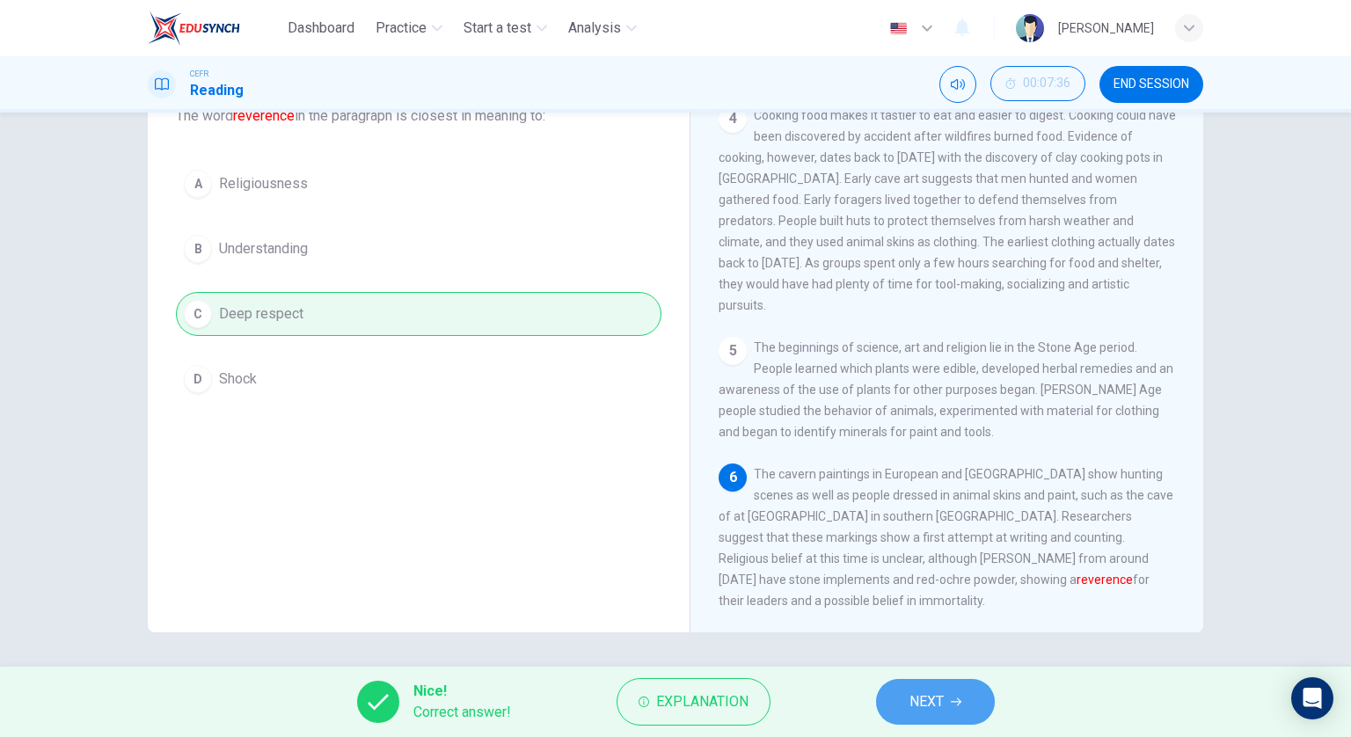
click at [927, 709] on span "NEXT" at bounding box center [926, 701] width 34 height 25
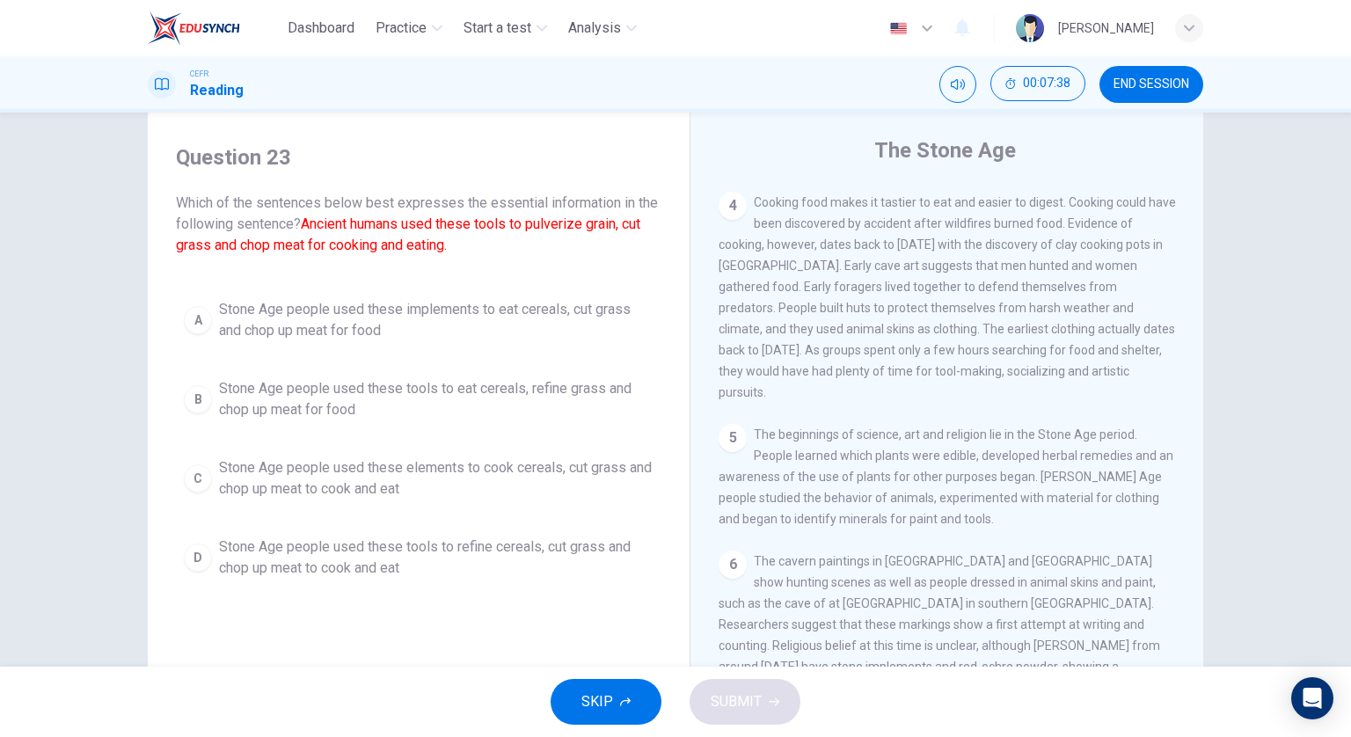
scroll to position [39, 0]
click at [550, 403] on span "Stone Age people used these tools to eat cereals, refine grass and chop up meat…" at bounding box center [436, 400] width 434 height 42
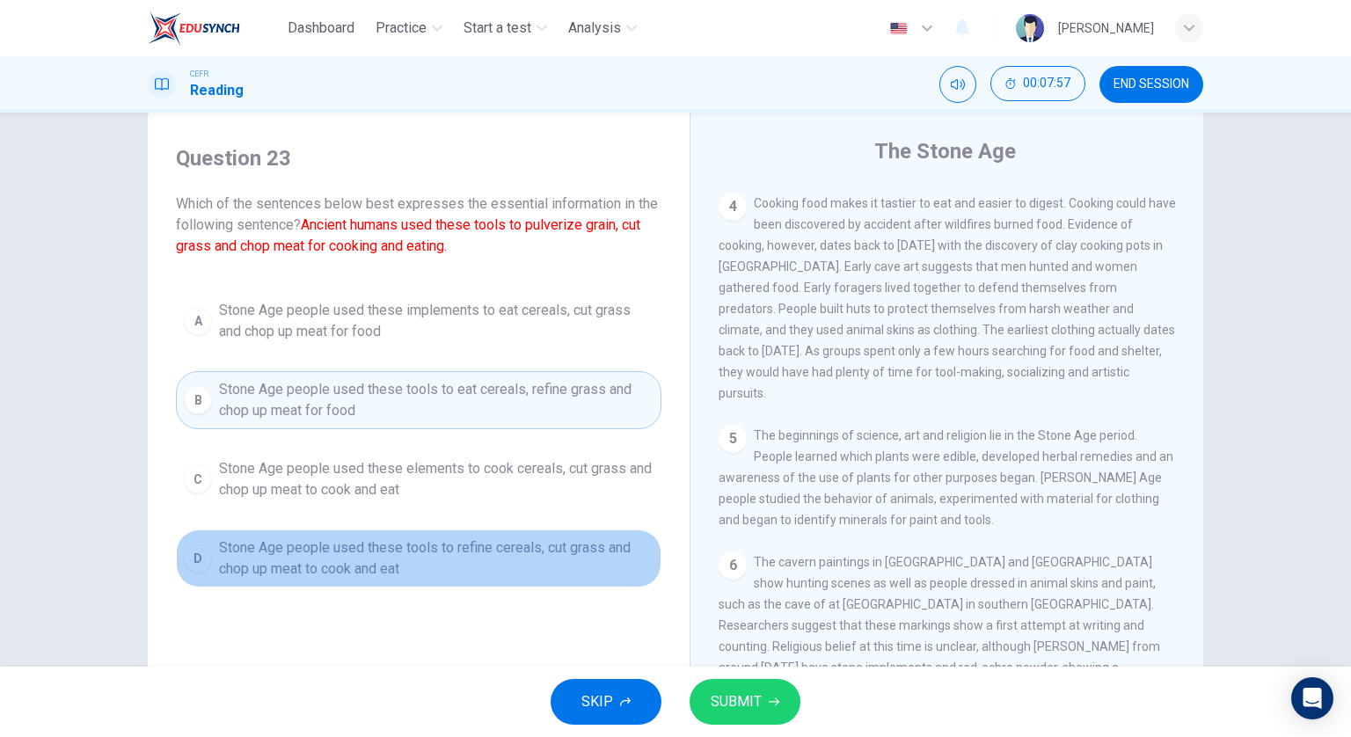
click at [603, 557] on span "Stone Age people used these tools to refine cereals, cut grass and chop up meat…" at bounding box center [436, 558] width 434 height 42
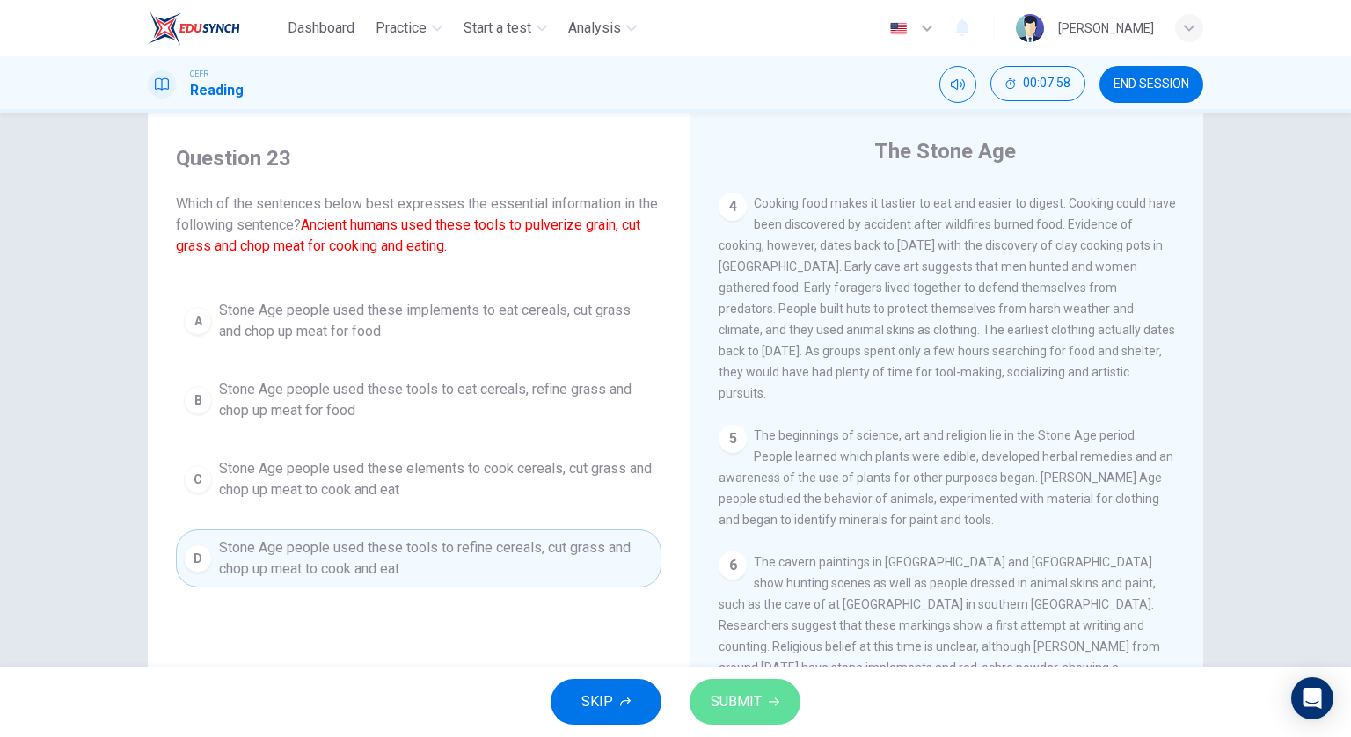
click at [739, 695] on span "SUBMIT" at bounding box center [735, 701] width 51 height 25
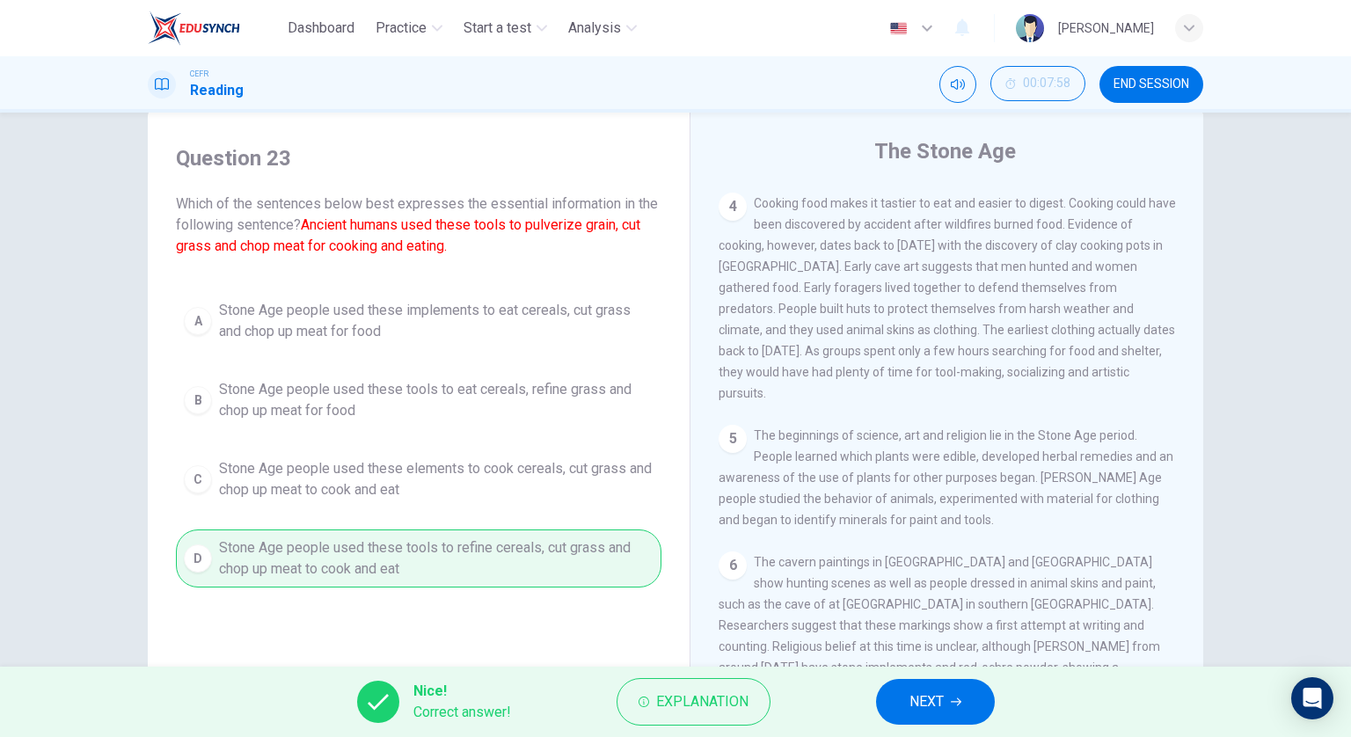
click at [914, 685] on button "NEXT" at bounding box center [935, 702] width 119 height 46
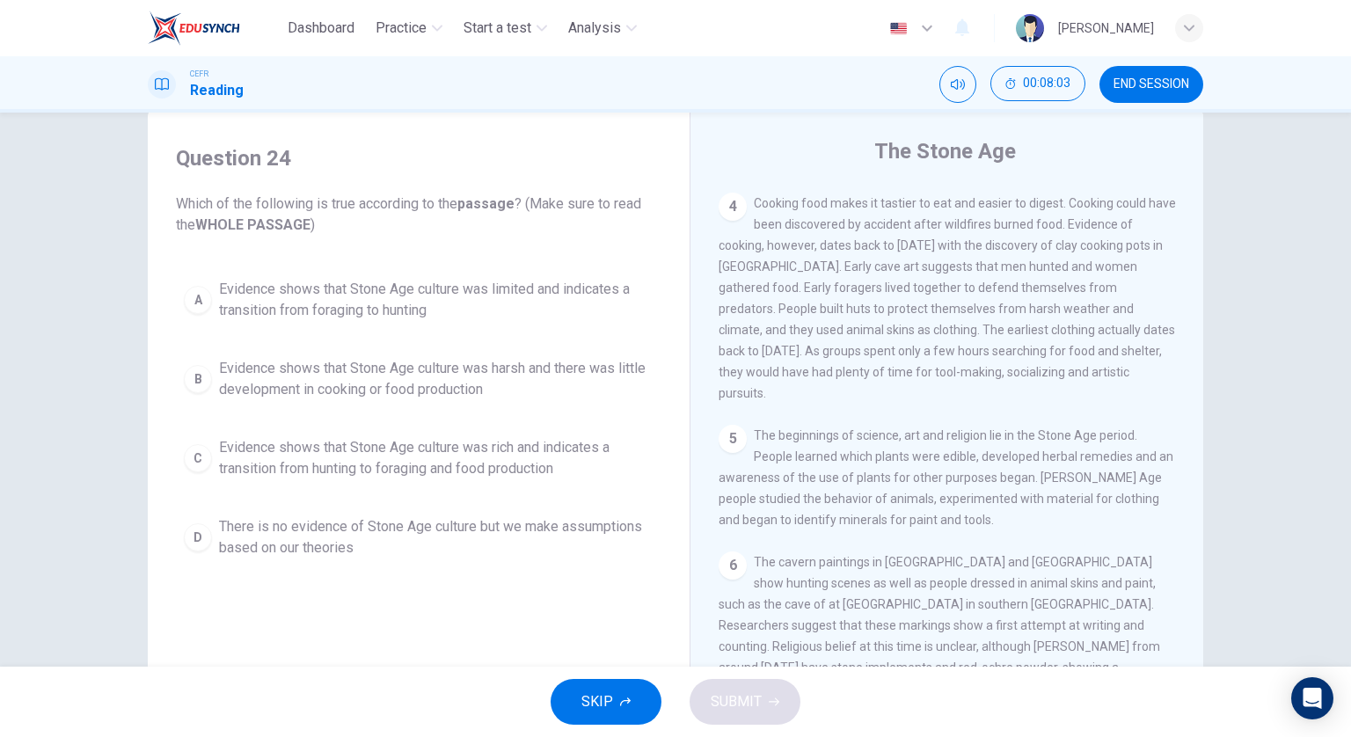
click at [568, 454] on span "Evidence shows that Stone Age culture was rich and indicates a transition from …" at bounding box center [436, 458] width 434 height 42
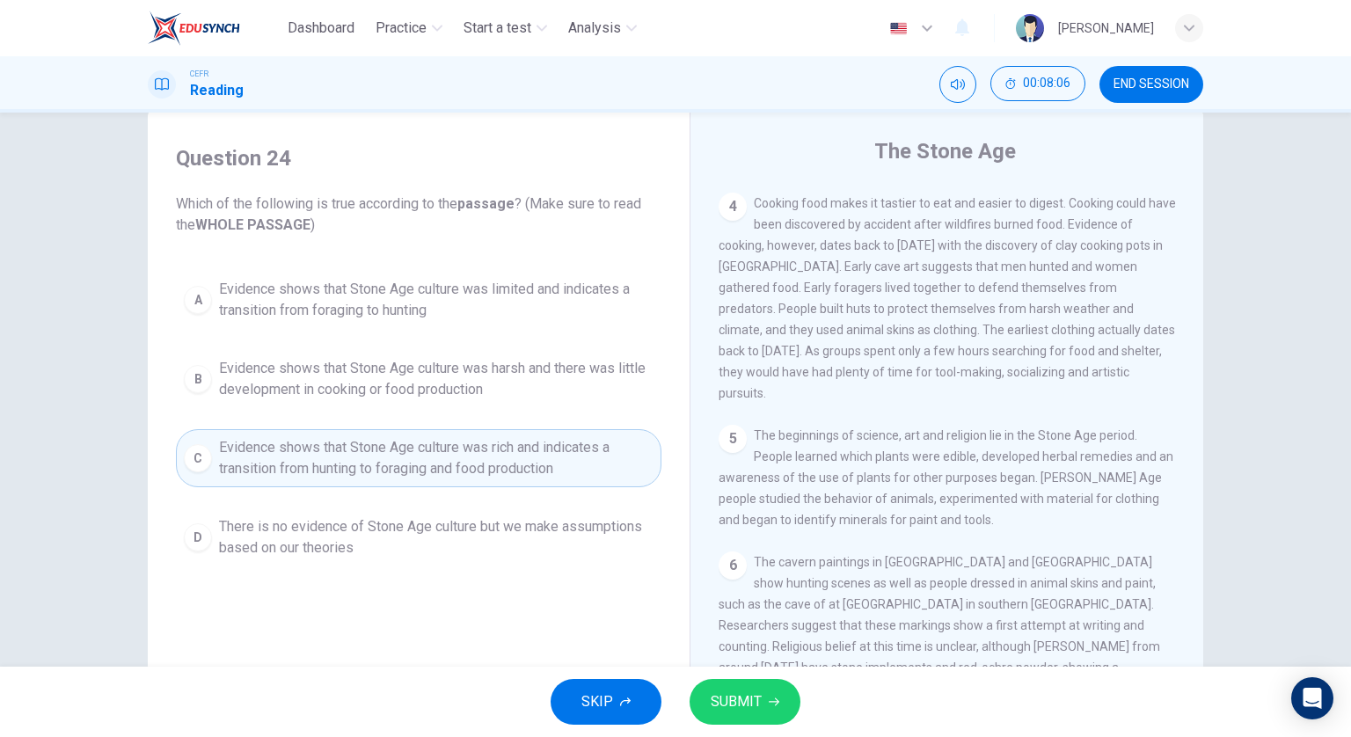
click at [735, 694] on span "SUBMIT" at bounding box center [735, 701] width 51 height 25
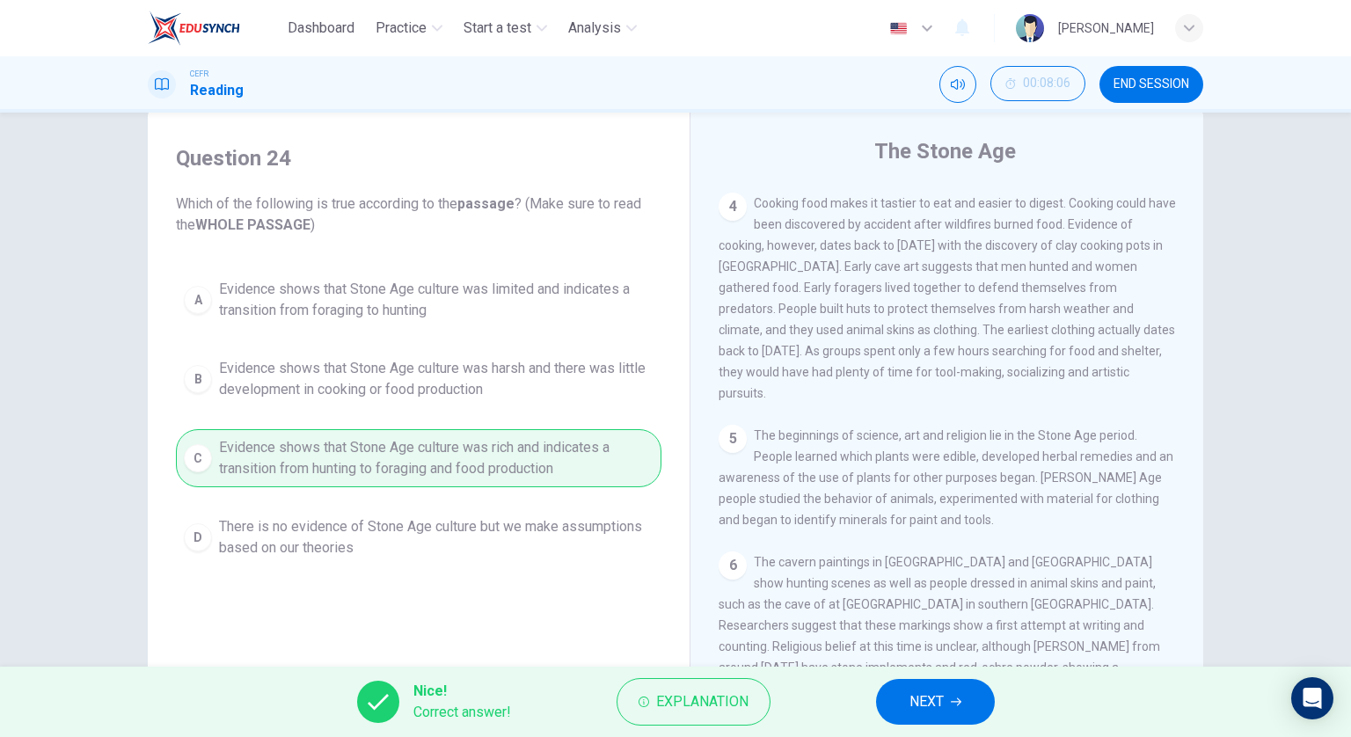
click at [906, 694] on button "NEXT" at bounding box center [935, 702] width 119 height 46
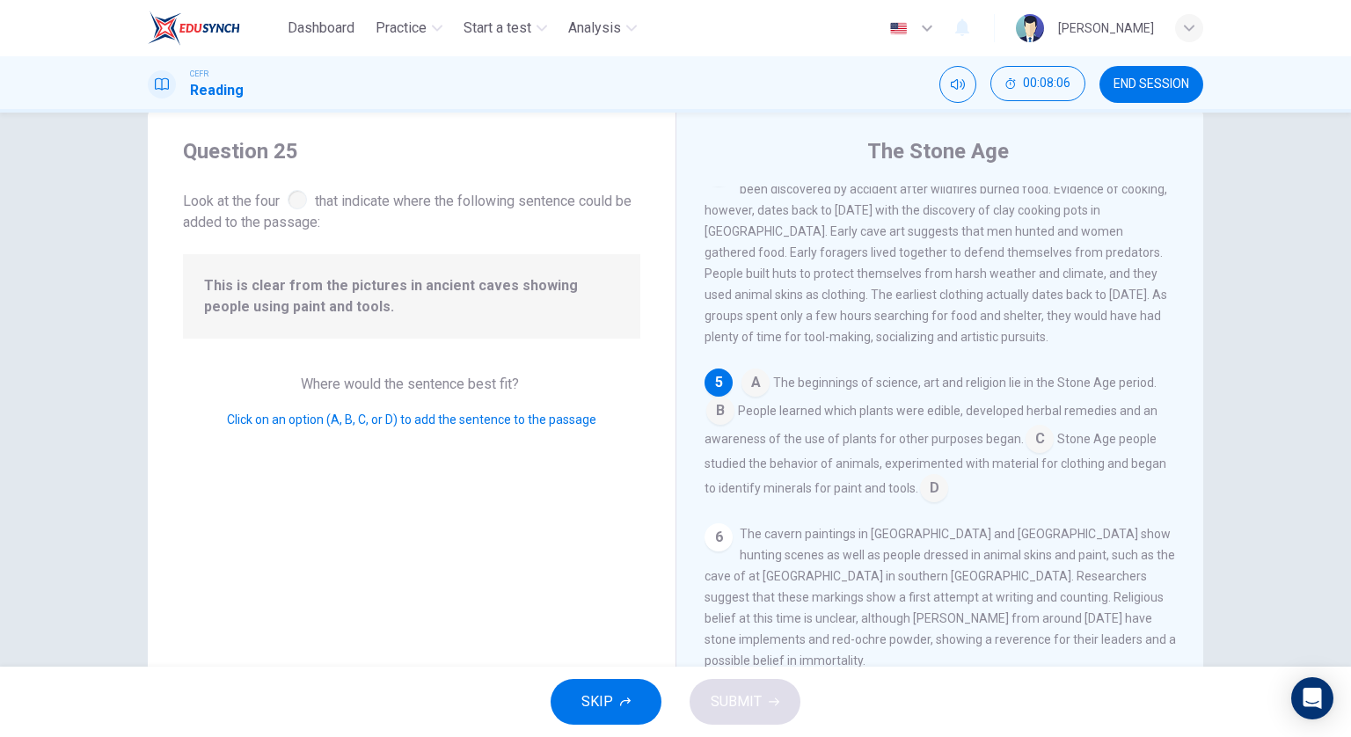
scroll to position [648, 0]
click at [714, 426] on input at bounding box center [720, 412] width 28 height 28
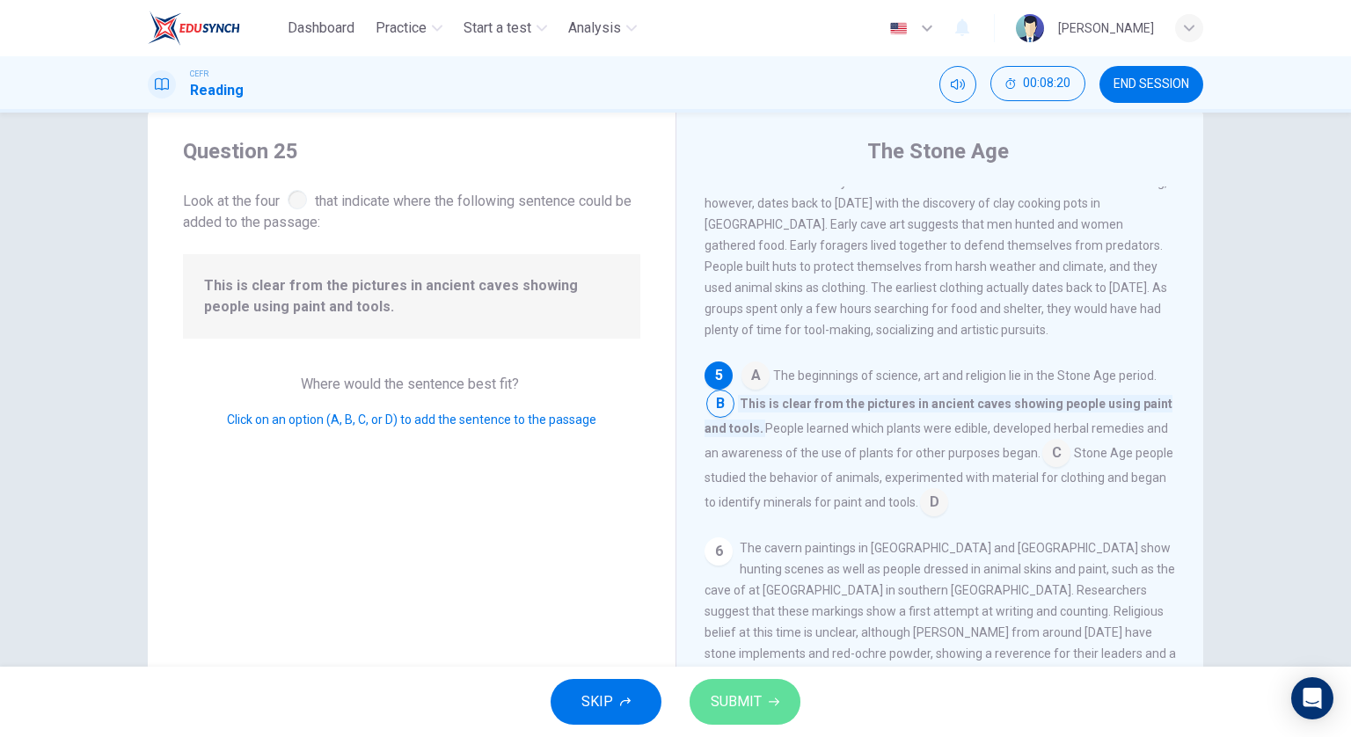
click at [774, 688] on button "SUBMIT" at bounding box center [744, 702] width 111 height 46
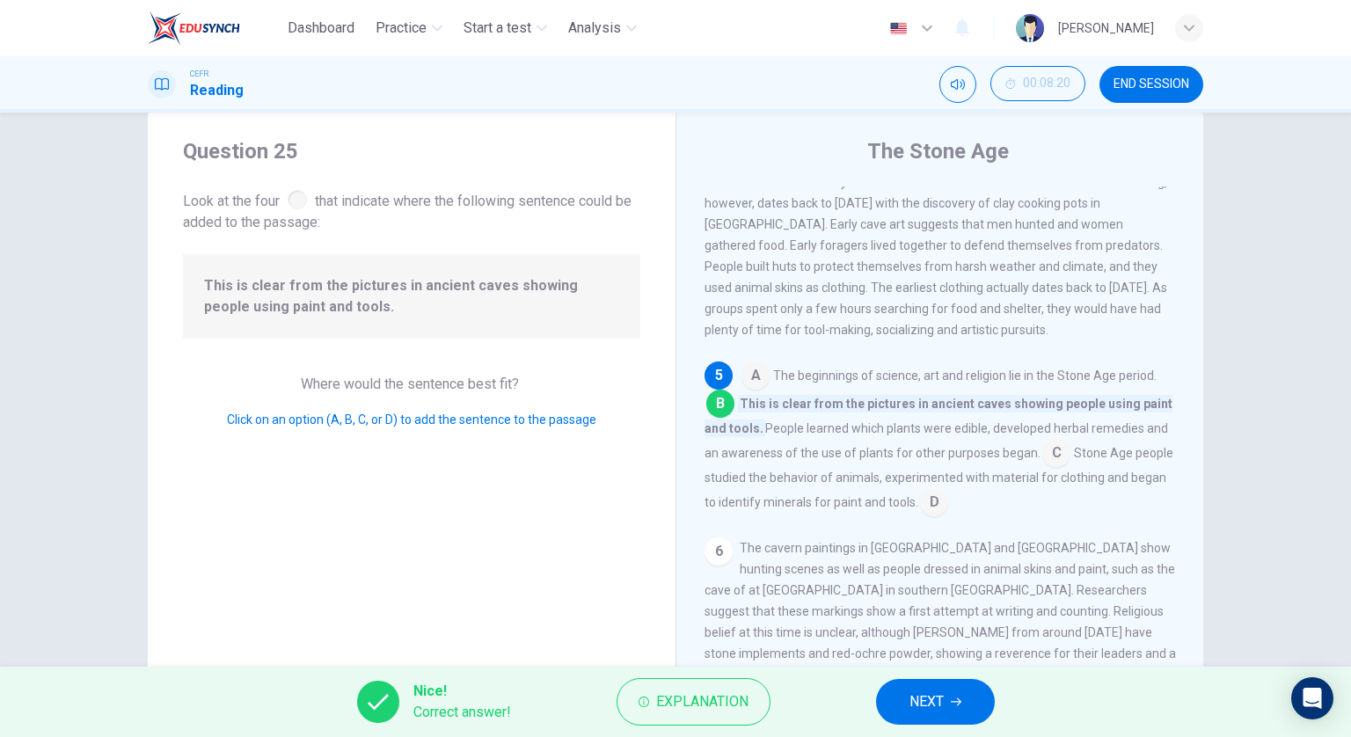
click at [942, 695] on span "NEXT" at bounding box center [926, 701] width 34 height 25
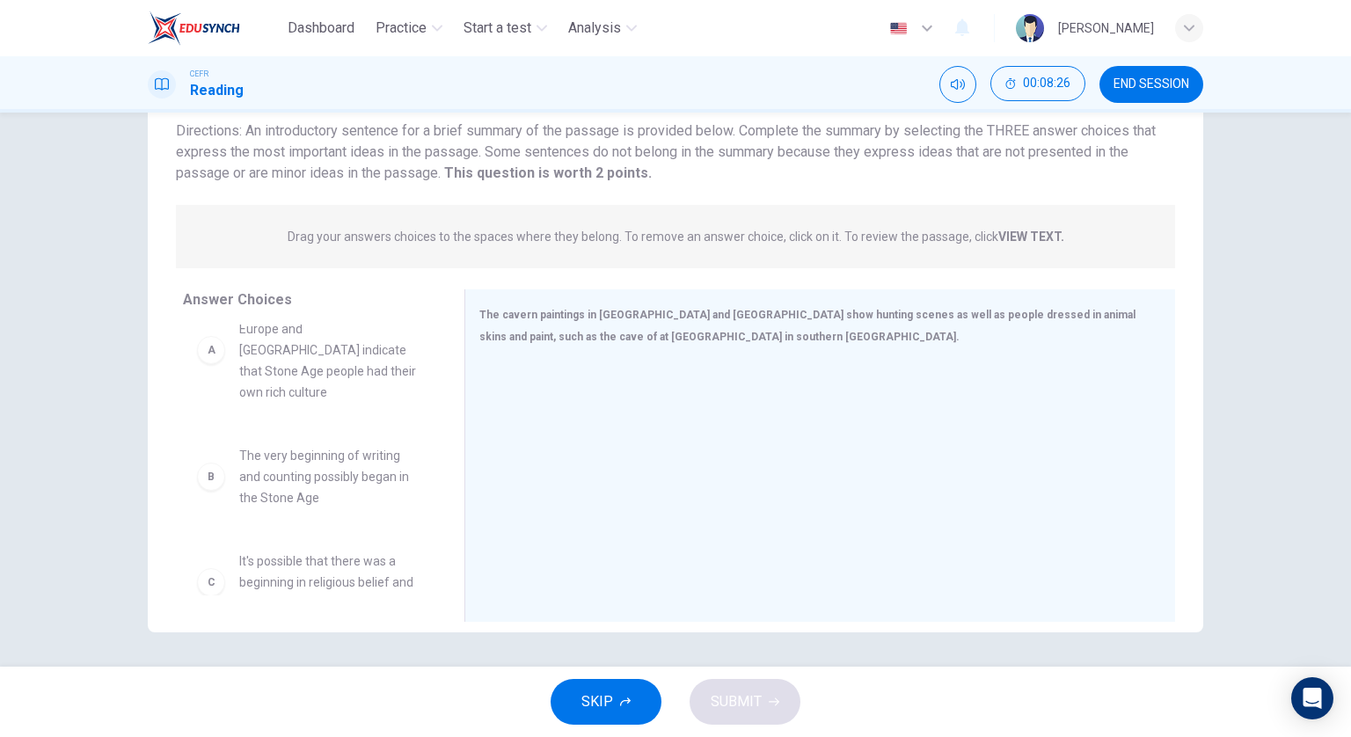
scroll to position [0, 0]
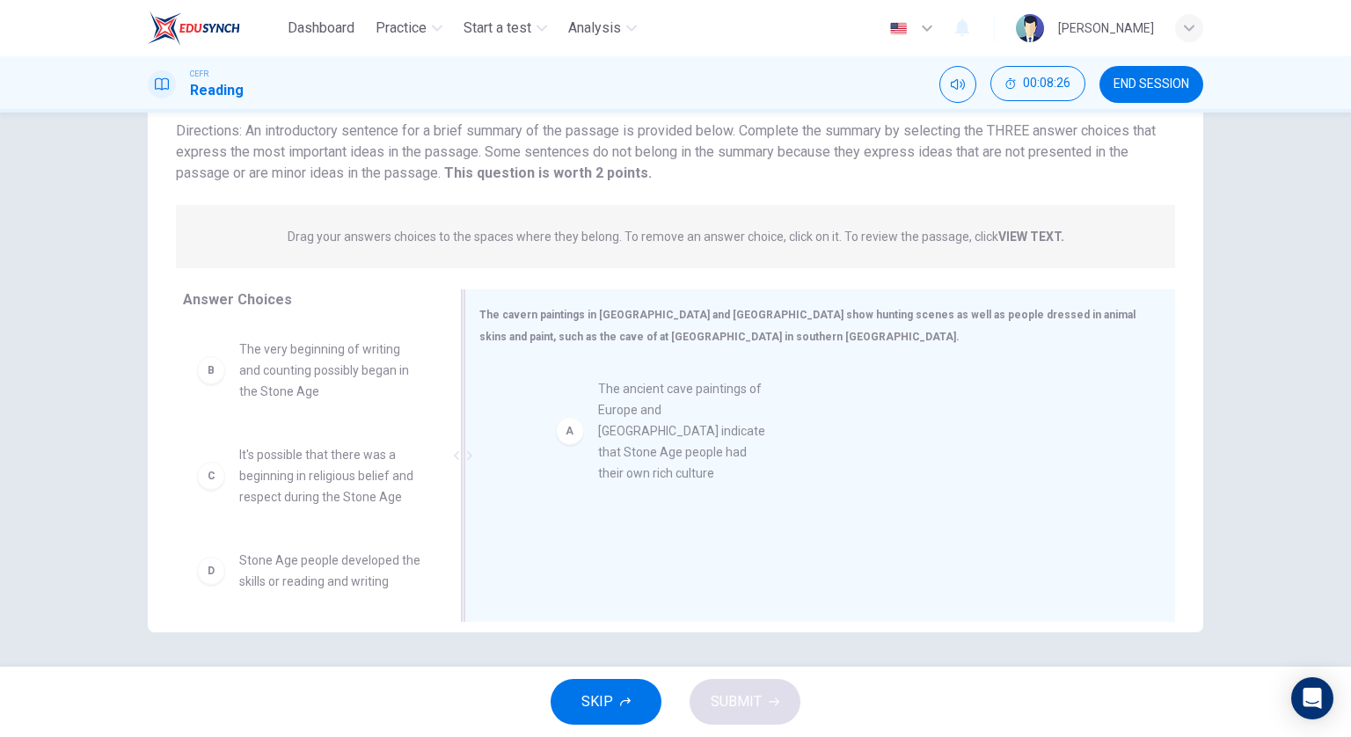
drag, startPoint x: 305, startPoint y: 390, endPoint x: 679, endPoint y: 433, distance: 376.3
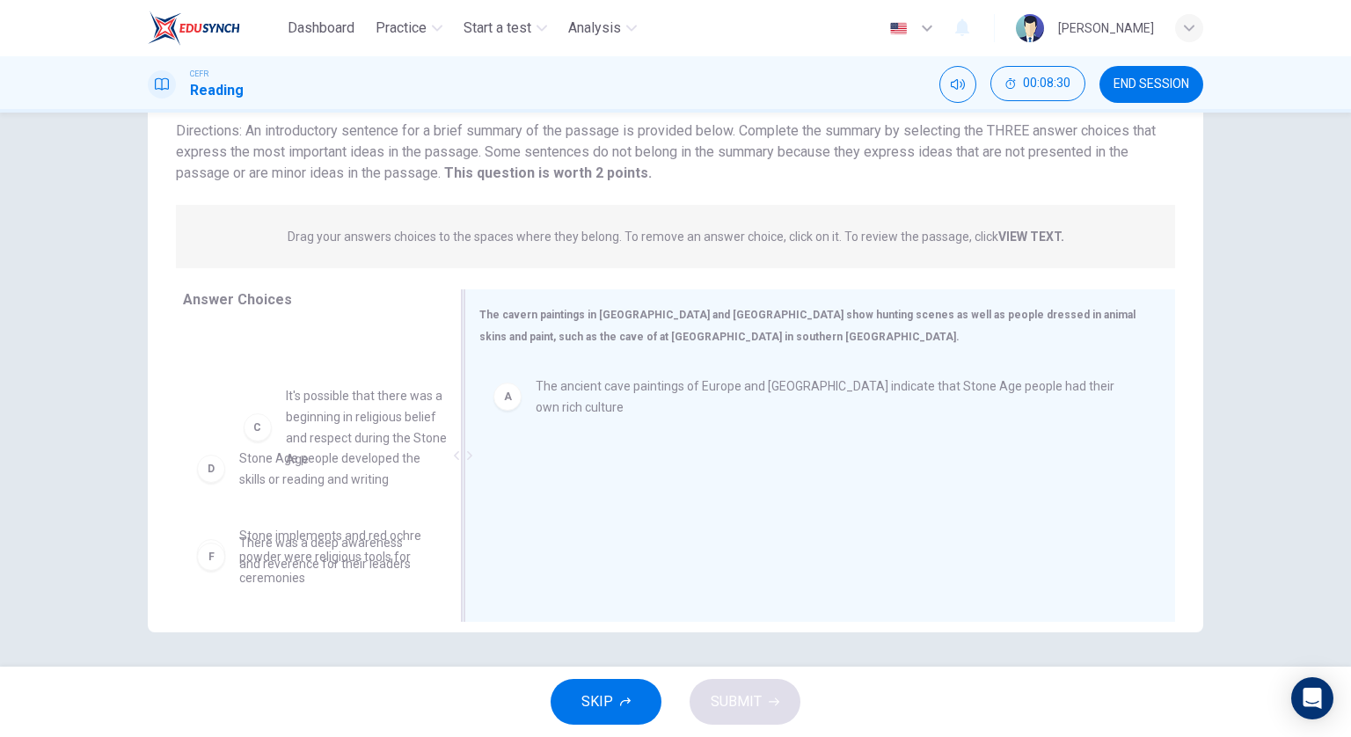
scroll to position [86, 0]
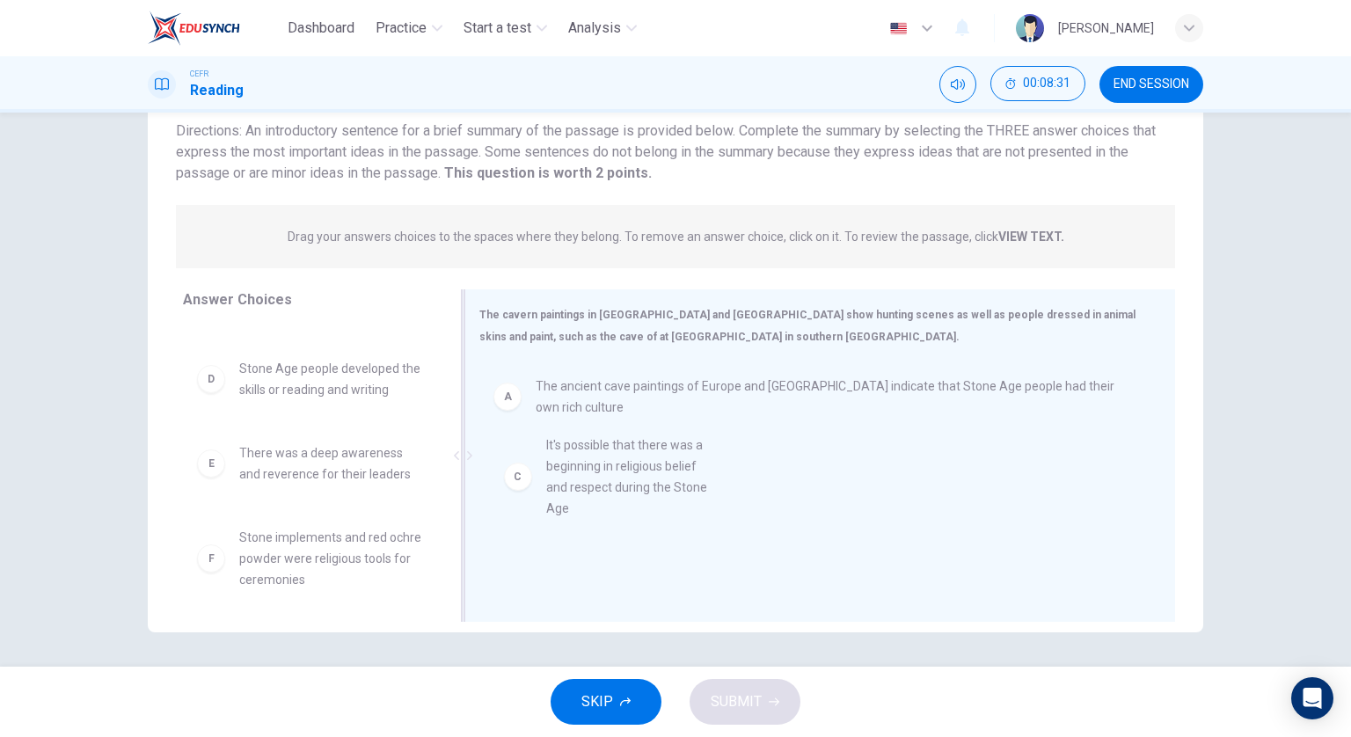
drag, startPoint x: 376, startPoint y: 400, endPoint x: 693, endPoint y: 481, distance: 326.7
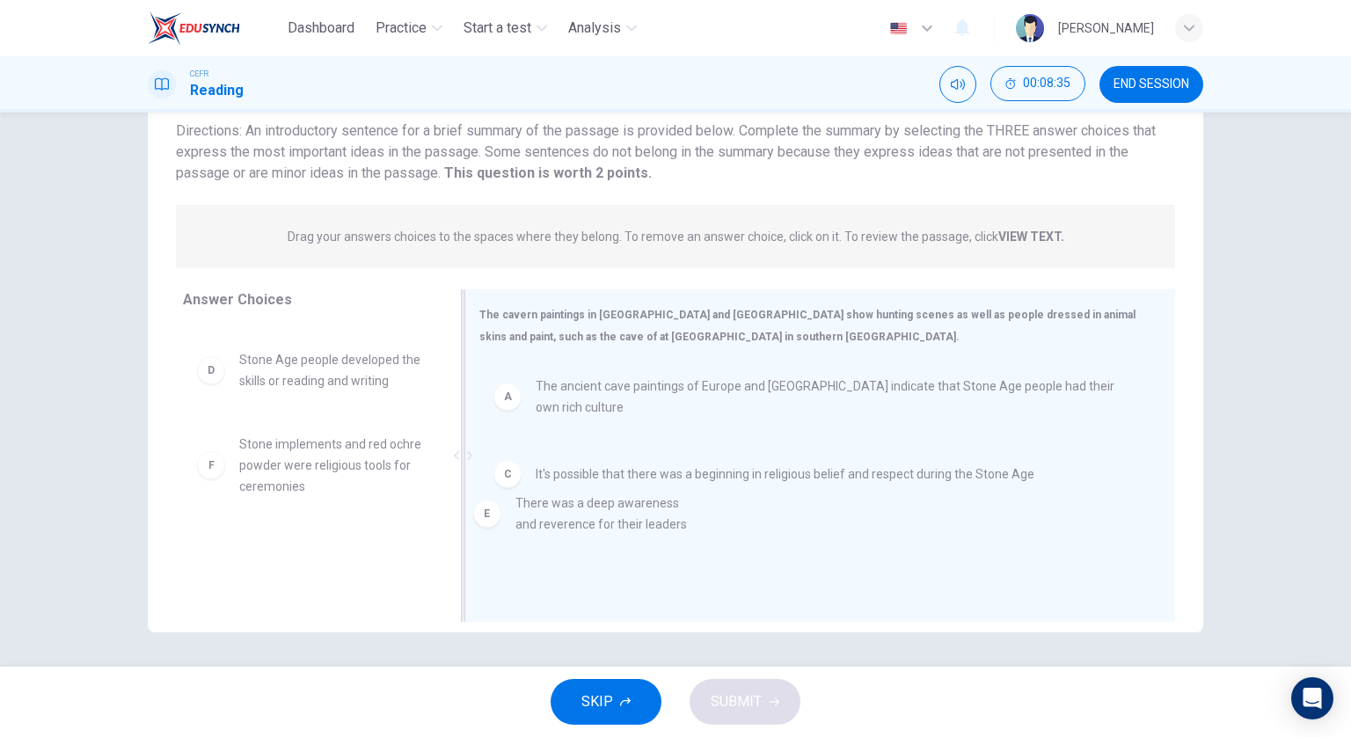
drag, startPoint x: 427, startPoint y: 479, endPoint x: 651, endPoint y: 527, distance: 228.3
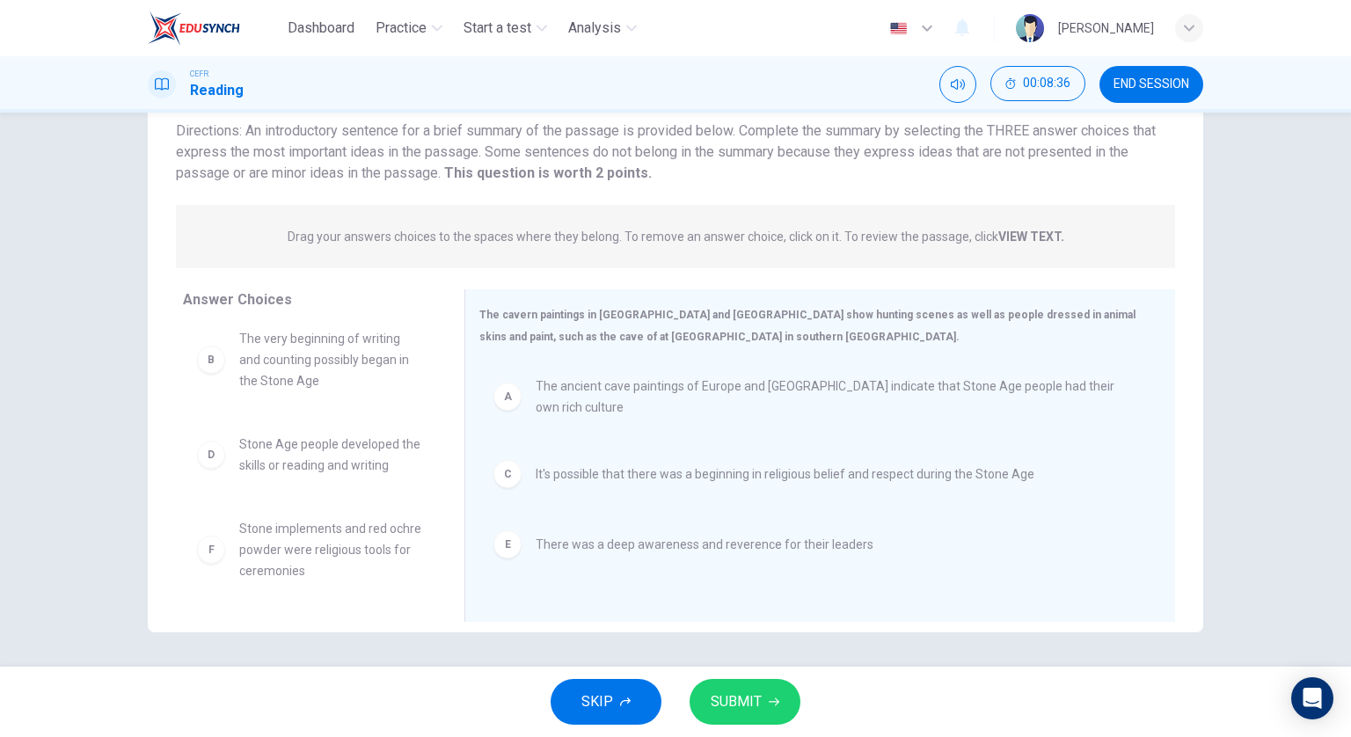
scroll to position [11, 0]
click at [759, 701] on span "SUBMIT" at bounding box center [735, 701] width 51 height 25
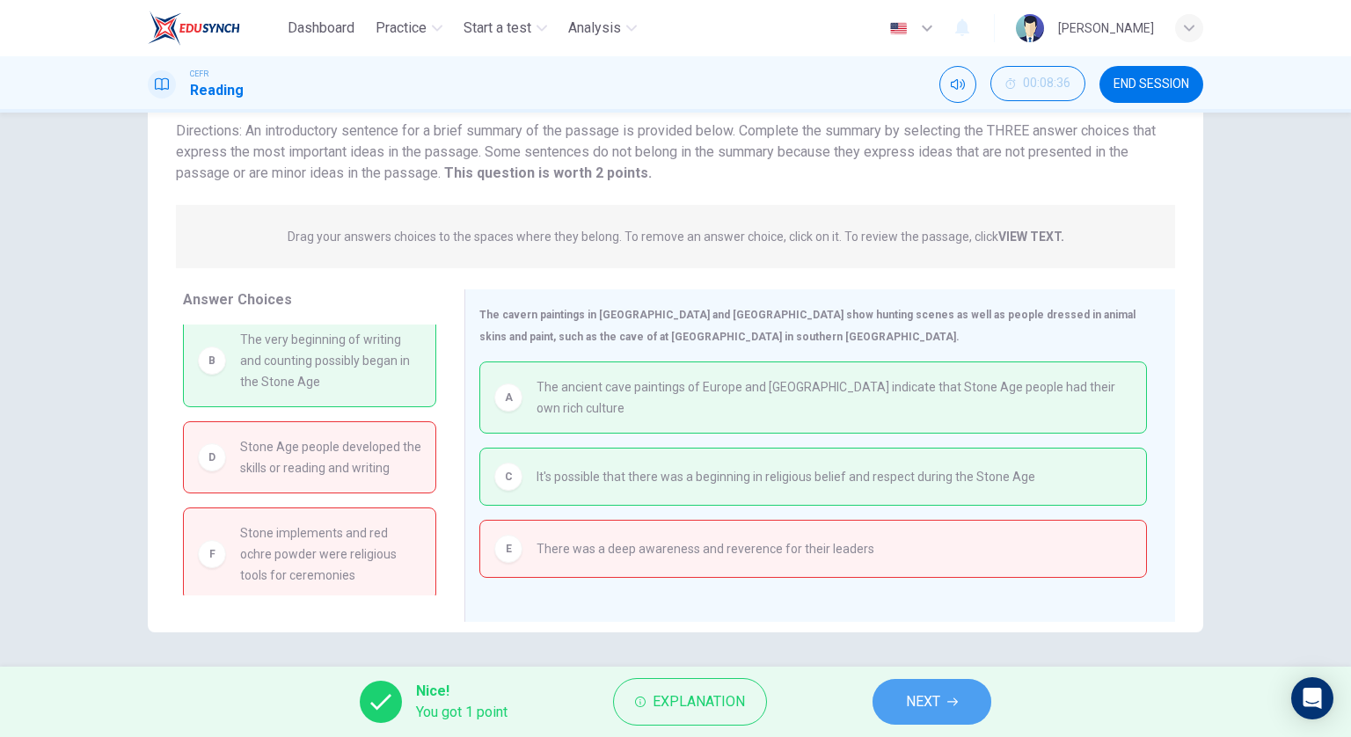
click at [905, 691] on button "NEXT" at bounding box center [931, 702] width 119 height 46
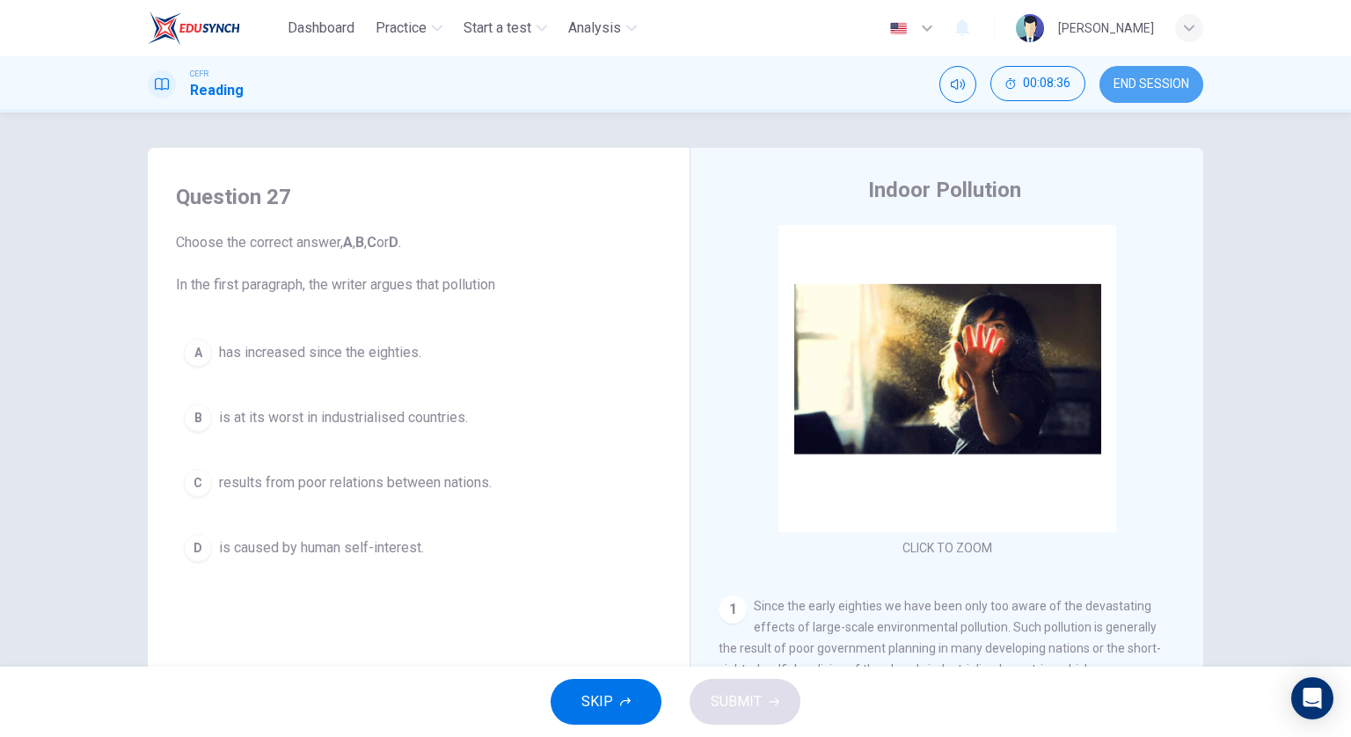
click at [1153, 88] on span "END SESSION" at bounding box center [1151, 84] width 76 height 14
